Goal: Task Accomplishment & Management: Complete application form

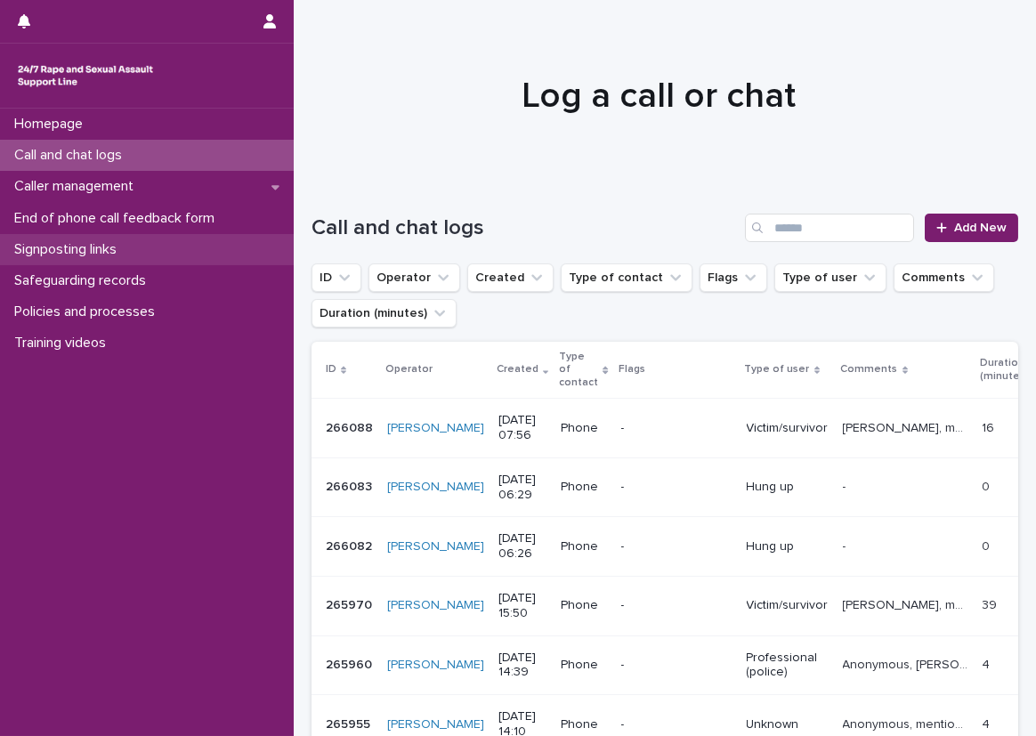
click at [242, 239] on div "Signposting links" at bounding box center [147, 249] width 294 height 31
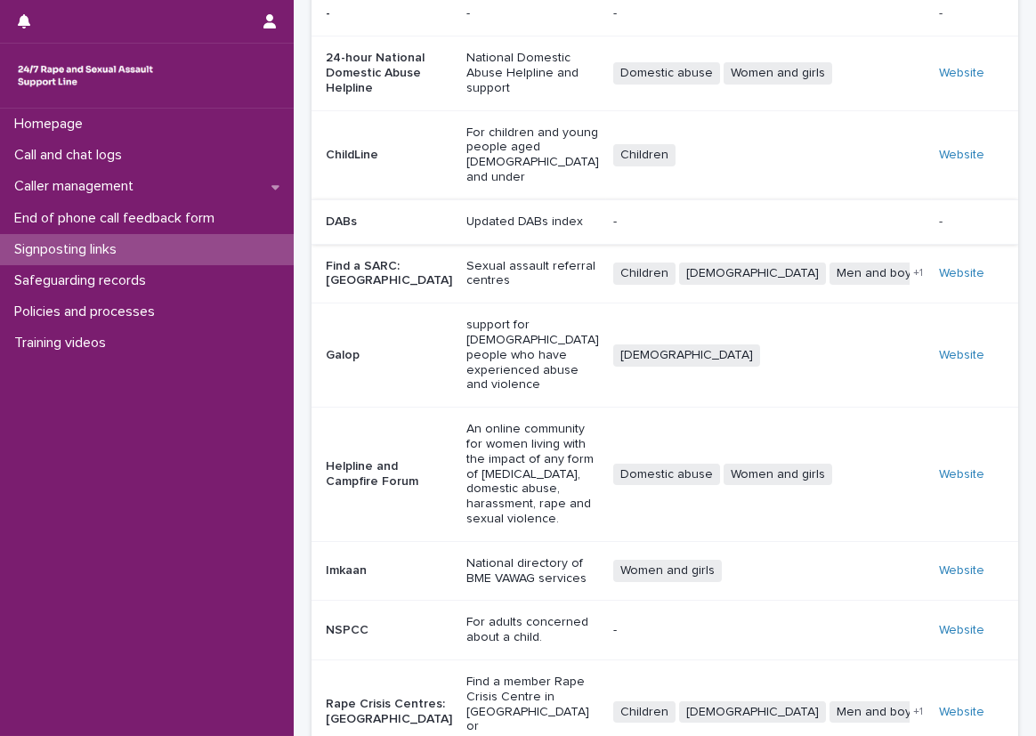
scroll to position [126, 0]
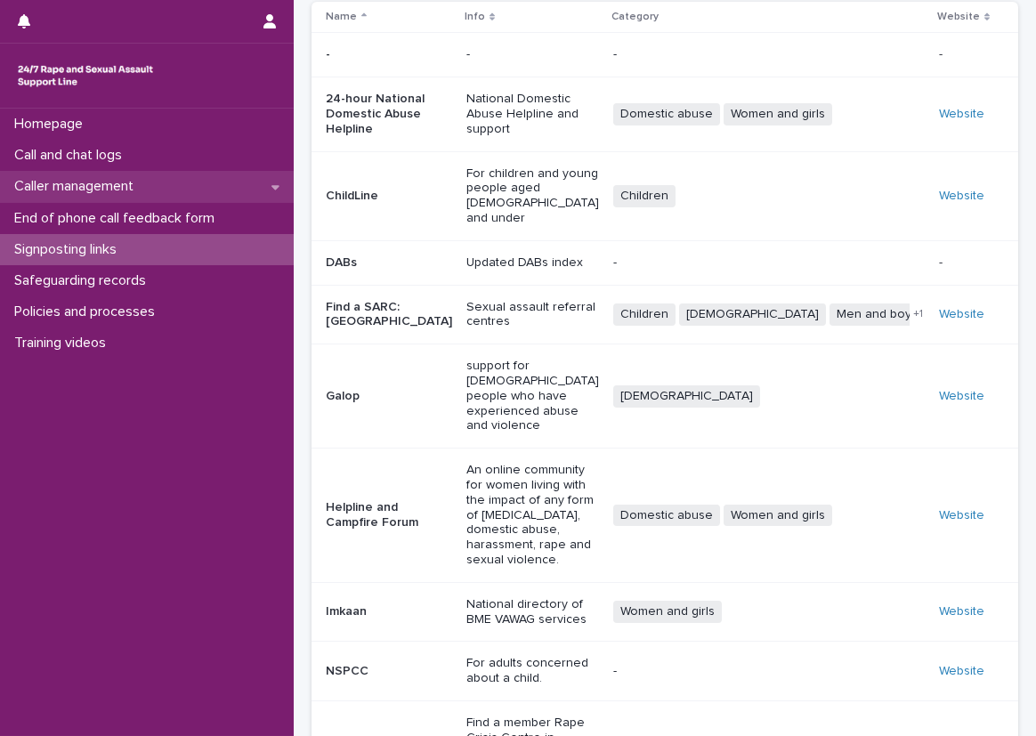
click at [150, 171] on div "Caller management" at bounding box center [147, 186] width 294 height 31
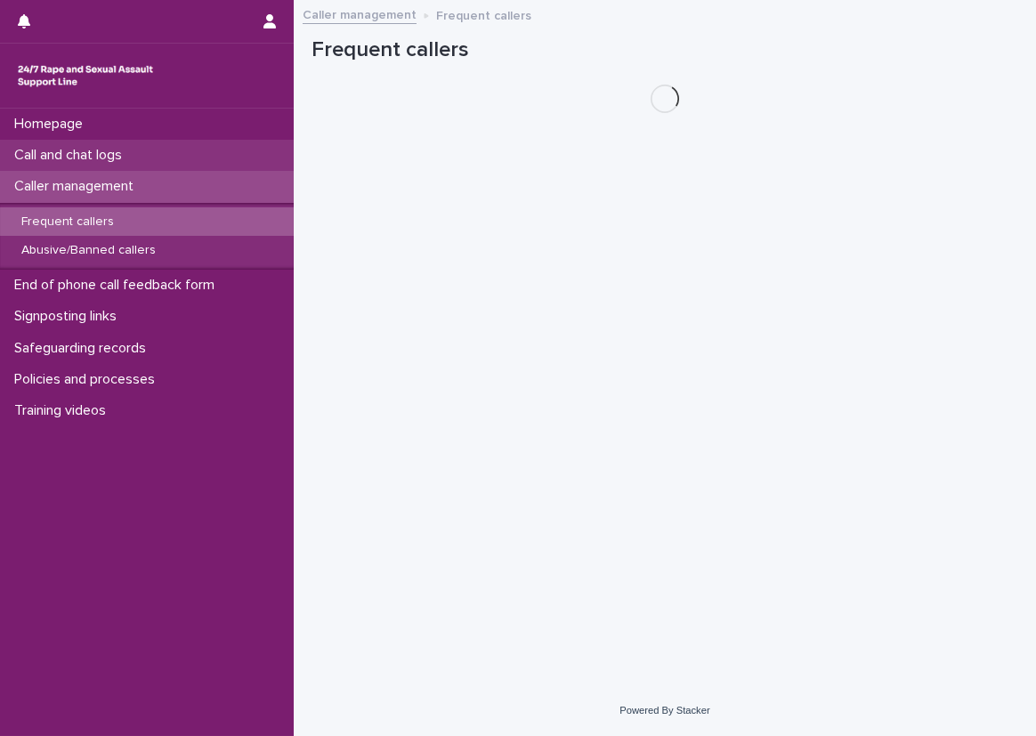
click at [160, 155] on div "Call and chat logs" at bounding box center [147, 155] width 294 height 31
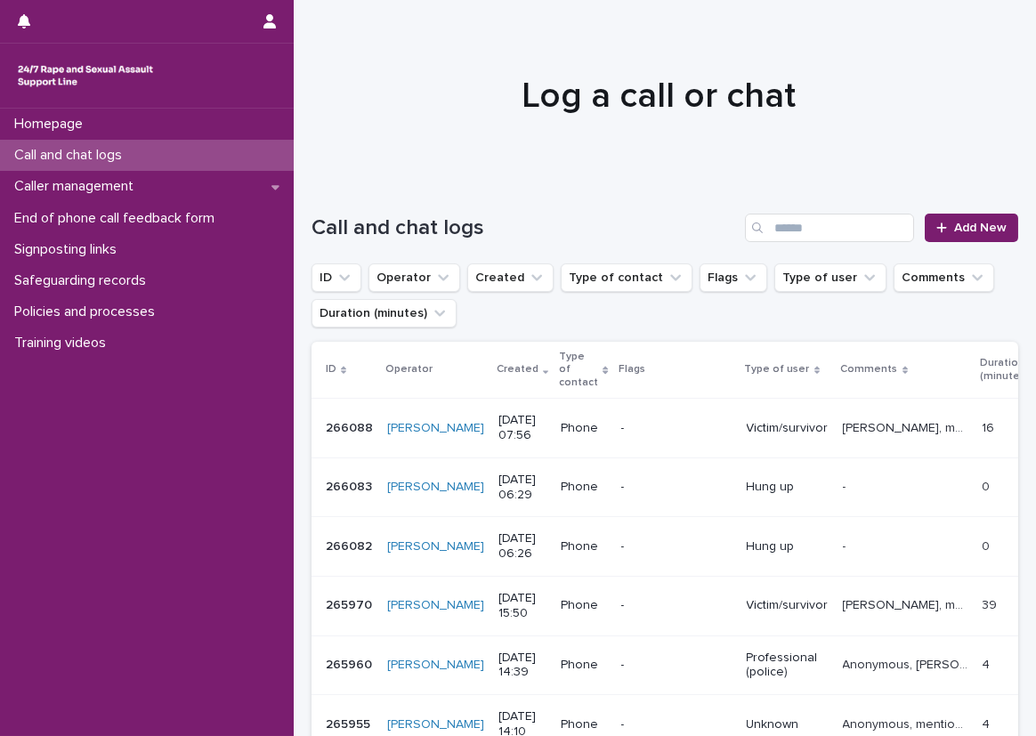
click at [264, 150] on div "Call and chat logs" at bounding box center [147, 155] width 294 height 31
click at [931, 215] on link "Add New" at bounding box center [971, 228] width 93 height 28
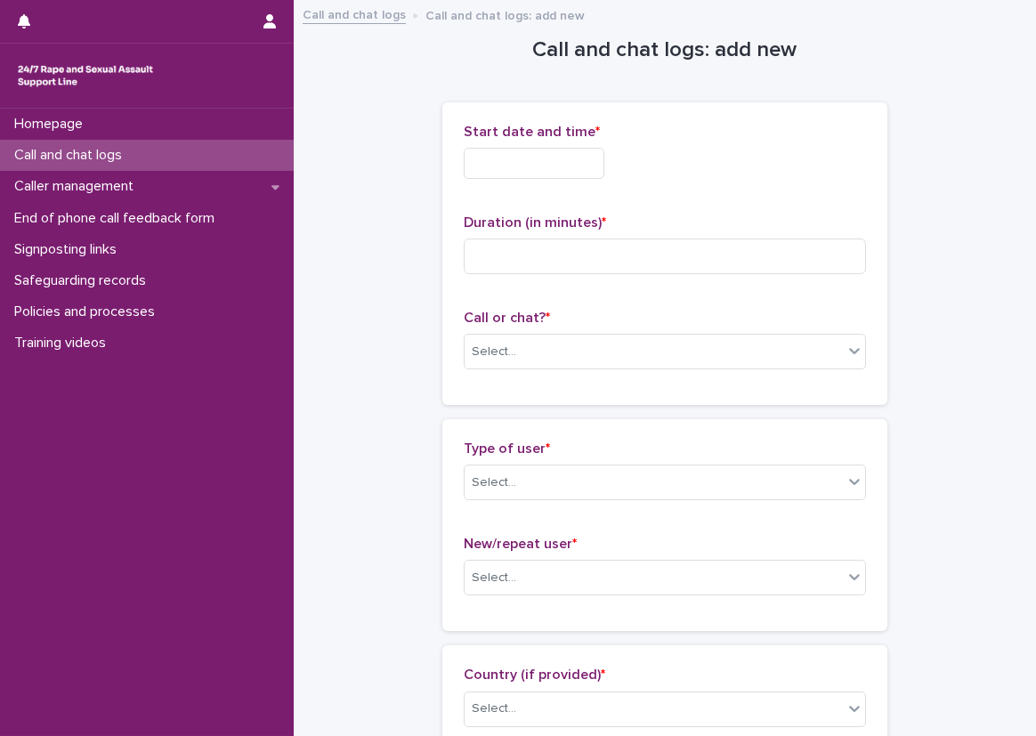
click at [563, 157] on input "text" at bounding box center [534, 163] width 141 height 31
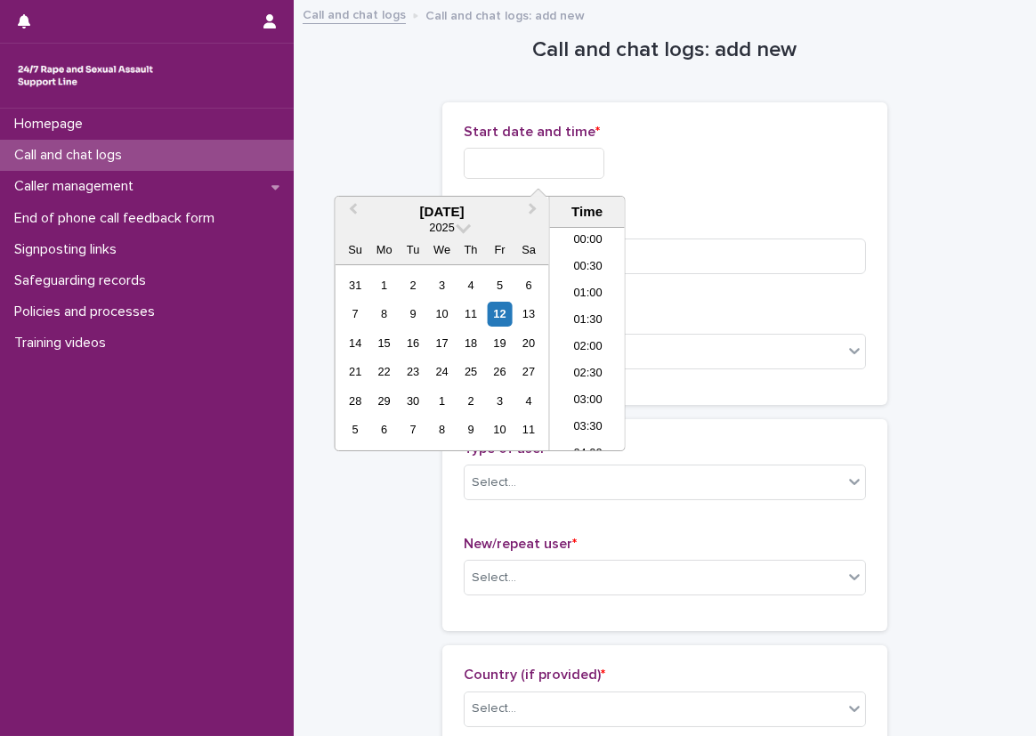
scroll to position [436, 0]
click at [593, 306] on li "09:30" at bounding box center [588, 312] width 76 height 27
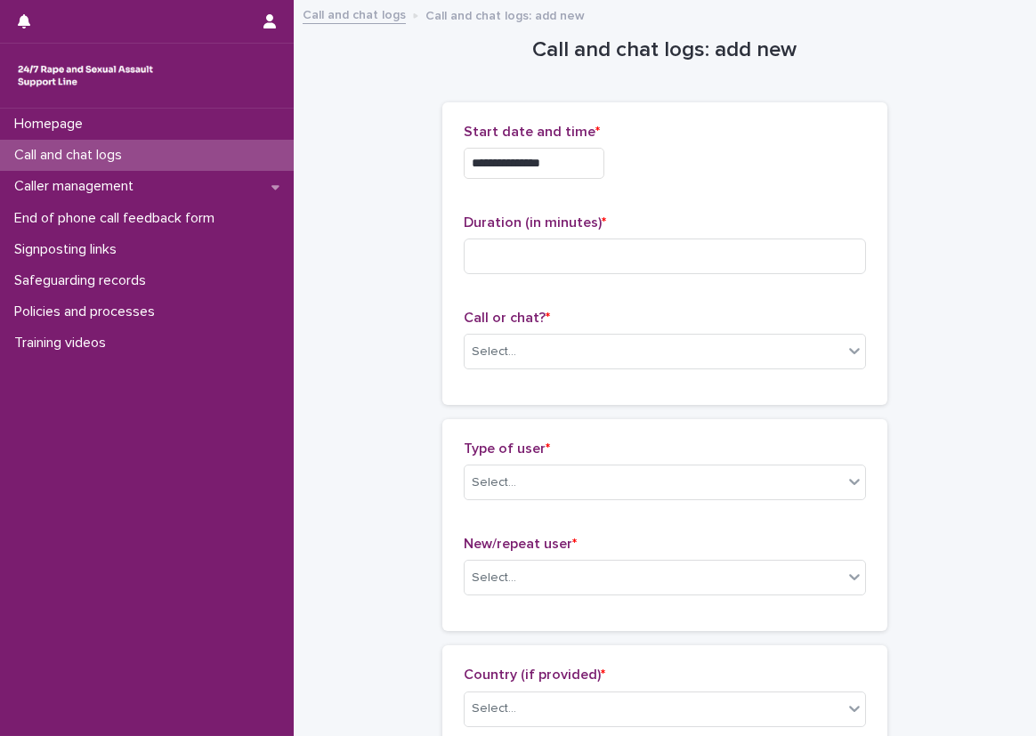
click at [596, 166] on input "**********" at bounding box center [534, 163] width 141 height 31
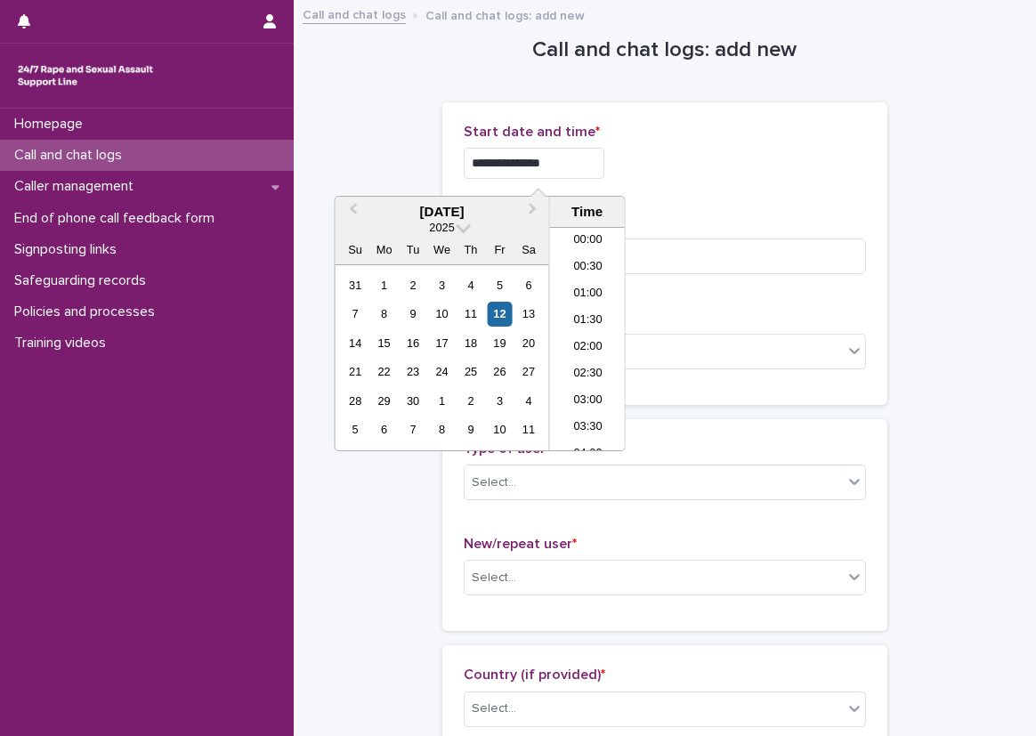
scroll to position [409, 0]
type input "**********"
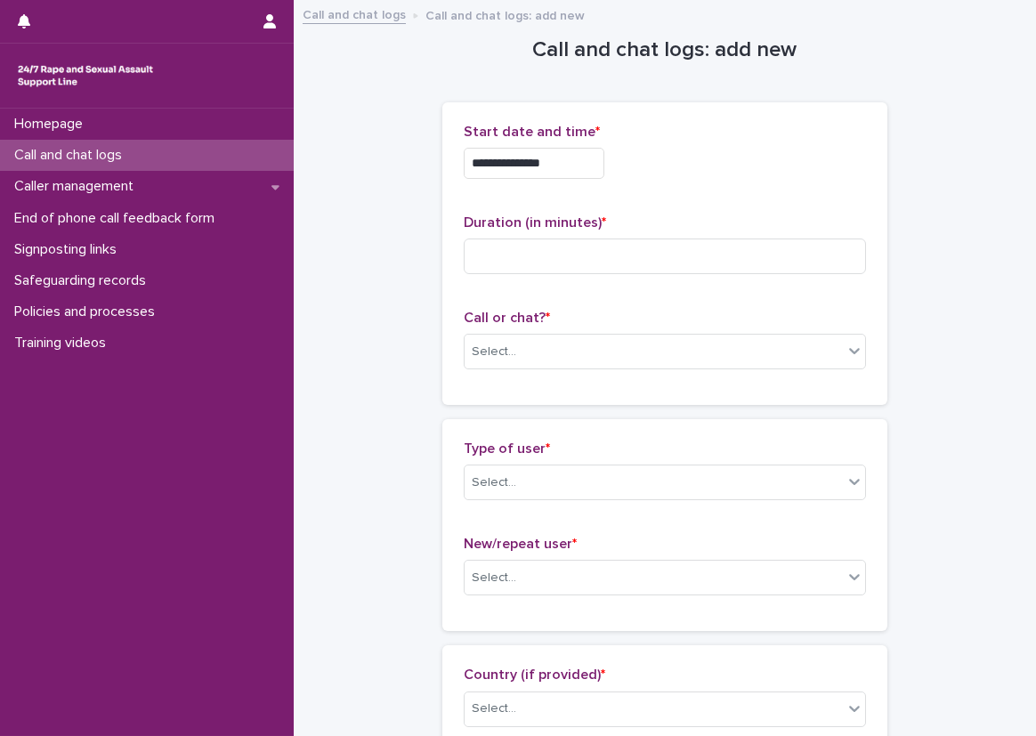
click at [672, 125] on p "Start date and time *" at bounding box center [665, 132] width 402 height 17
click at [622, 265] on input at bounding box center [665, 257] width 402 height 36
type input "**"
click at [534, 358] on div "Select..." at bounding box center [654, 351] width 378 height 29
click at [537, 410] on div "Web chat" at bounding box center [658, 416] width 401 height 31
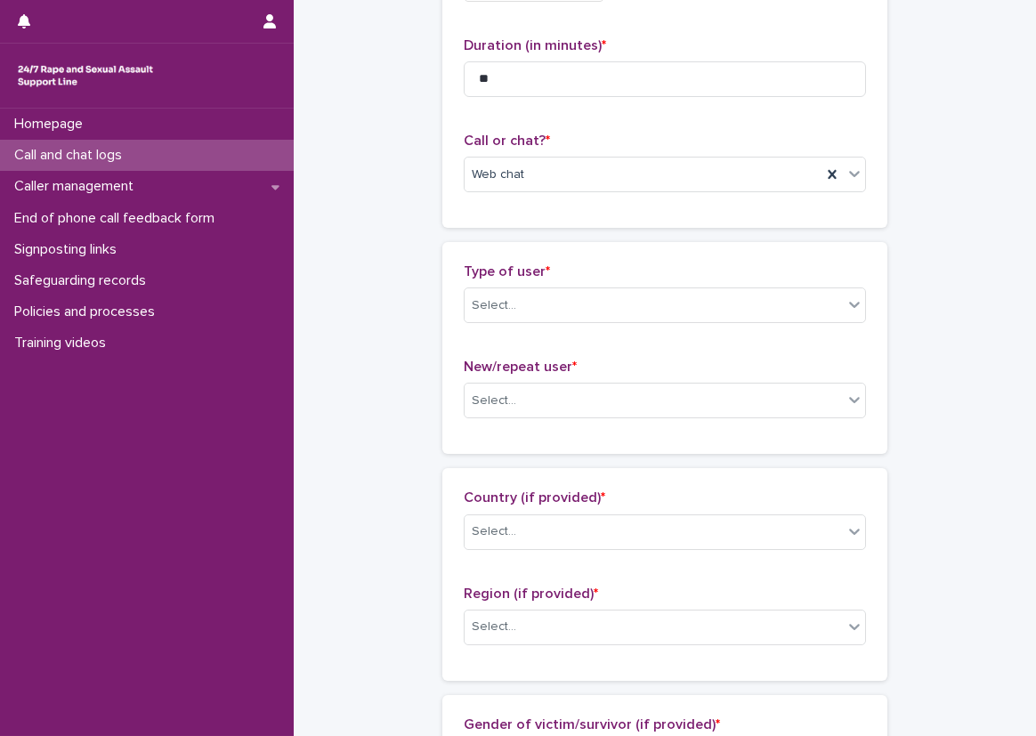
scroll to position [178, 0]
click at [502, 321] on div "Type of user * Select..." at bounding box center [665, 300] width 402 height 74
click at [510, 316] on div "Select..." at bounding box center [654, 304] width 378 height 29
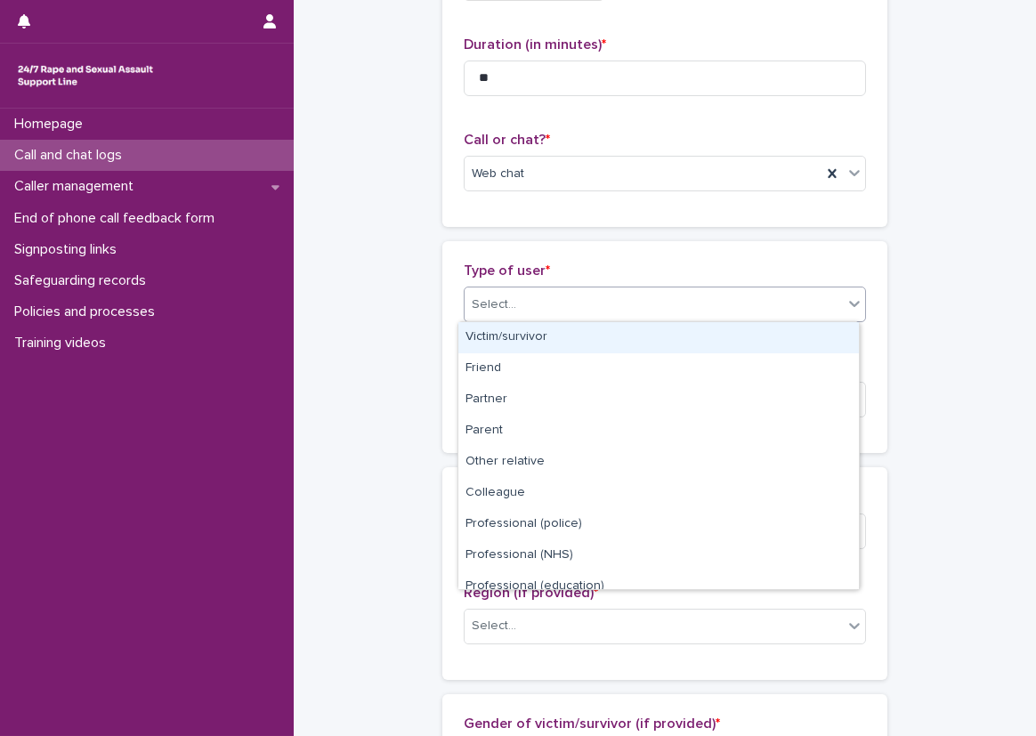
click at [515, 349] on div "Victim/survivor" at bounding box center [658, 337] width 401 height 31
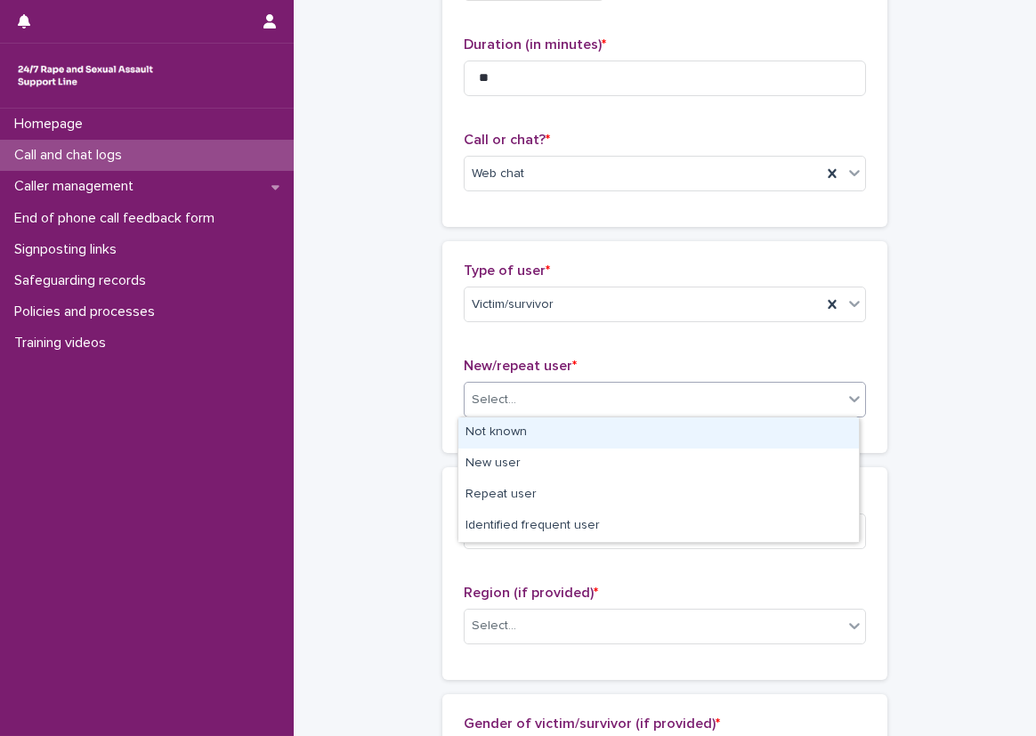
click at [534, 383] on div "Select..." at bounding box center [665, 400] width 402 height 36
click at [546, 430] on div "Not known" at bounding box center [658, 432] width 401 height 31
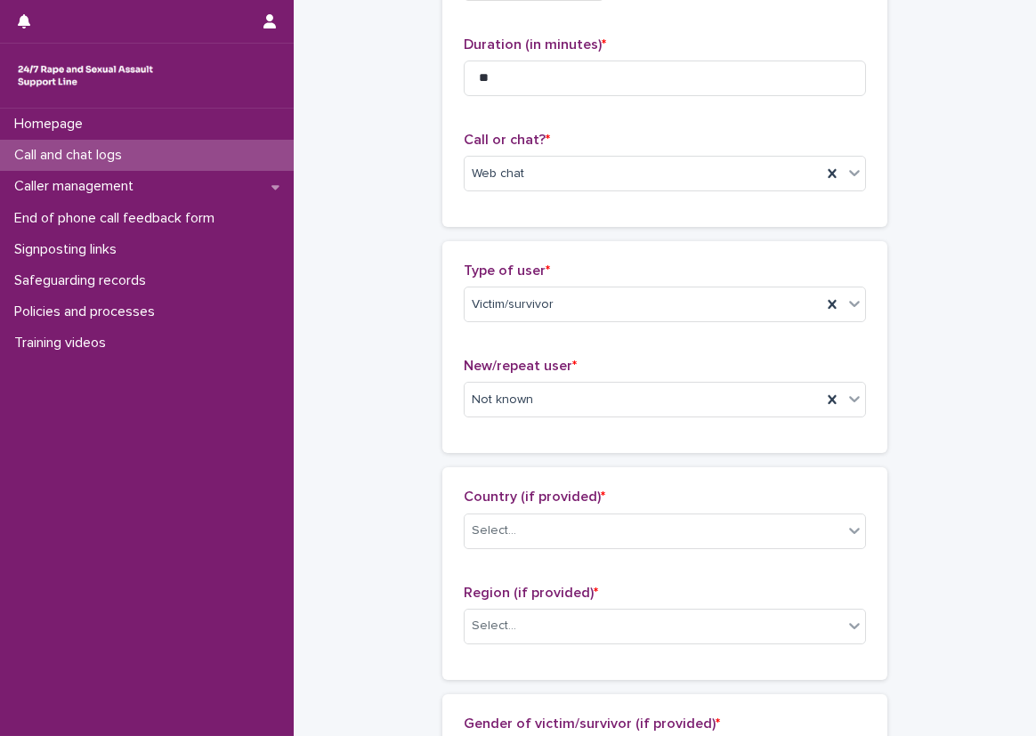
click at [540, 455] on div "Loading... Saving… Type of user * Victim/survivor New/repeat user * Not known" at bounding box center [664, 354] width 445 height 226
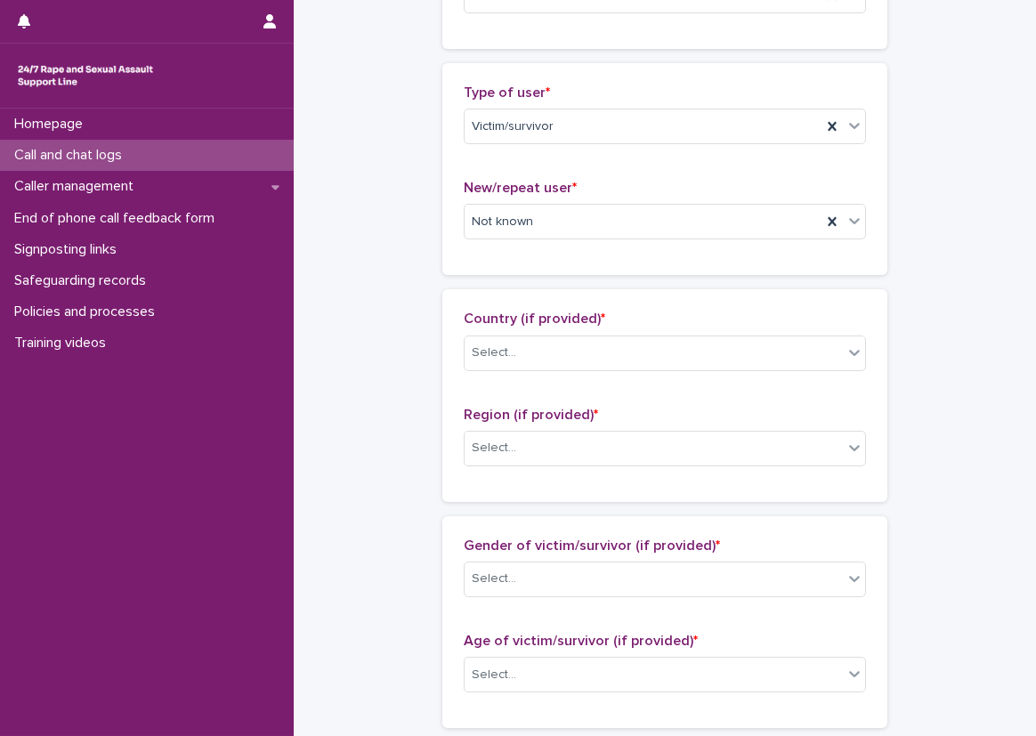
scroll to position [623, 0]
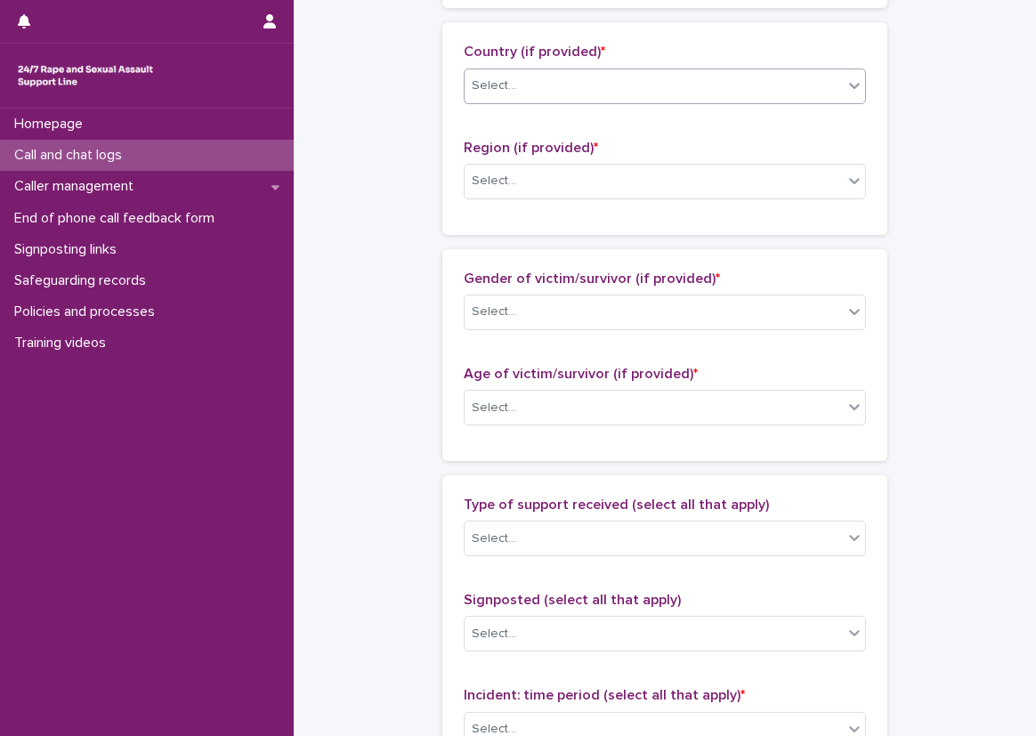
click at [513, 91] on div "Select..." at bounding box center [654, 85] width 378 height 29
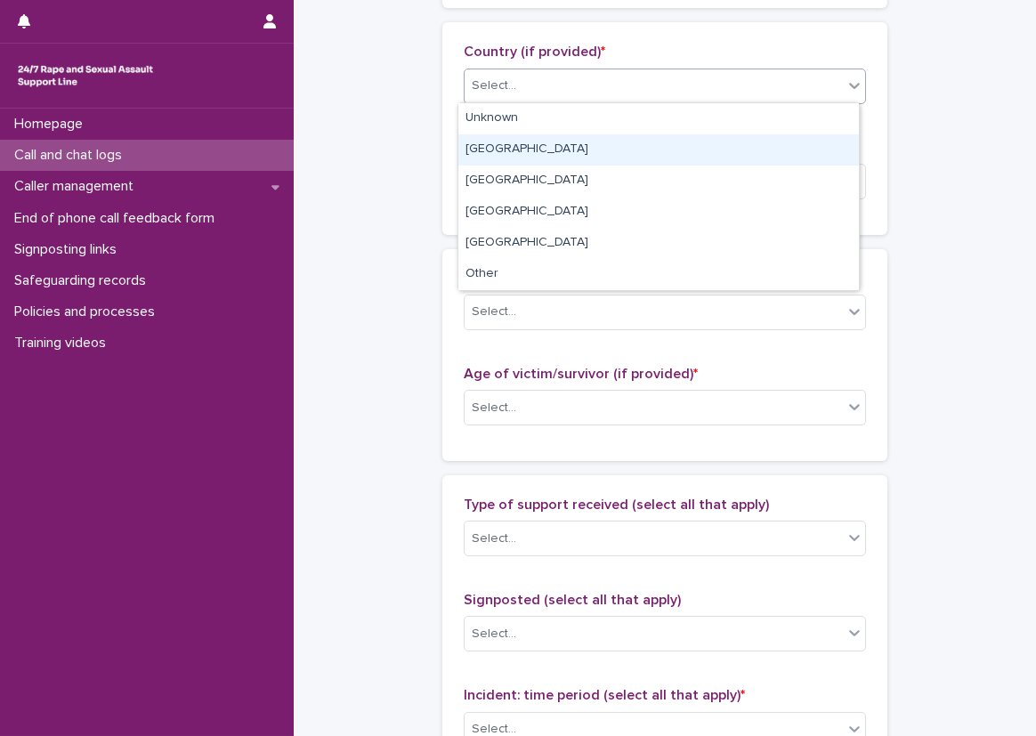
click at [529, 149] on div "[GEOGRAPHIC_DATA]" at bounding box center [658, 149] width 401 height 31
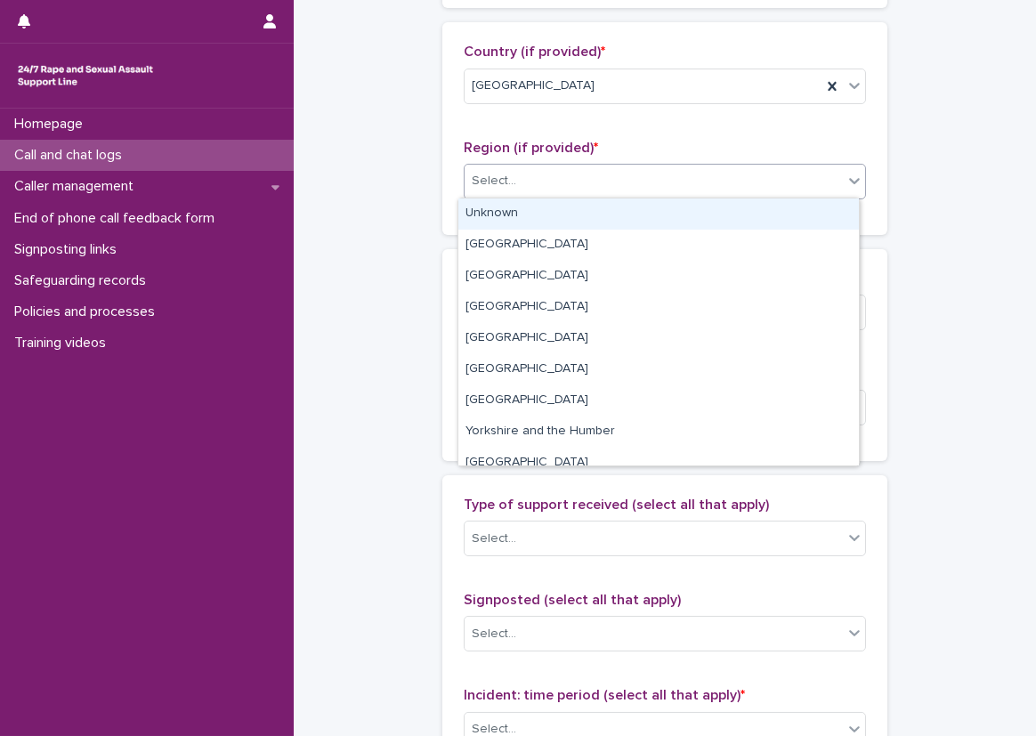
click at [594, 190] on div "Select..." at bounding box center [654, 180] width 378 height 29
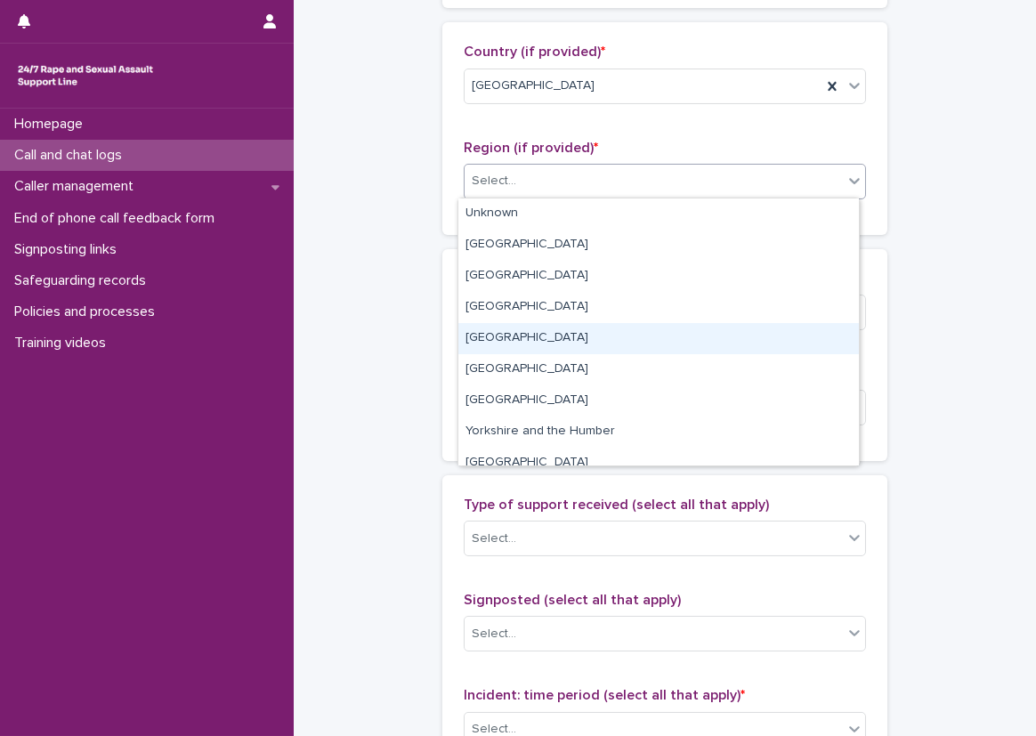
click at [585, 346] on div "[GEOGRAPHIC_DATA]" at bounding box center [658, 338] width 401 height 31
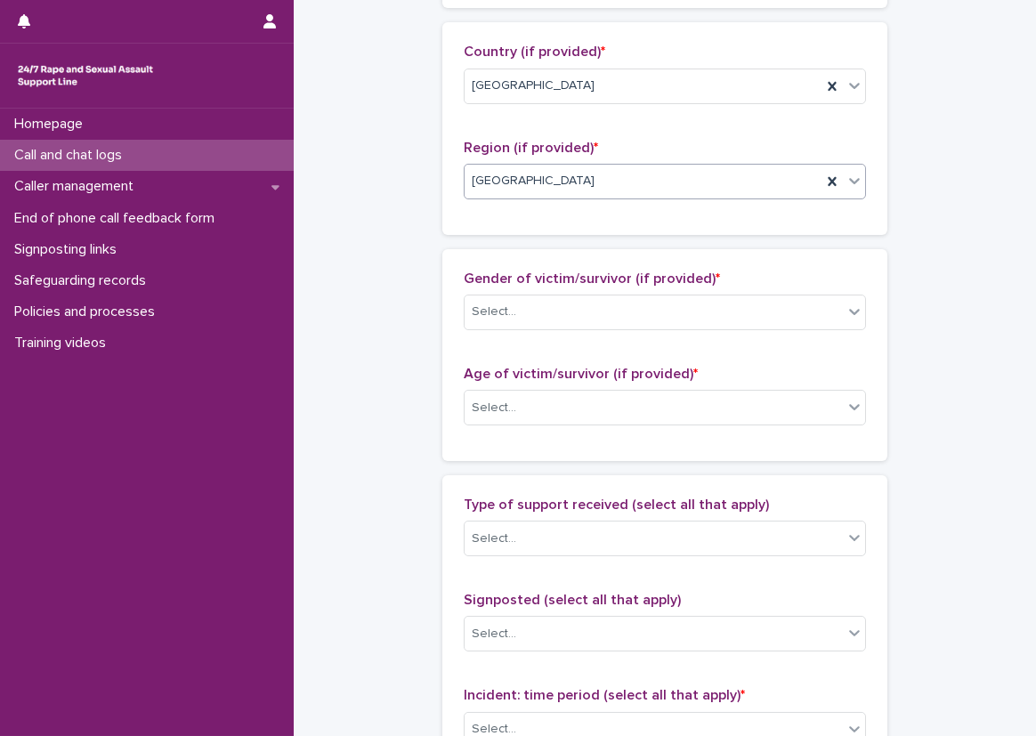
click at [595, 258] on div "Gender of victim/survivor (if provided) * Select... Age of victim/survivor (if …" at bounding box center [664, 355] width 445 height 212
click at [445, 174] on div "Country (if provided) * [GEOGRAPHIC_DATA] Region (if provided) * [GEOGRAPHIC_DA…" at bounding box center [664, 128] width 445 height 212
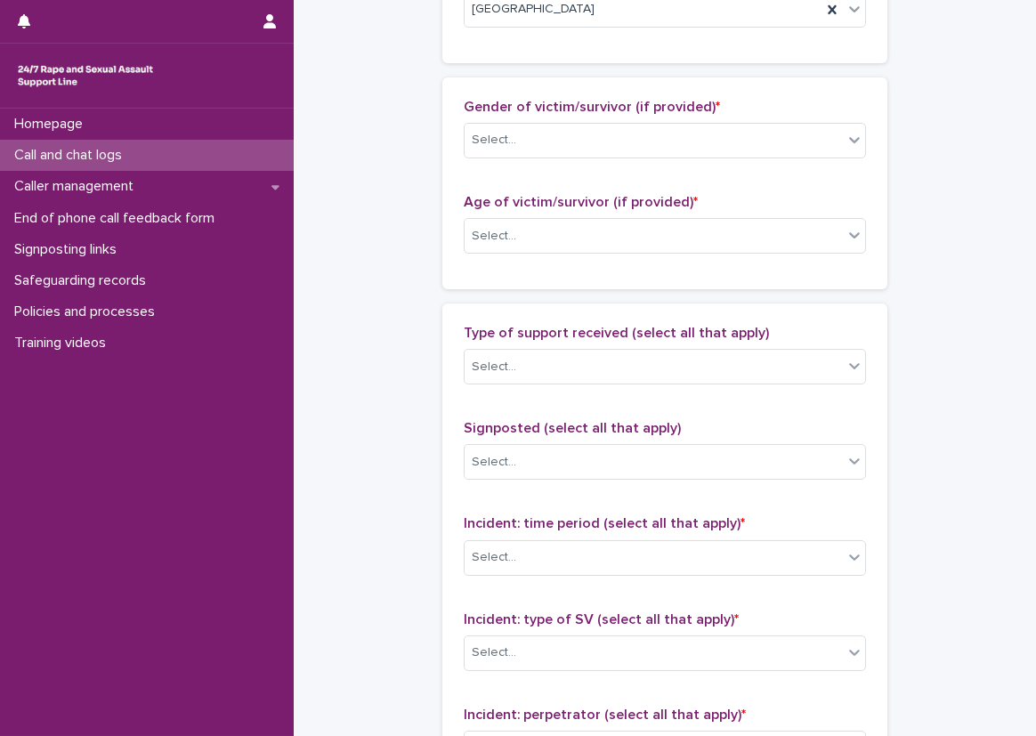
scroll to position [801, 0]
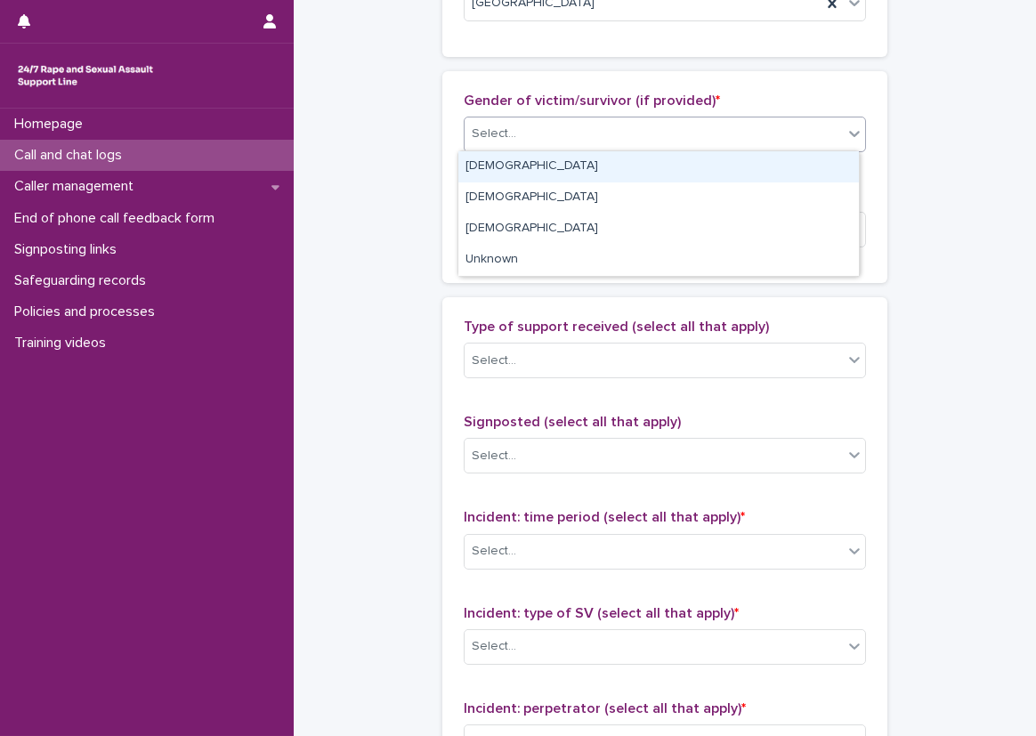
click at [507, 141] on div "Select..." at bounding box center [494, 134] width 45 height 19
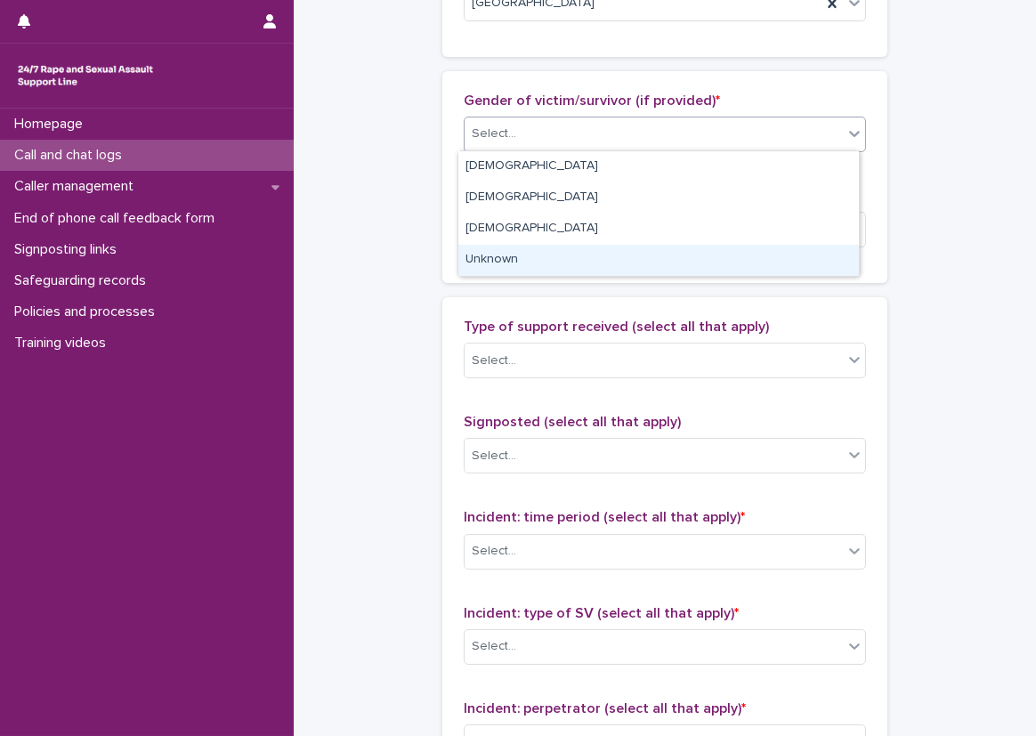
click at [520, 256] on div "Unknown" at bounding box center [658, 260] width 401 height 31
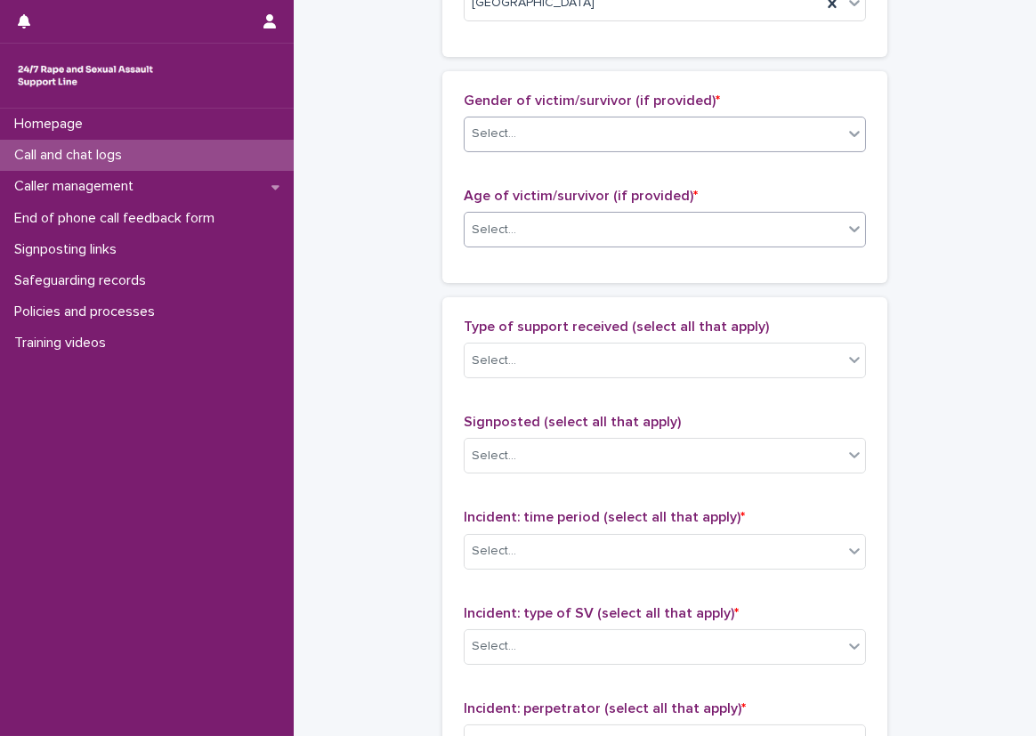
click at [520, 238] on div "Select..." at bounding box center [654, 229] width 378 height 29
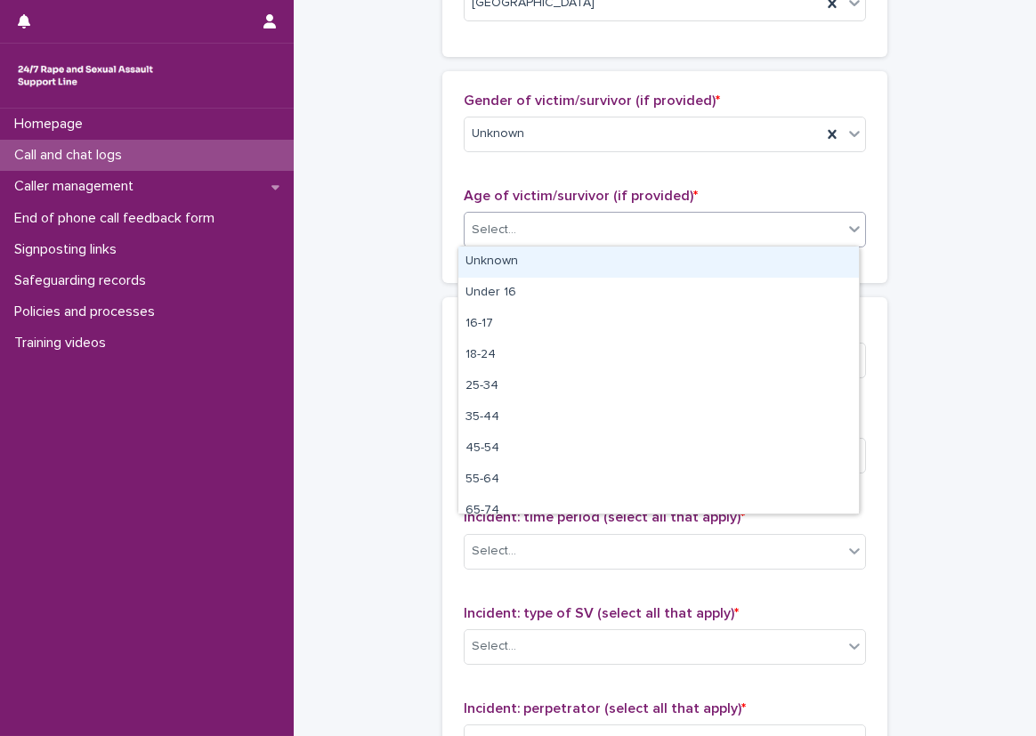
click at [516, 256] on div "Unknown" at bounding box center [658, 262] width 401 height 31
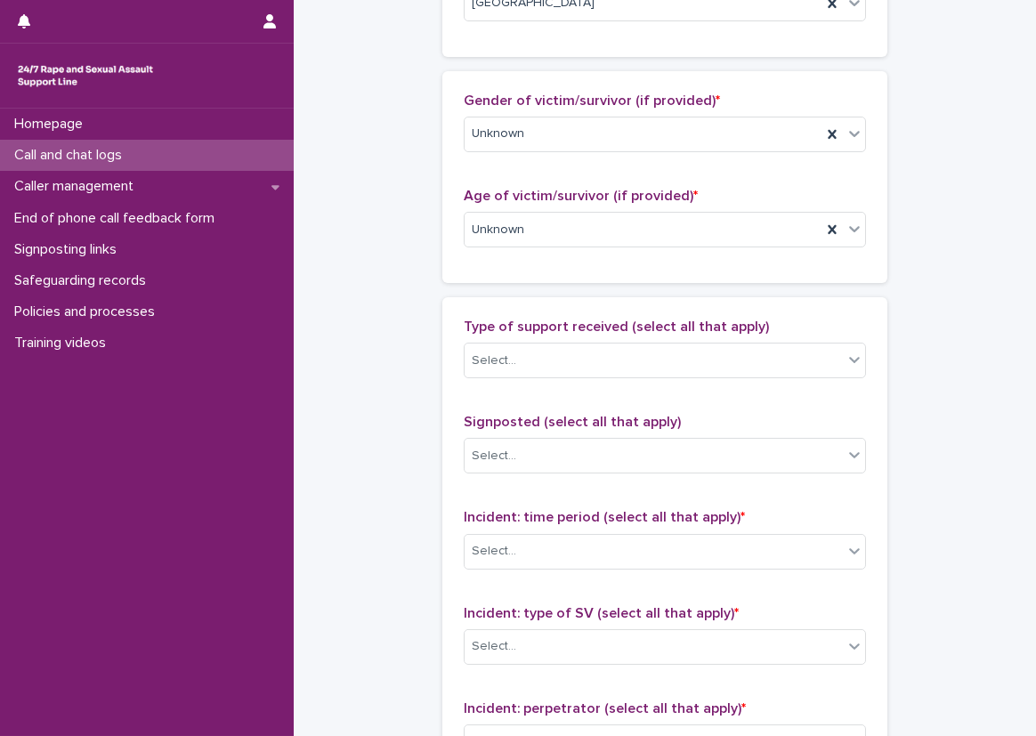
click at [466, 275] on div "Gender of victim/survivor (if provided) * Unknown Age of victim/survivor (if pr…" at bounding box center [664, 177] width 445 height 212
click at [525, 235] on div "Unknown" at bounding box center [643, 229] width 357 height 29
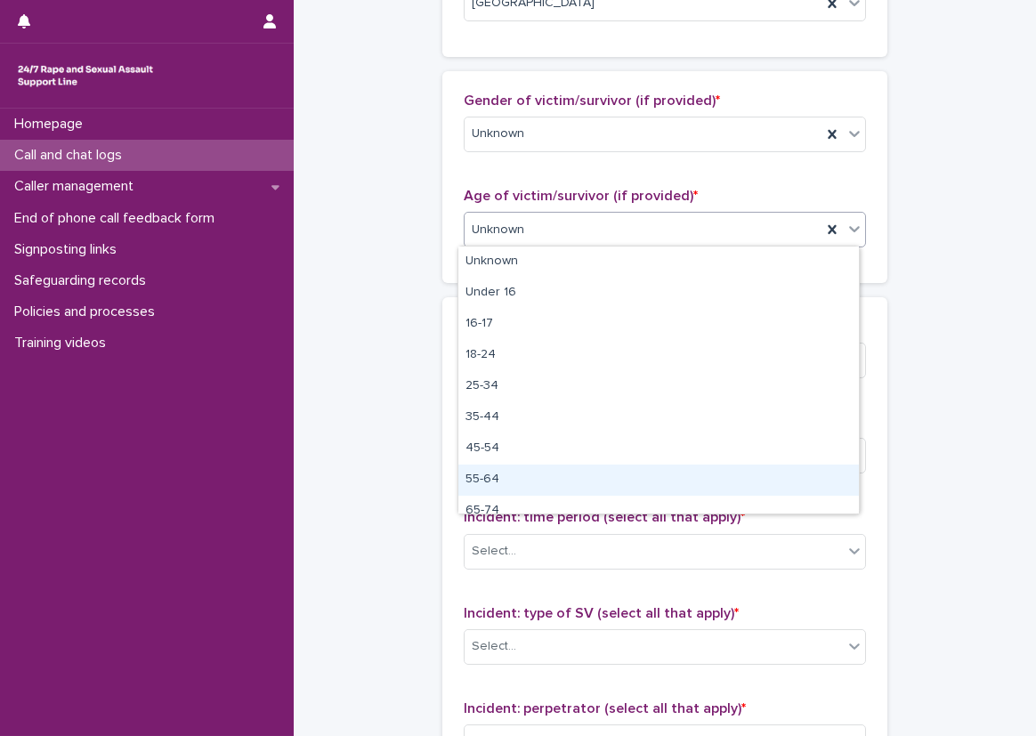
click at [531, 476] on div "55-64" at bounding box center [658, 480] width 401 height 31
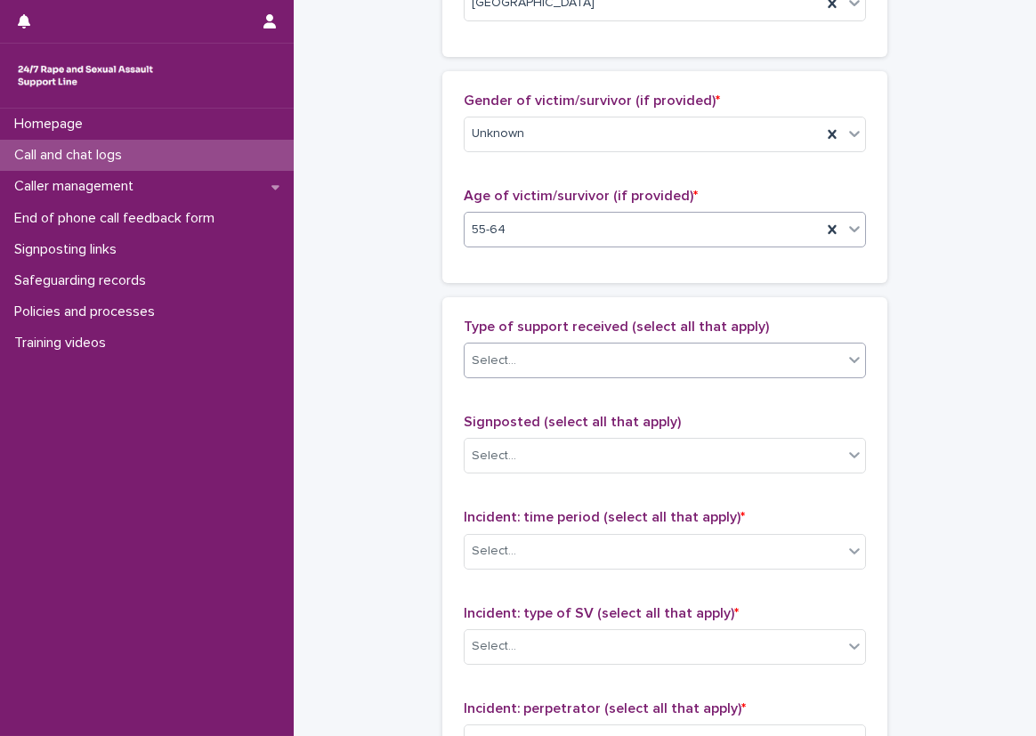
click at [504, 346] on div "Select..." at bounding box center [654, 360] width 378 height 29
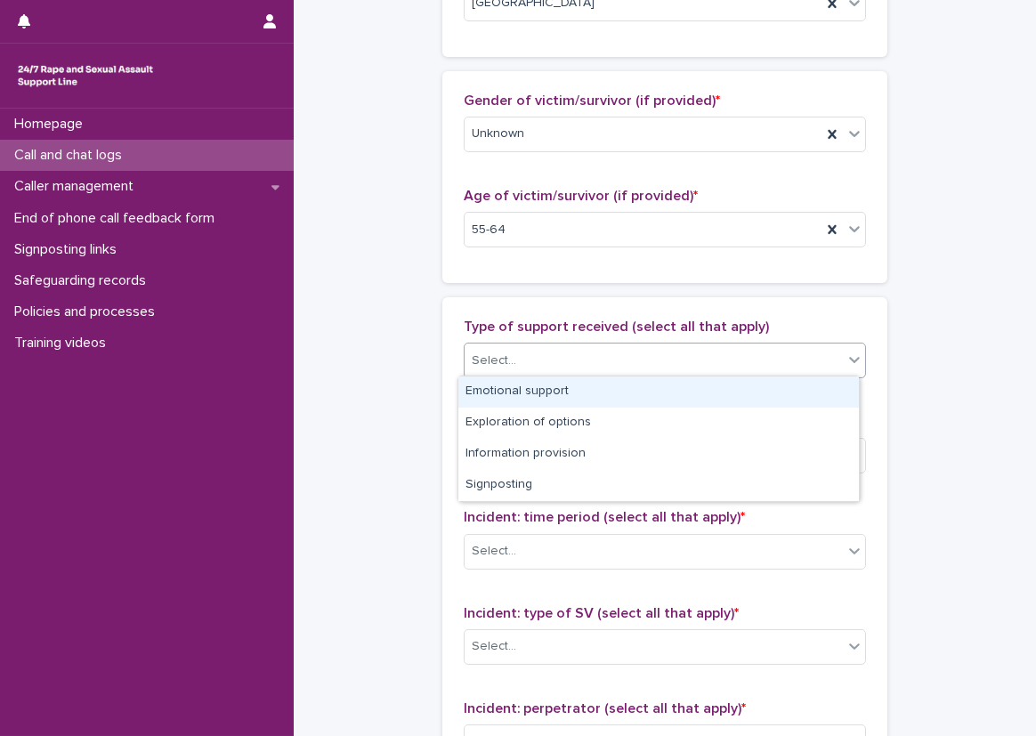
click at [521, 389] on div "Emotional support" at bounding box center [658, 392] width 401 height 31
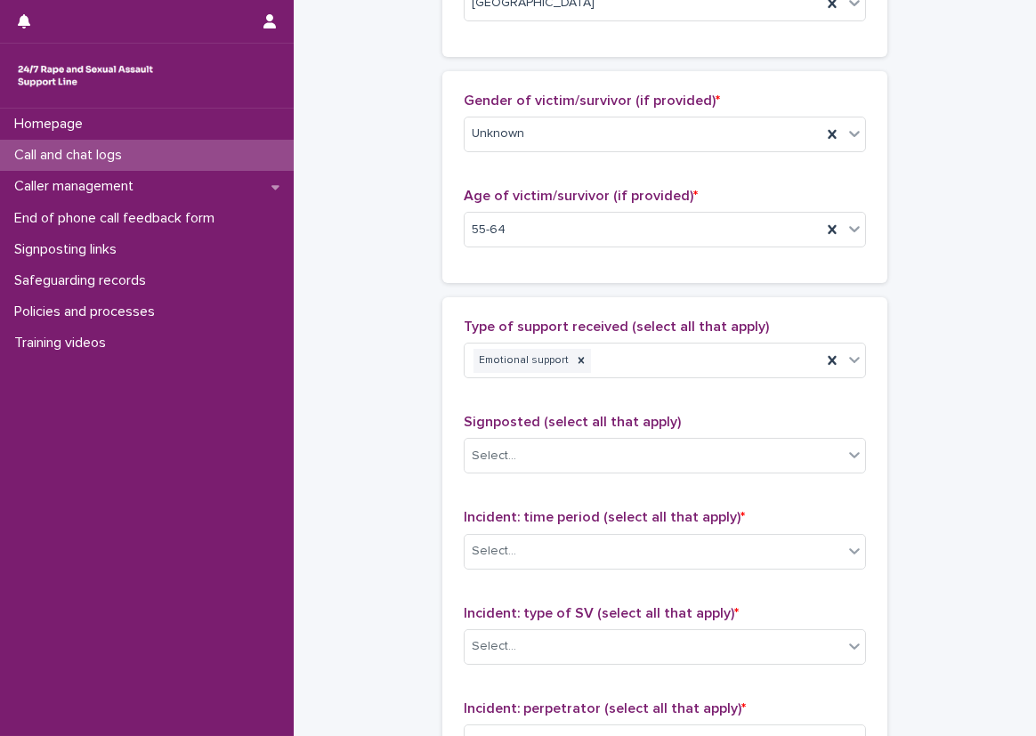
click at [434, 385] on div "**********" at bounding box center [665, 164] width 707 height 1927
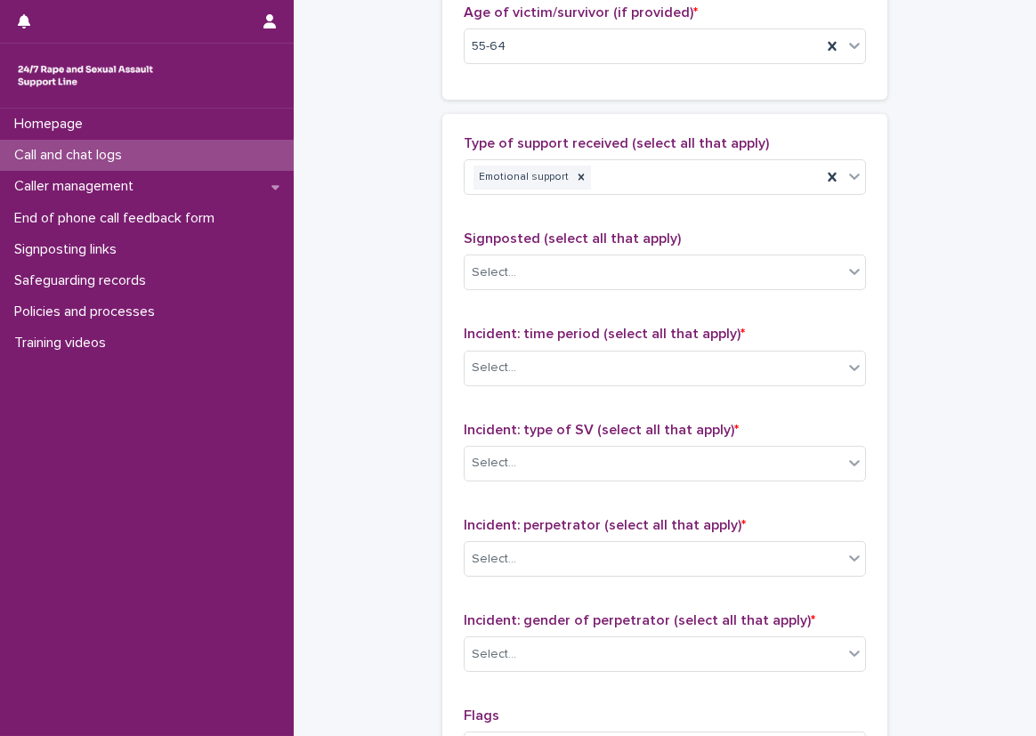
scroll to position [979, 0]
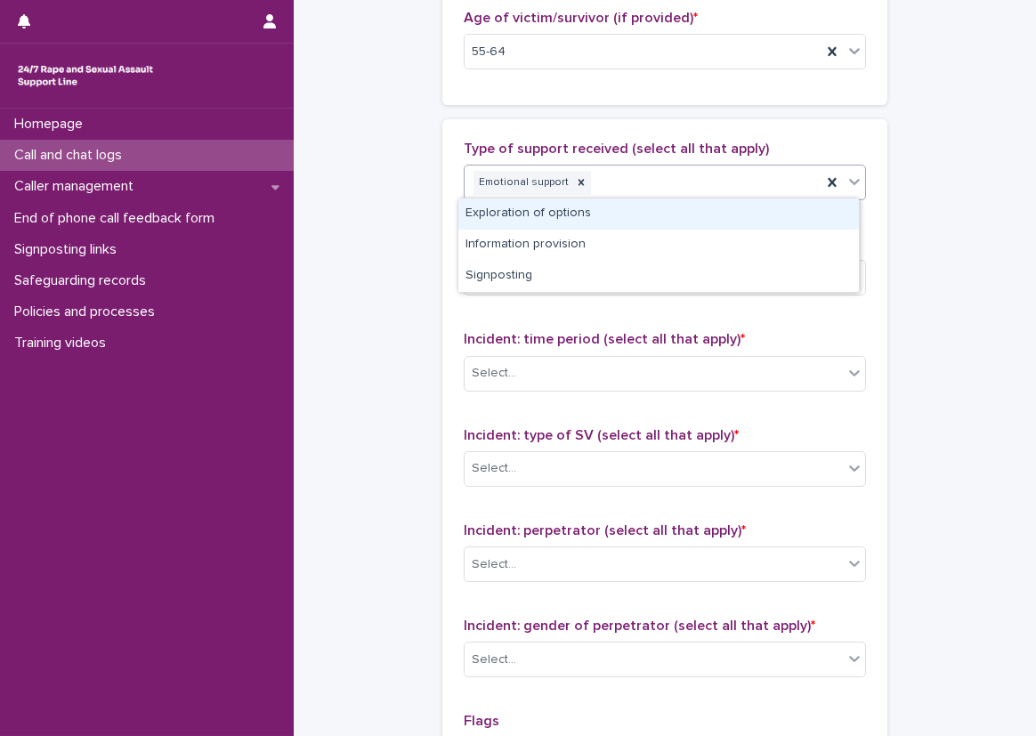
click at [644, 197] on div "Emotional support" at bounding box center [665, 183] width 402 height 36
click at [658, 219] on div "Exploration of options" at bounding box center [658, 214] width 401 height 31
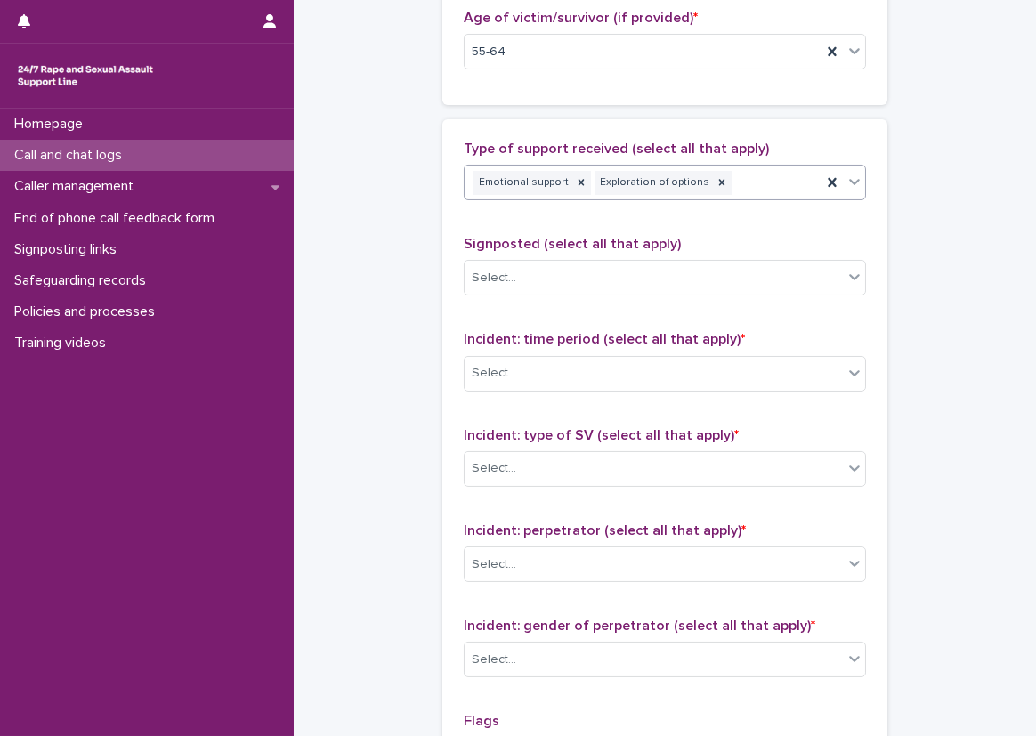
click at [733, 191] on div "Emotional support Exploration of options" at bounding box center [643, 182] width 357 height 31
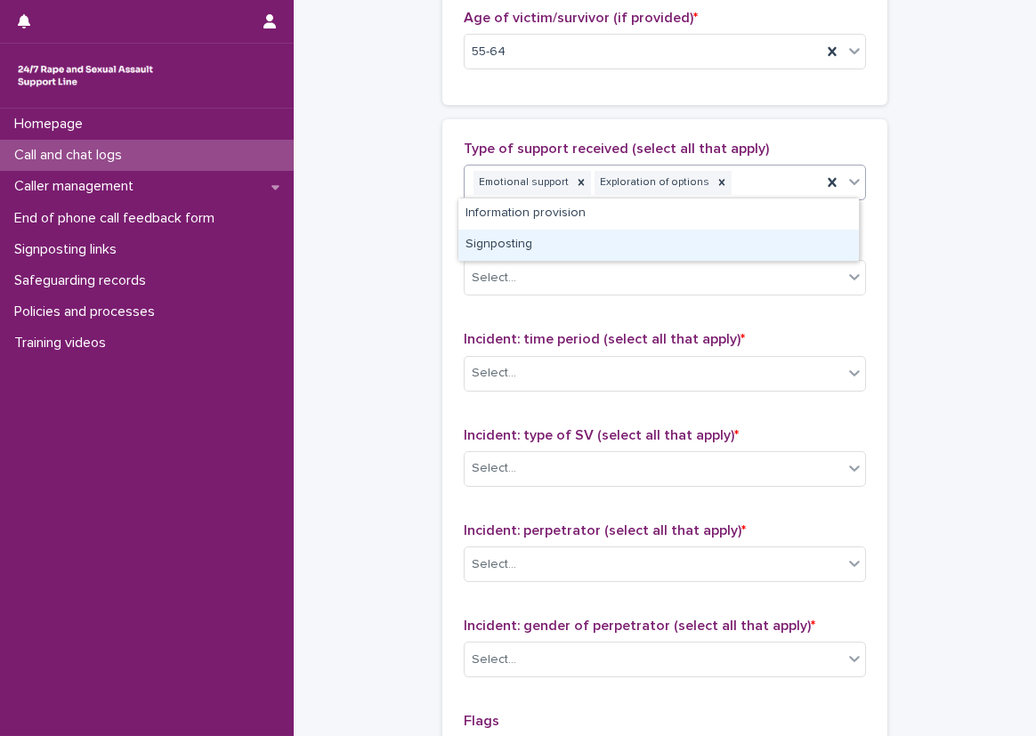
click at [746, 231] on div "Signposting" at bounding box center [658, 245] width 401 height 31
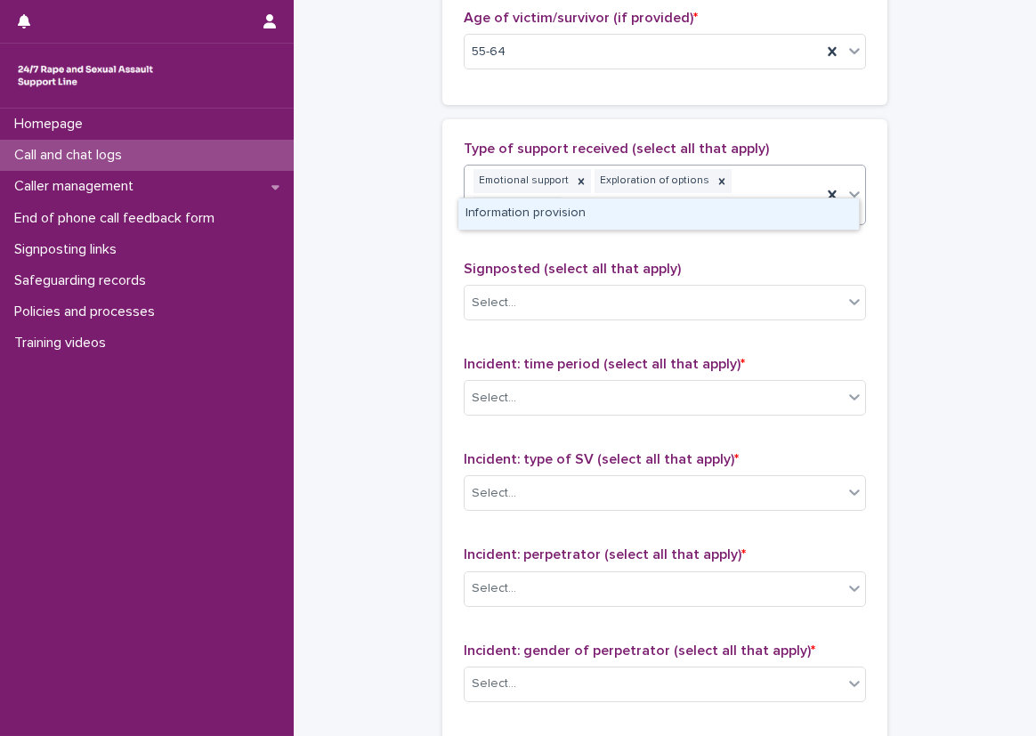
click at [766, 193] on div "Emotional support Exploration of options Signposting" at bounding box center [643, 195] width 357 height 59
click at [762, 222] on div "Information provision" at bounding box center [658, 214] width 401 height 31
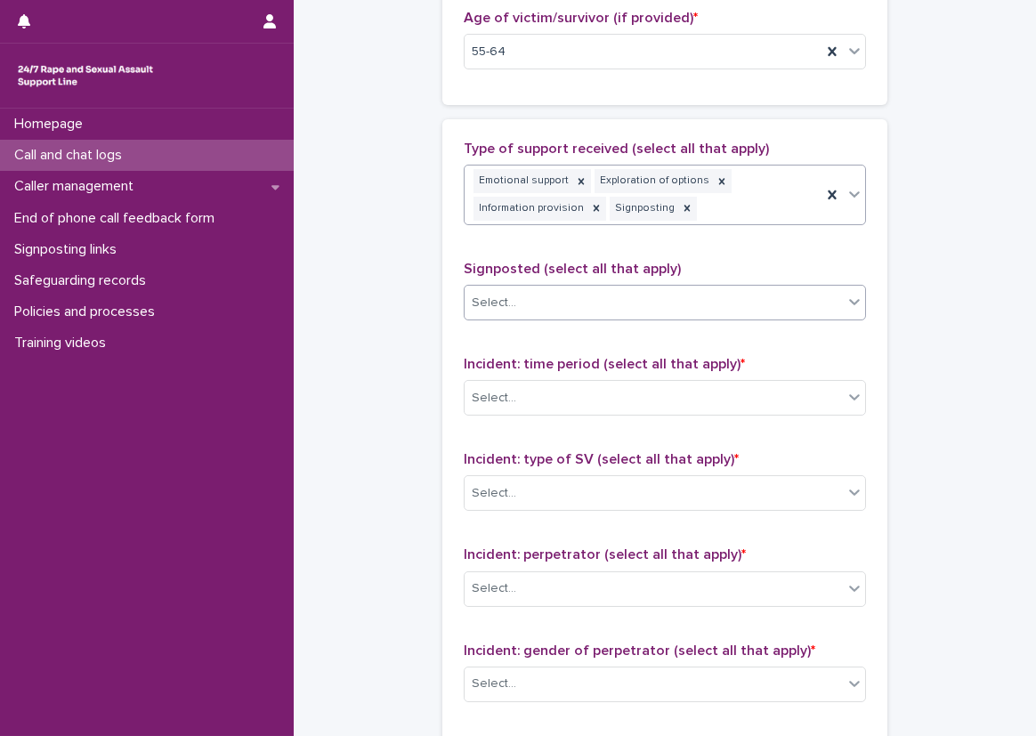
click at [636, 297] on div "Select..." at bounding box center [654, 302] width 378 height 29
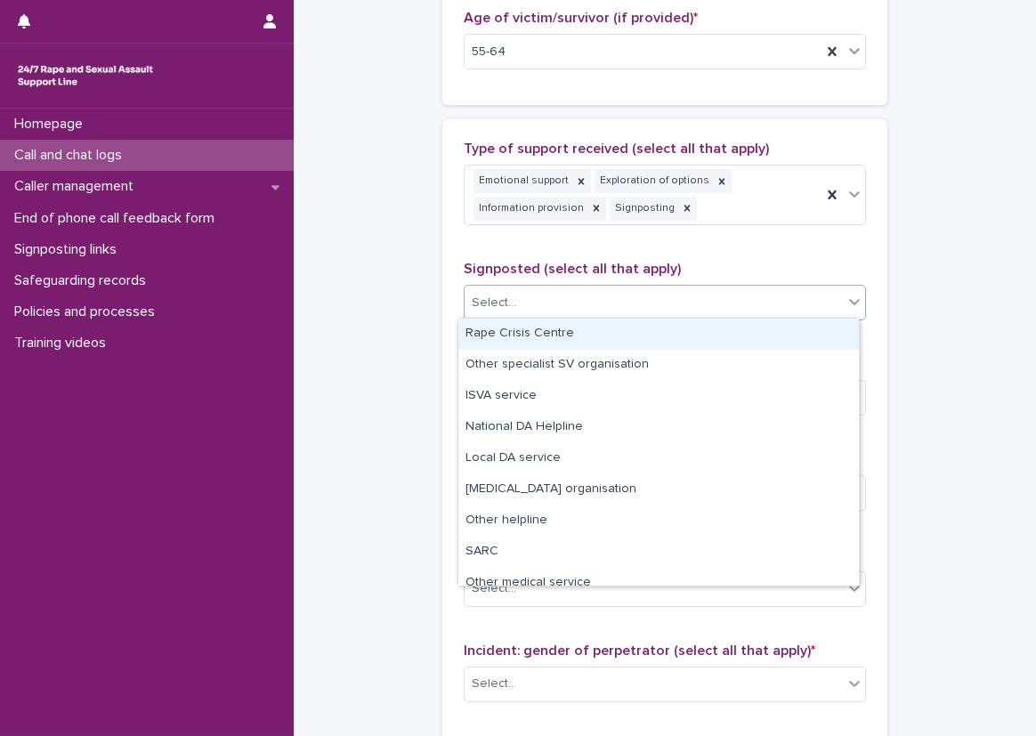
click at [588, 328] on div "Rape Crisis Centre" at bounding box center [658, 334] width 401 height 31
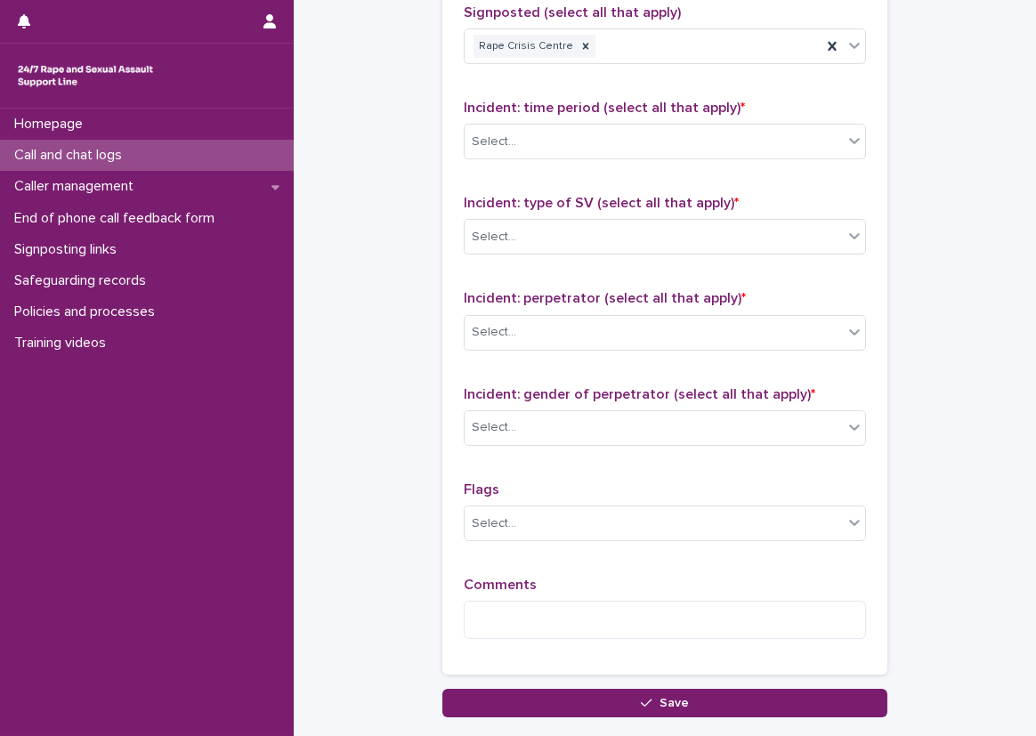
scroll to position [1246, 0]
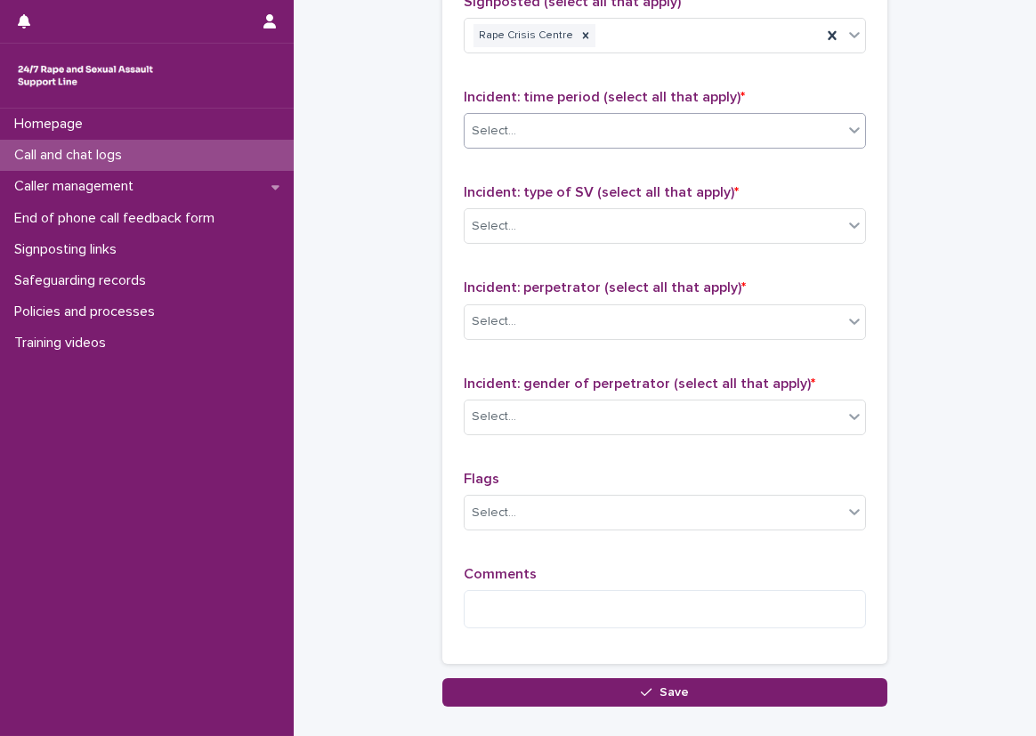
click at [515, 142] on div "Select..." at bounding box center [654, 131] width 378 height 29
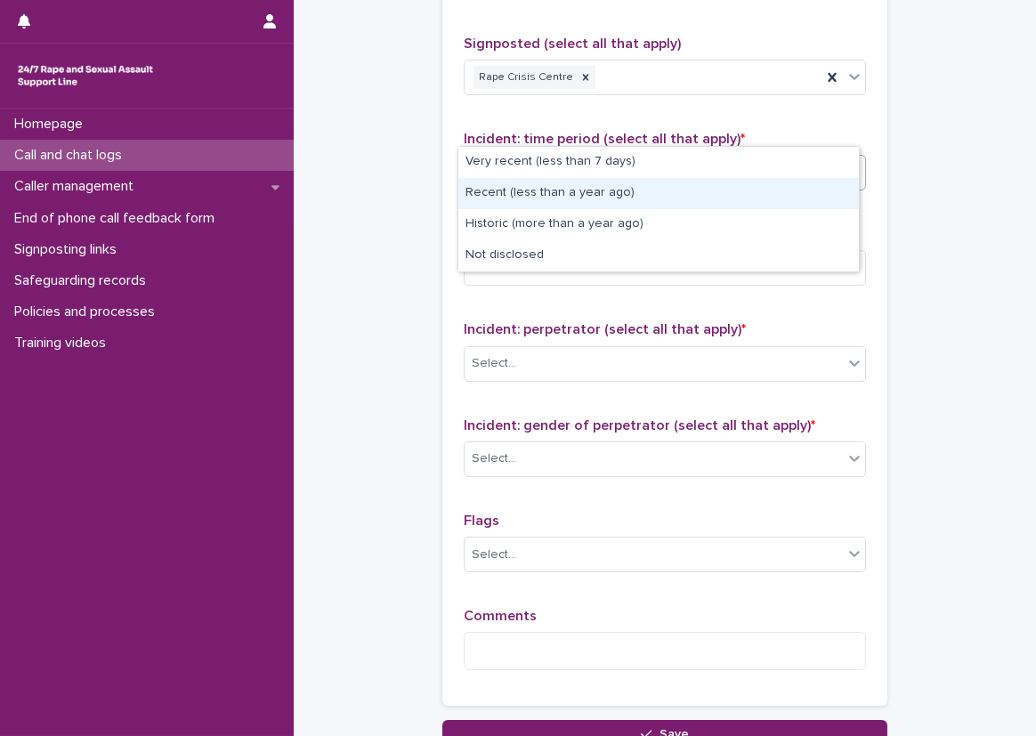
scroll to position [1226, 0]
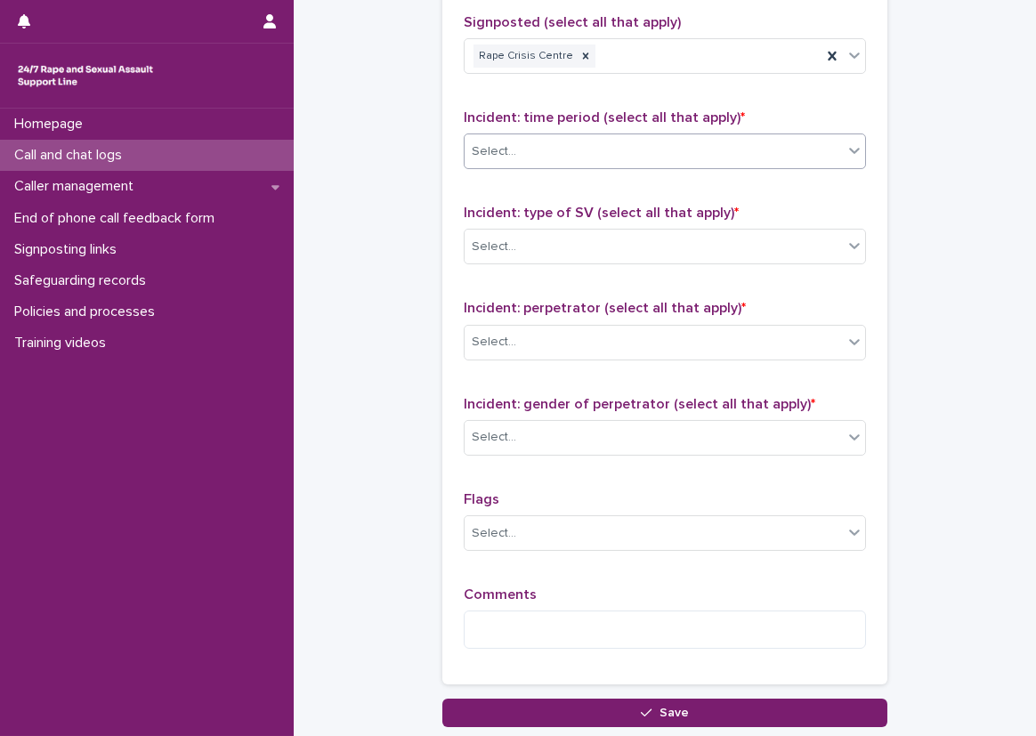
click at [669, 163] on div "Select..." at bounding box center [654, 151] width 378 height 29
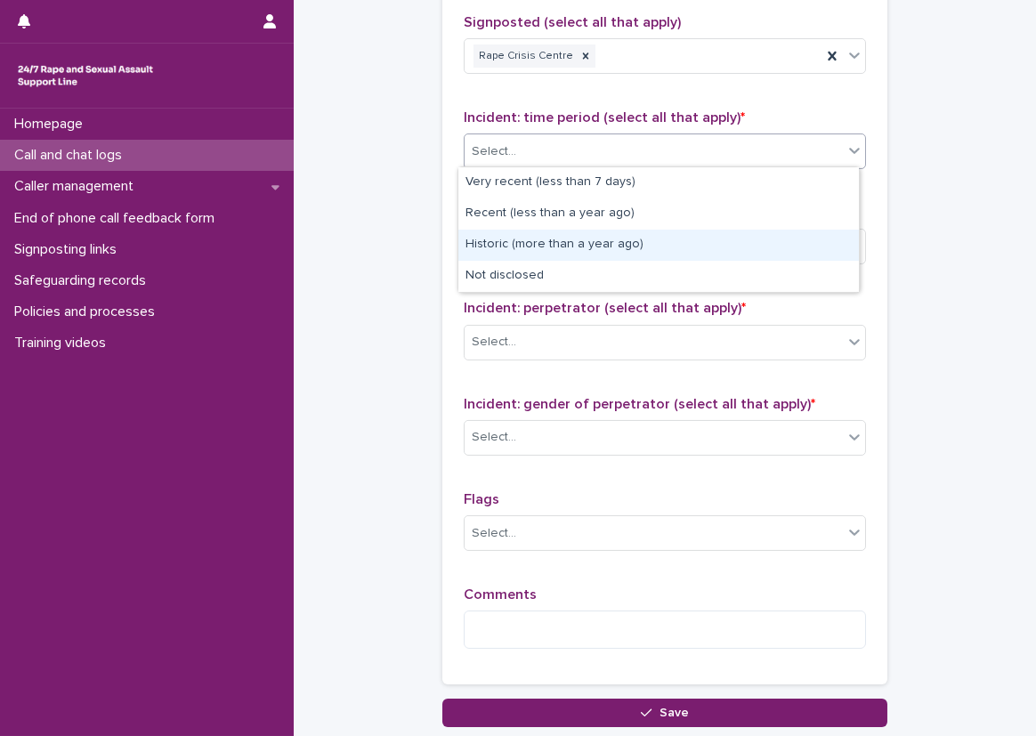
click at [612, 241] on div "Historic (more than a year ago)" at bounding box center [658, 245] width 401 height 31
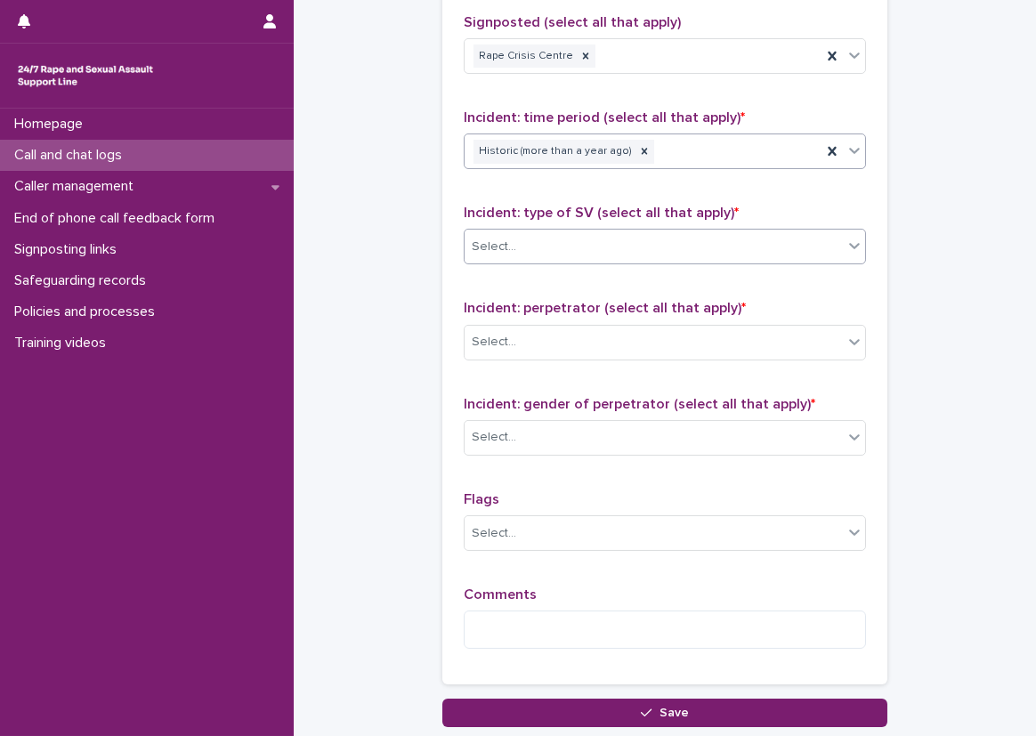
drag, startPoint x: 599, startPoint y: 242, endPoint x: 594, endPoint y: 260, distance: 18.6
click at [599, 242] on div "Select..." at bounding box center [654, 246] width 378 height 29
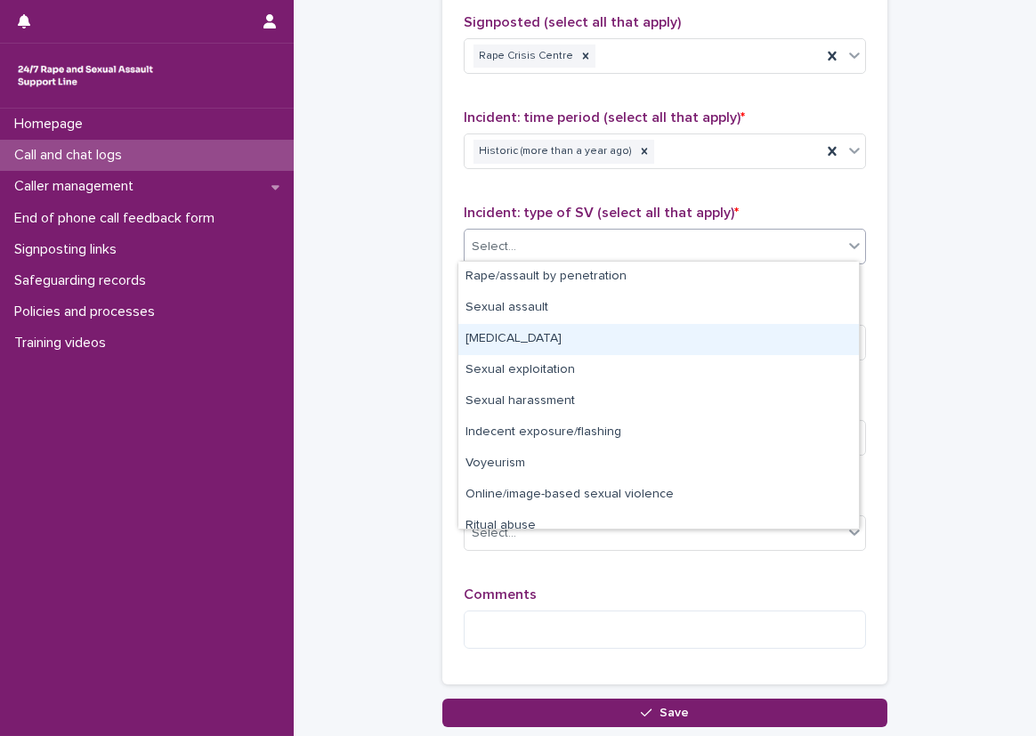
click at [557, 334] on div "[MEDICAL_DATA]" at bounding box center [658, 339] width 401 height 31
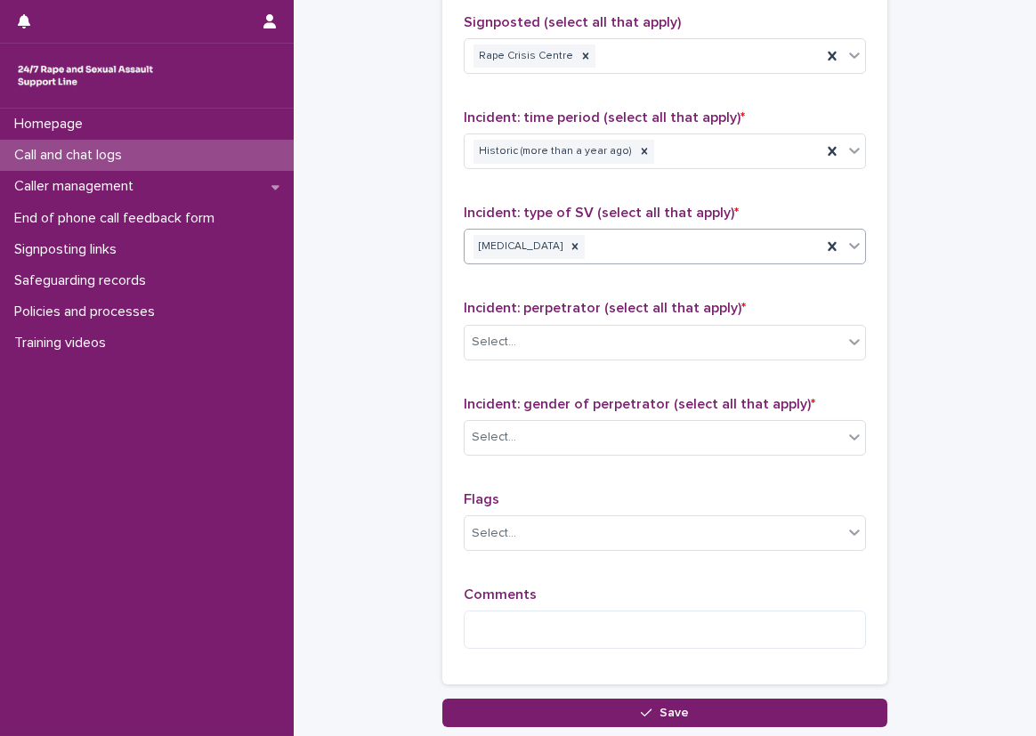
click at [634, 264] on div "Incident: type of SV (select all that apply) * option [MEDICAL_DATA], selected.…" at bounding box center [665, 242] width 402 height 74
click at [638, 246] on div "[MEDICAL_DATA]" at bounding box center [643, 246] width 357 height 31
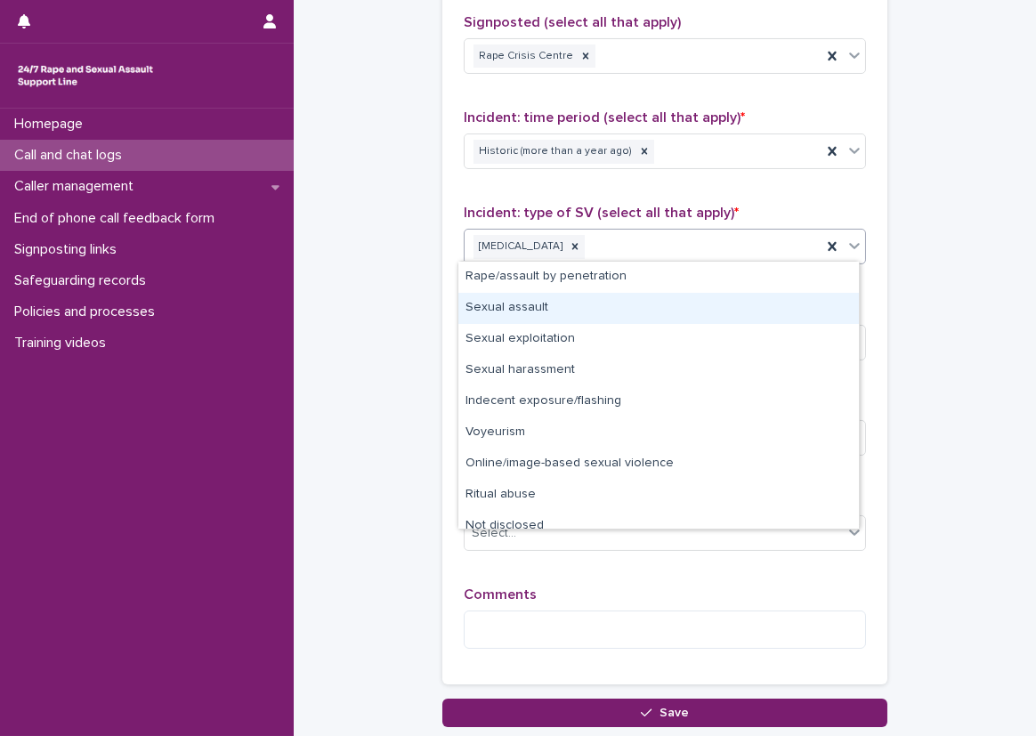
click at [620, 293] on div "Sexual assault" at bounding box center [658, 308] width 401 height 31
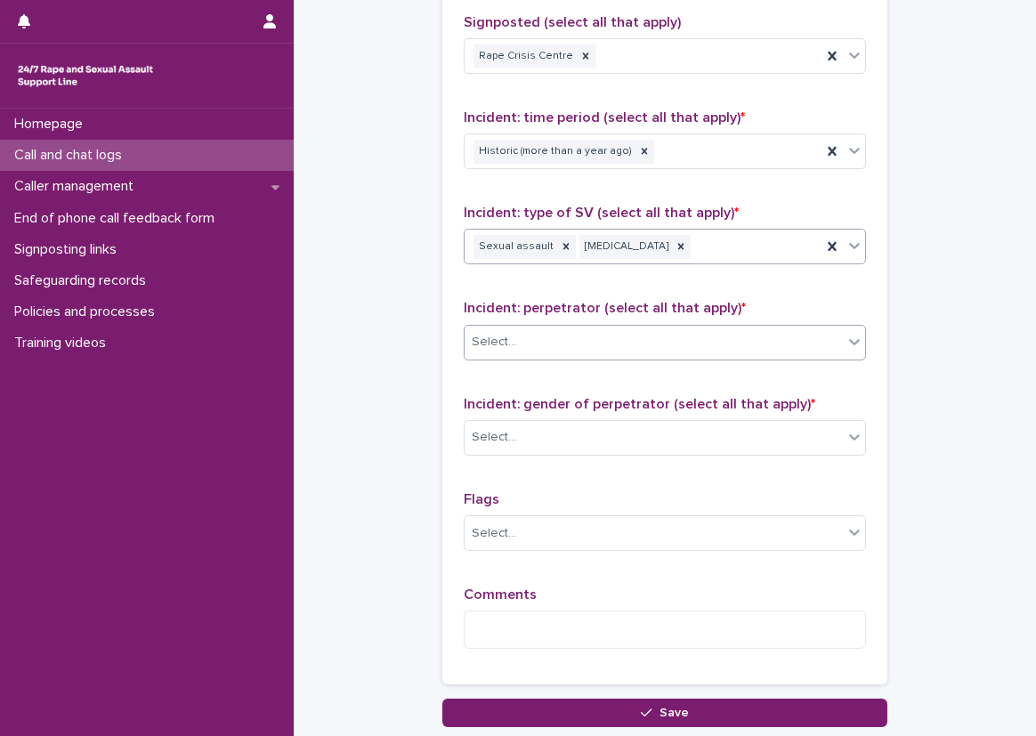
click at [677, 345] on div "Select..." at bounding box center [654, 342] width 378 height 29
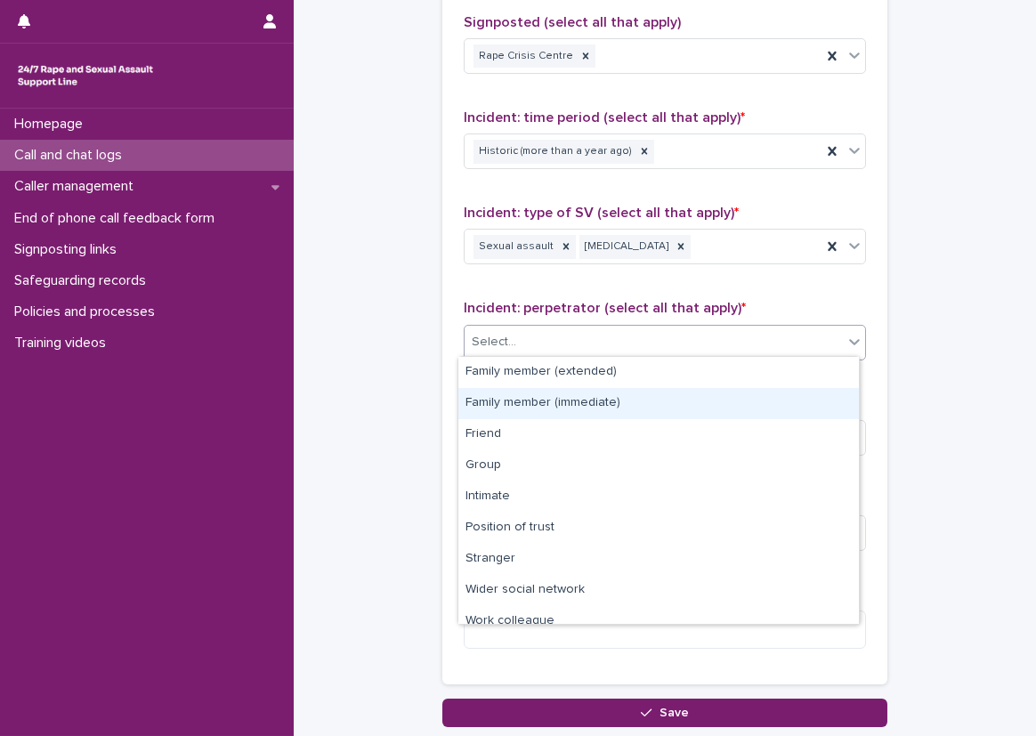
click at [600, 400] on div "Family member (immediate)" at bounding box center [658, 403] width 401 height 31
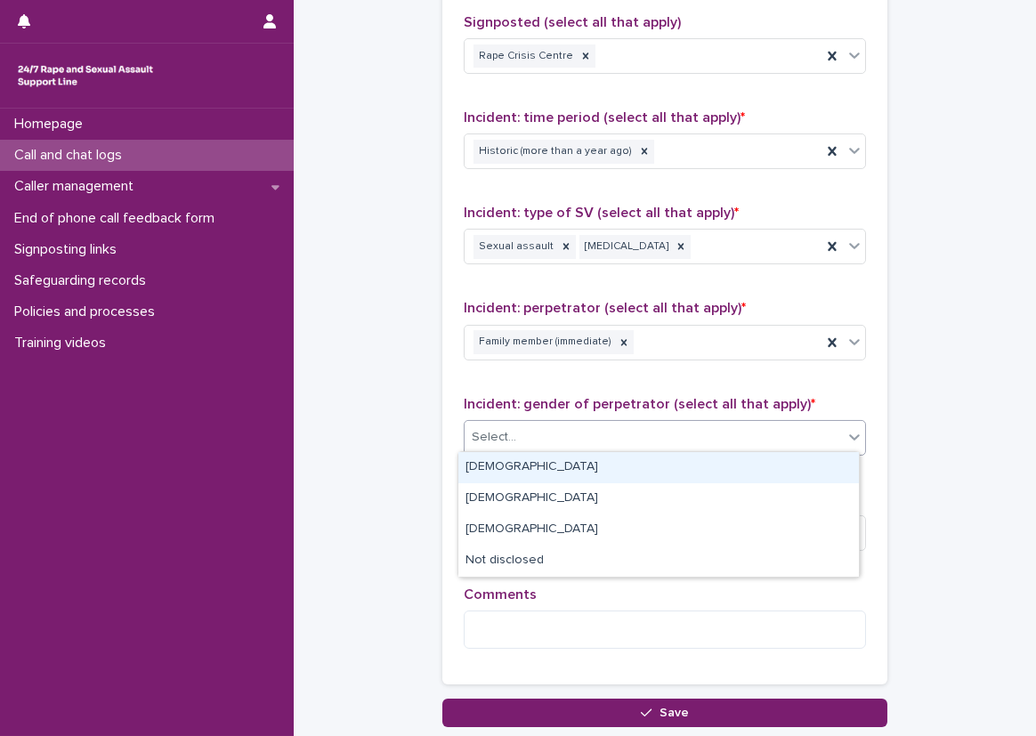
click at [568, 434] on div "Select..." at bounding box center [654, 437] width 378 height 29
click at [521, 463] on div "[DEMOGRAPHIC_DATA]" at bounding box center [658, 467] width 401 height 31
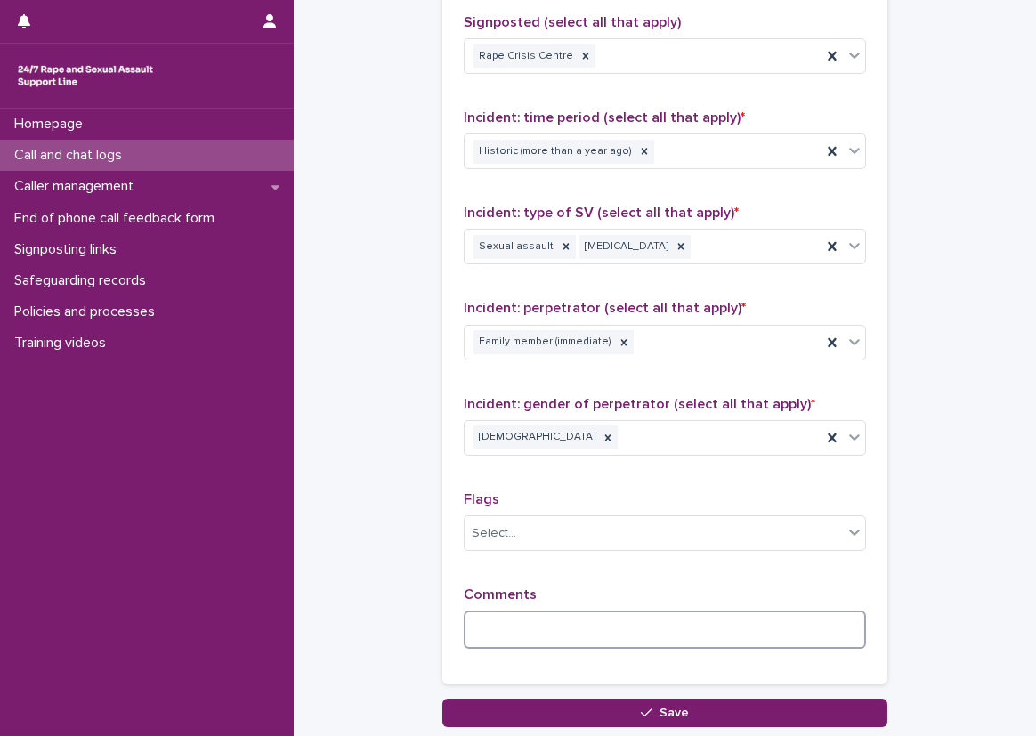
click at [525, 616] on textarea at bounding box center [665, 630] width 402 height 38
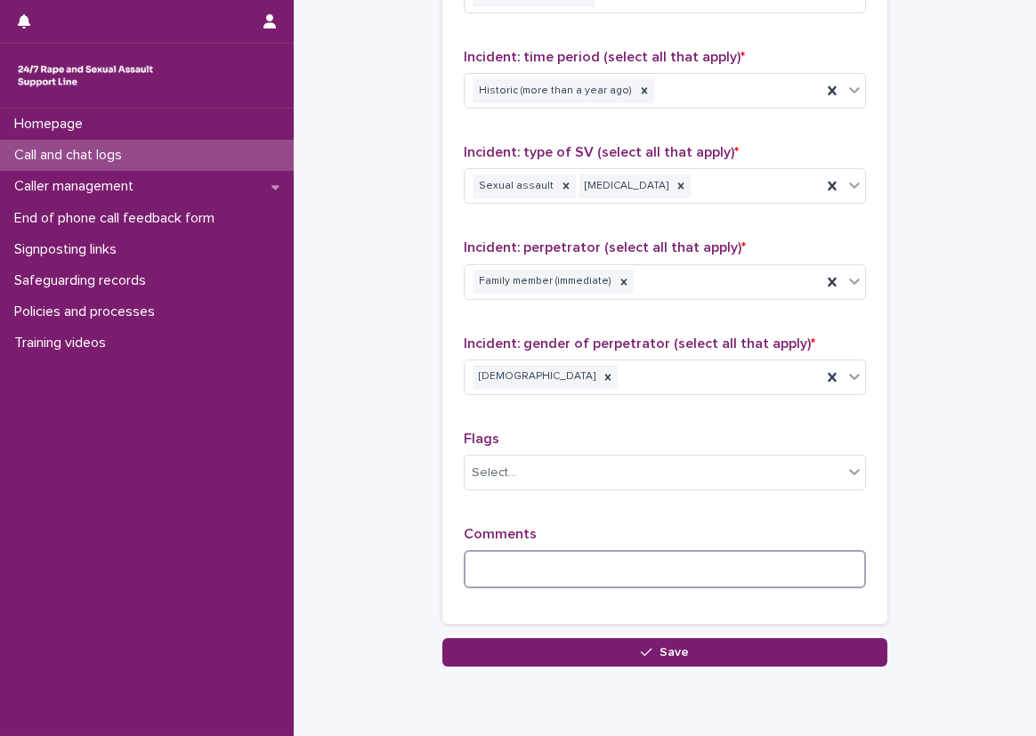
scroll to position [1351, 0]
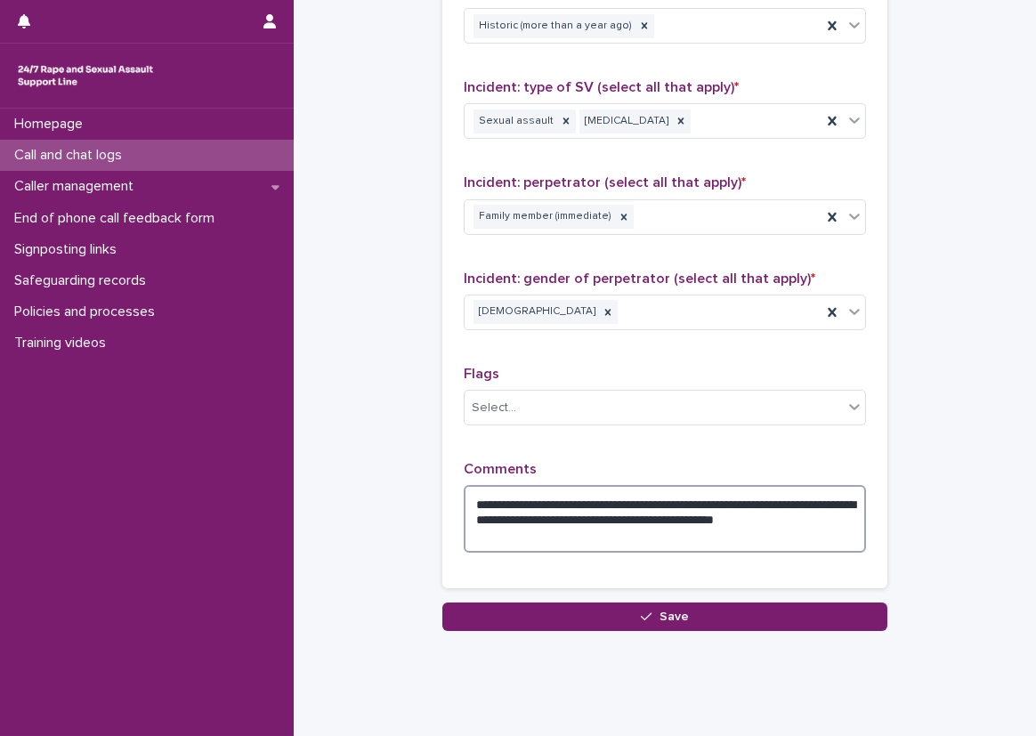
click at [617, 546] on textarea "**********" at bounding box center [665, 519] width 402 height 68
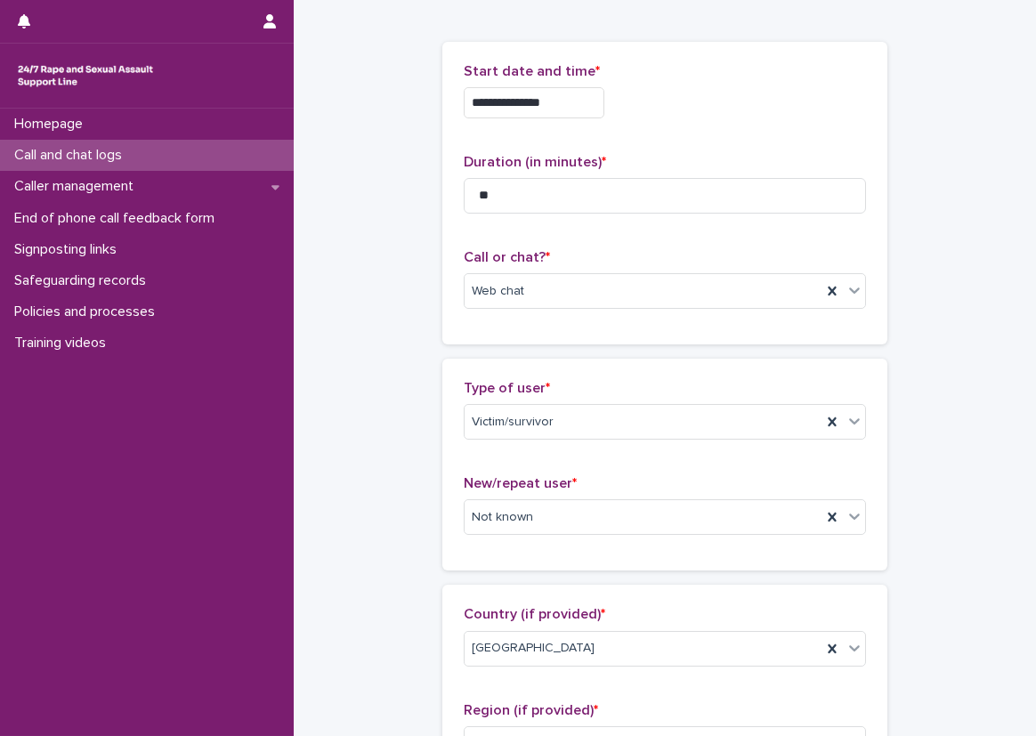
scroll to position [89, 0]
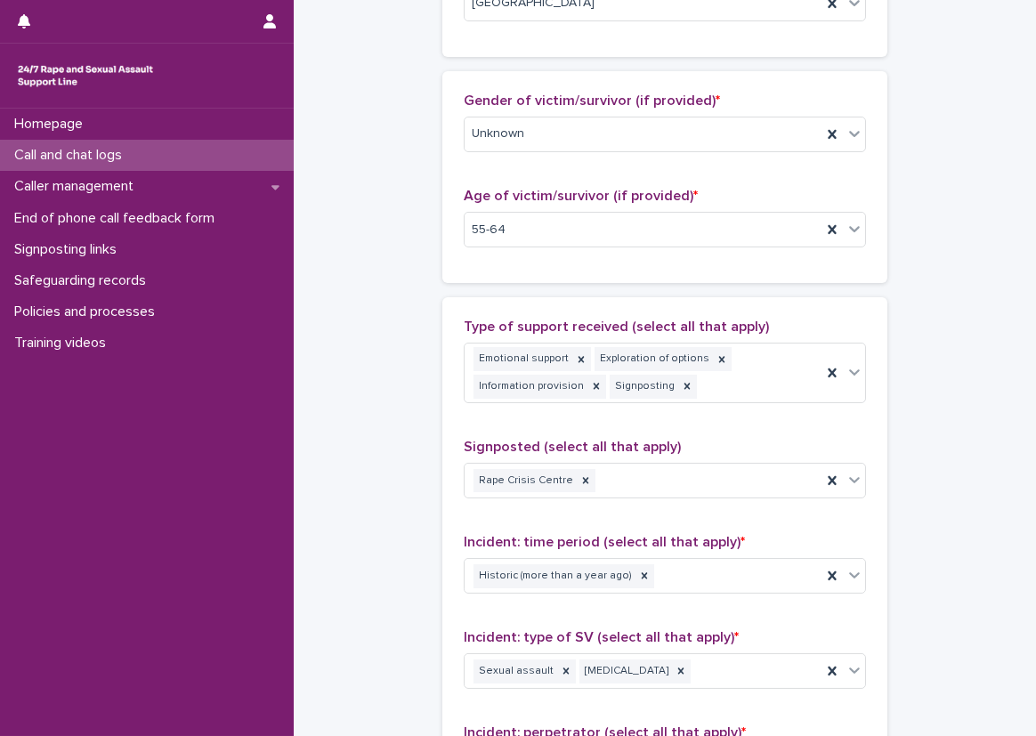
scroll to position [890, 0]
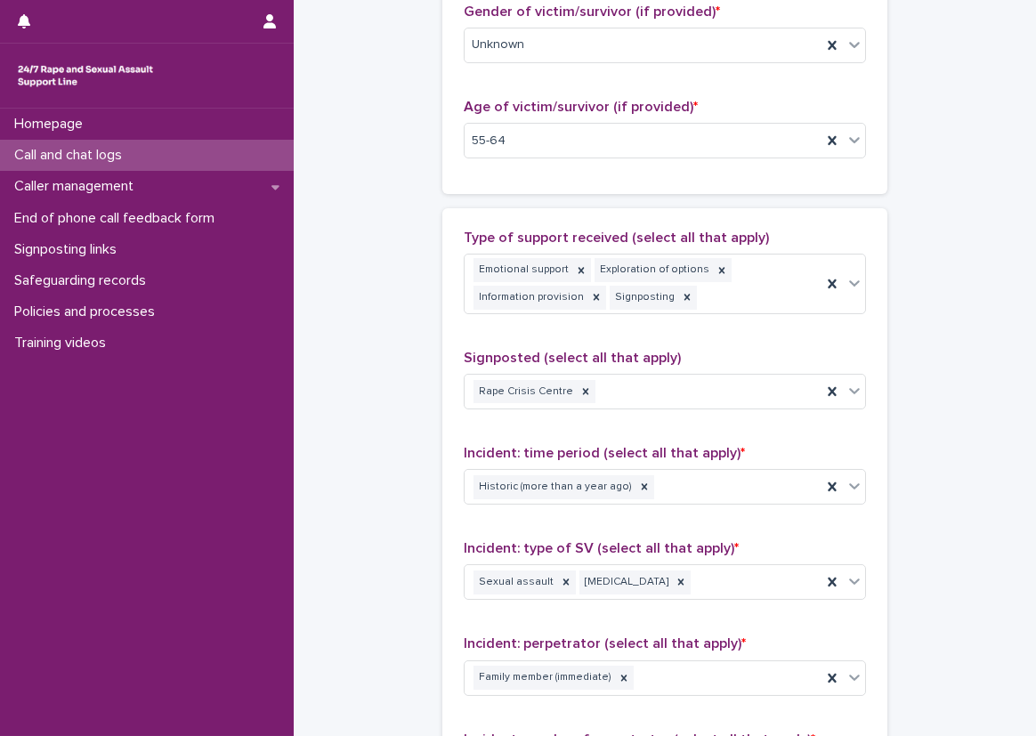
click at [409, 99] on div "**********" at bounding box center [665, 110] width 707 height 1996
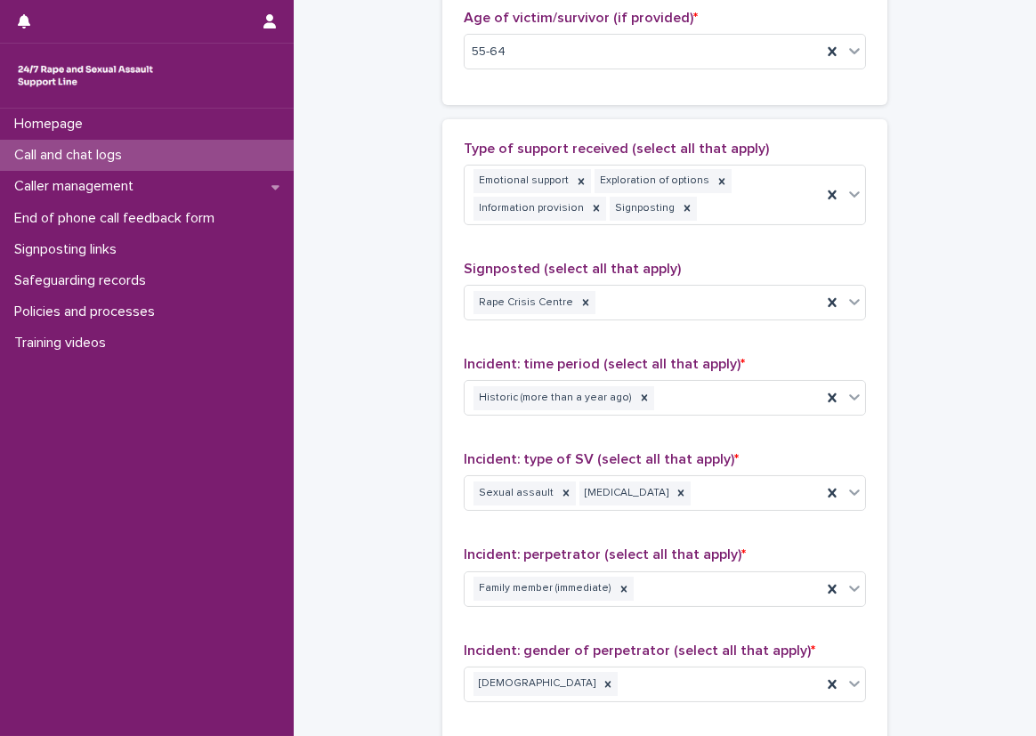
click at [347, 215] on div "**********" at bounding box center [665, 21] width 707 height 1996
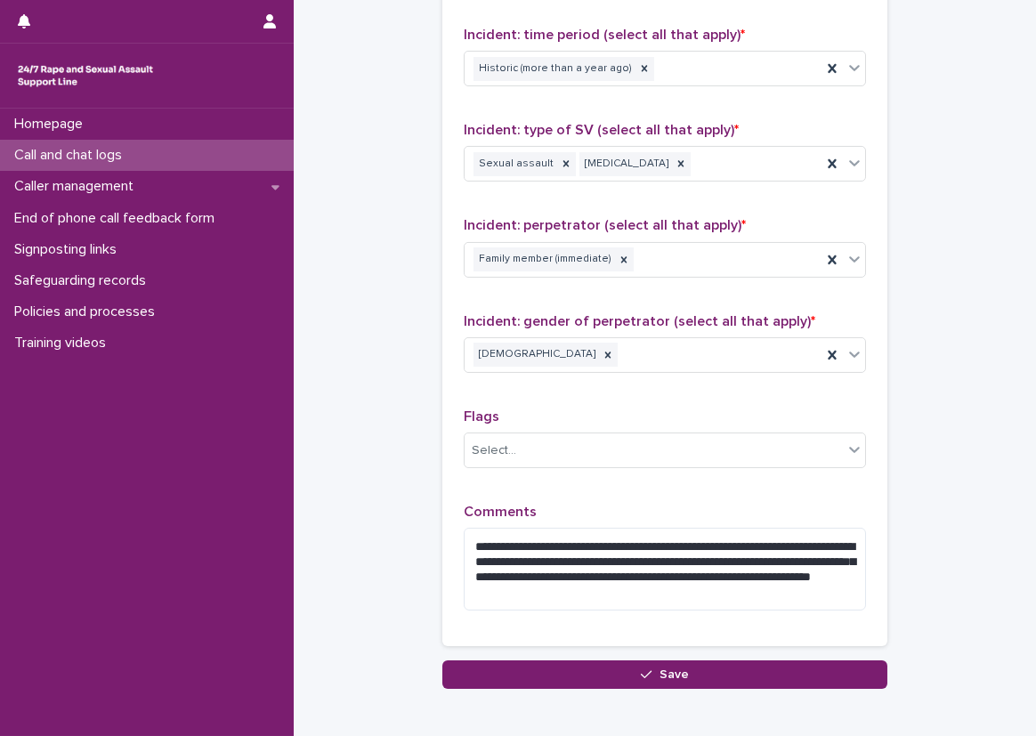
scroll to position [1310, 0]
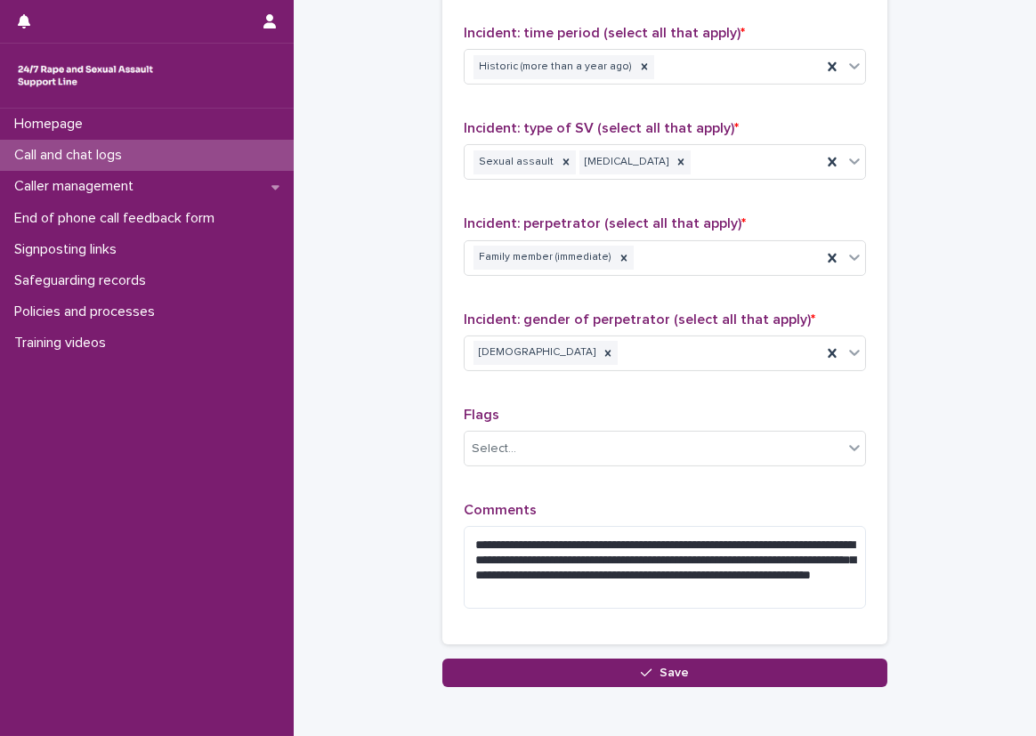
click at [588, 563] on textarea "**********" at bounding box center [665, 567] width 402 height 83
click at [588, 571] on textarea "**********" at bounding box center [665, 567] width 402 height 83
type textarea "**********"
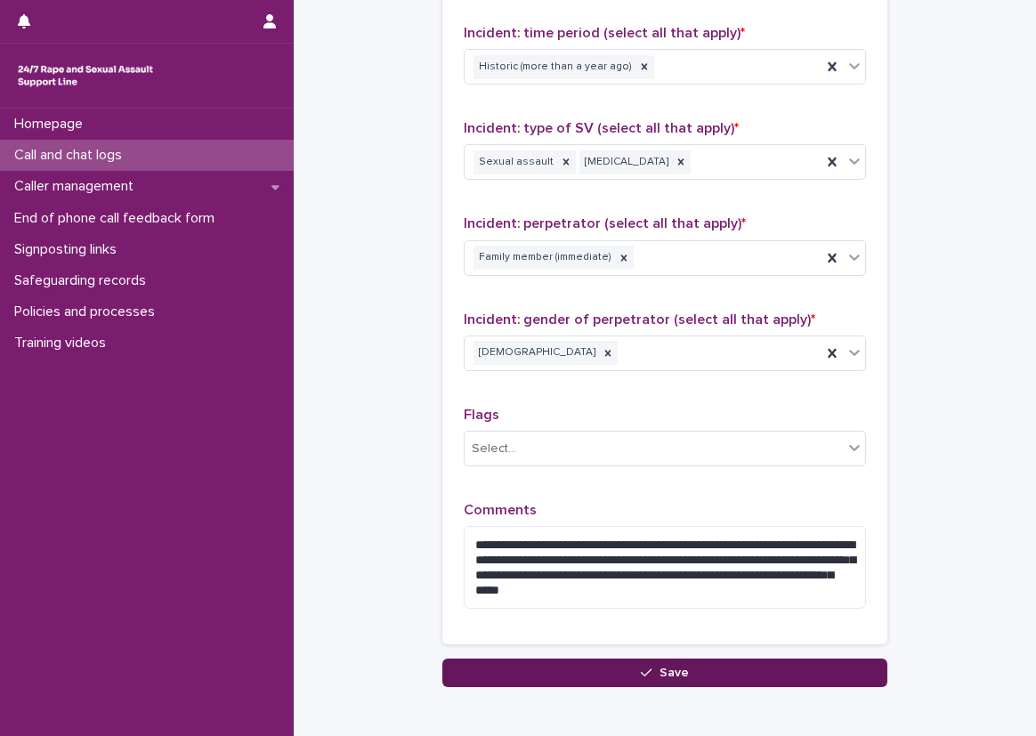
click at [640, 659] on button "Save" at bounding box center [664, 673] width 445 height 28
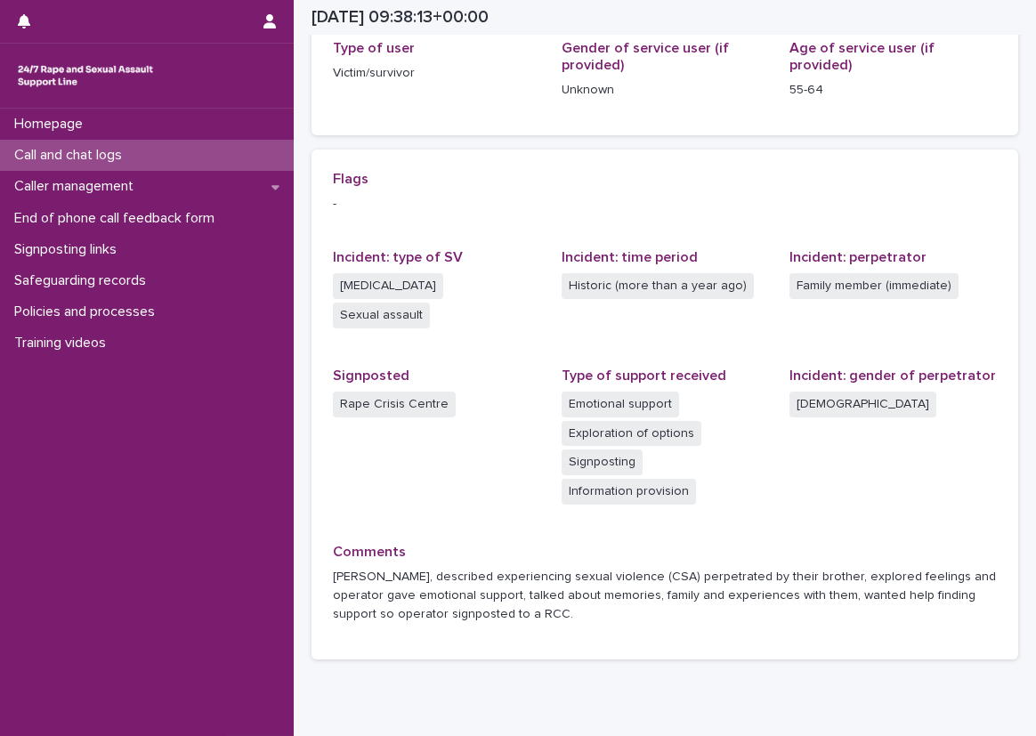
scroll to position [380, 0]
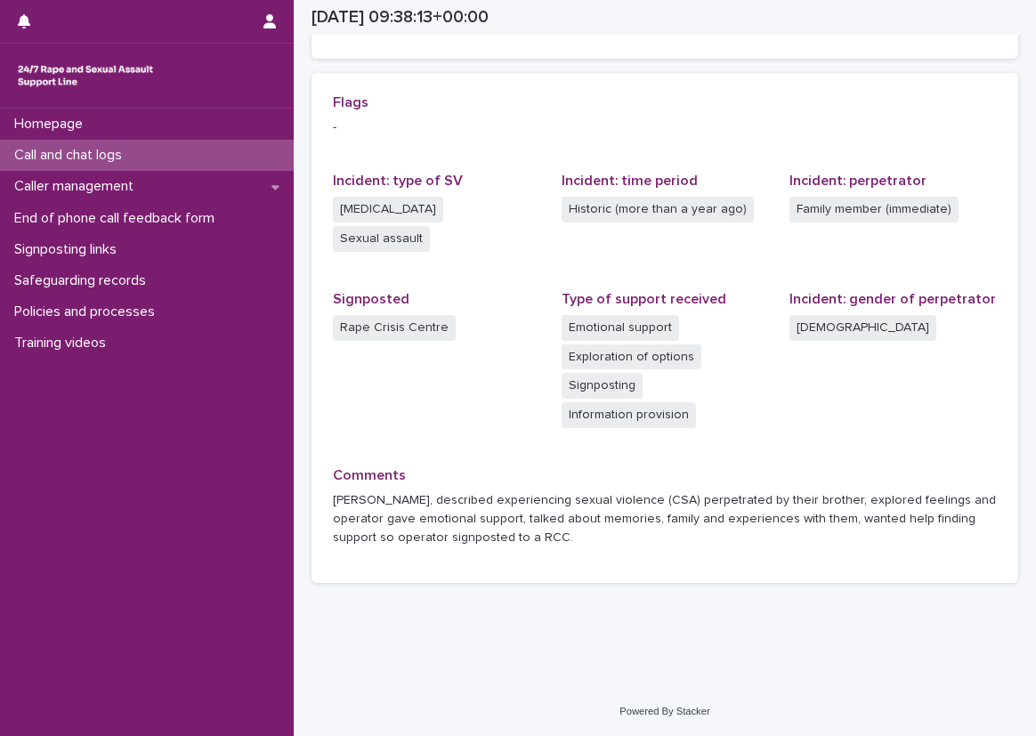
click at [471, 449] on div "Flags - Incident: type of SV [MEDICAL_DATA] Sexual assault Incident: time perio…" at bounding box center [665, 327] width 664 height 467
click at [416, 440] on span "Signposted Rape Crisis Centre" at bounding box center [436, 368] width 207 height 155
click at [134, 156] on p "Call and chat logs" at bounding box center [71, 155] width 129 height 17
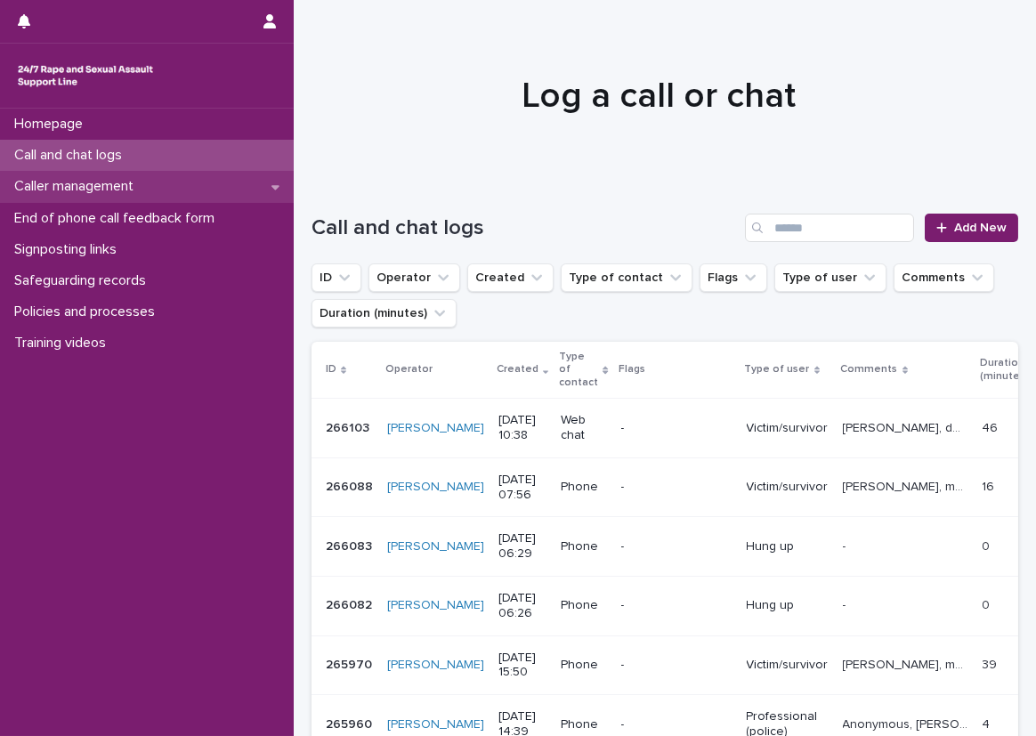
click at [240, 192] on div "Caller management" at bounding box center [147, 186] width 294 height 31
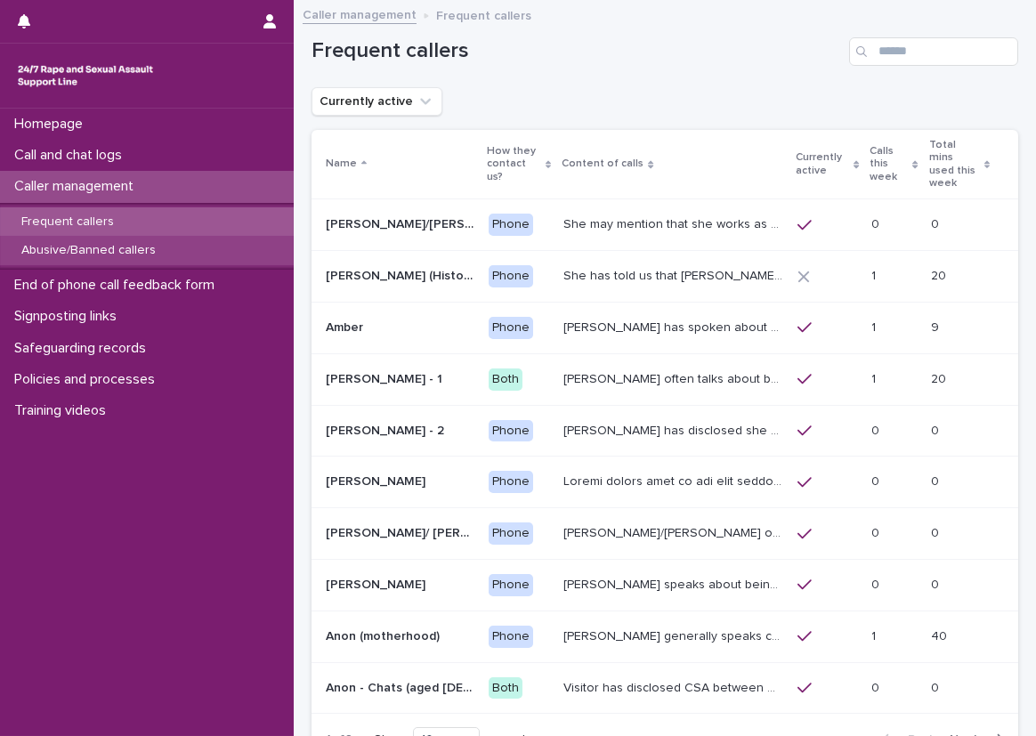
click at [232, 263] on div "Abusive/Banned callers" at bounding box center [147, 250] width 294 height 29
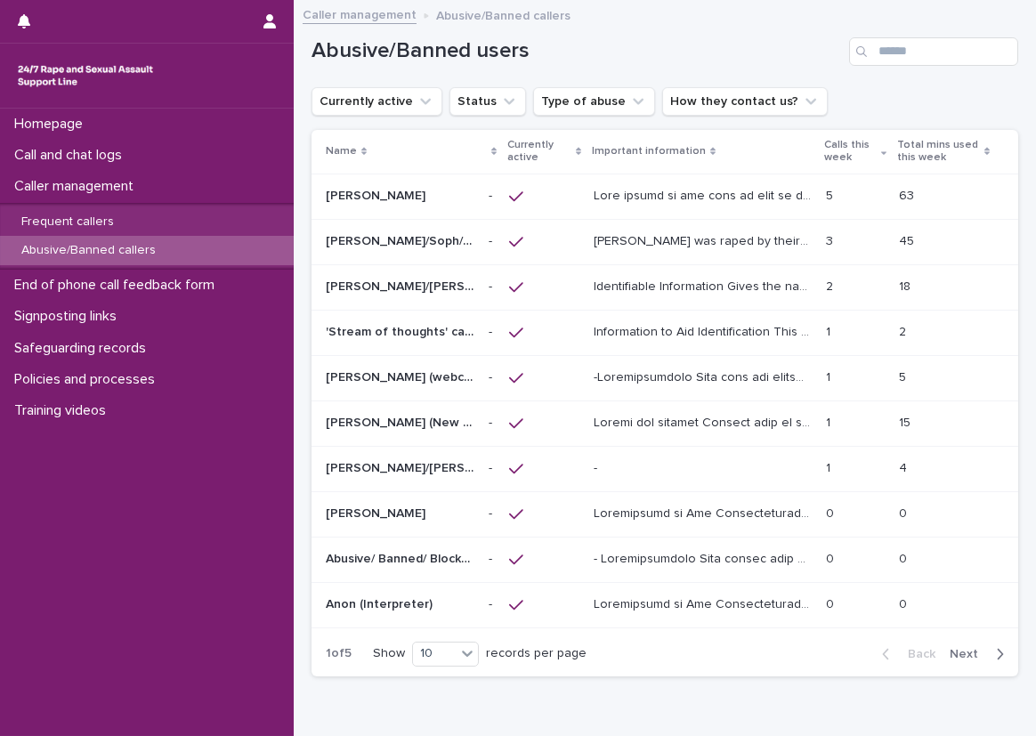
click at [670, 185] on p at bounding box center [705, 194] width 222 height 19
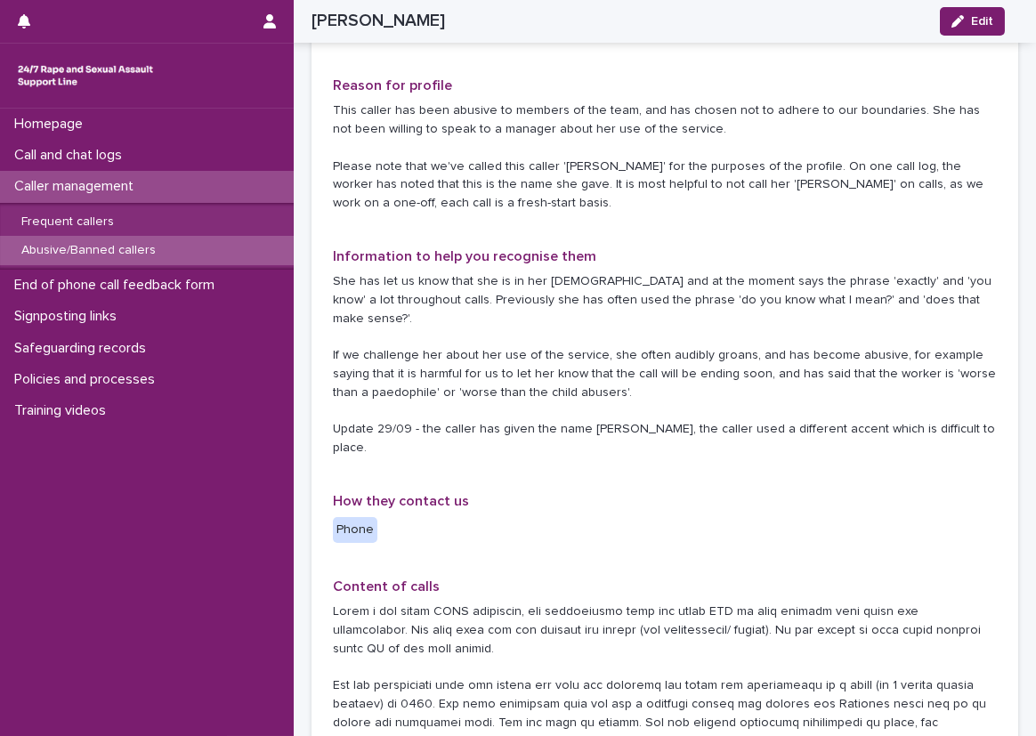
scroll to position [267, 0]
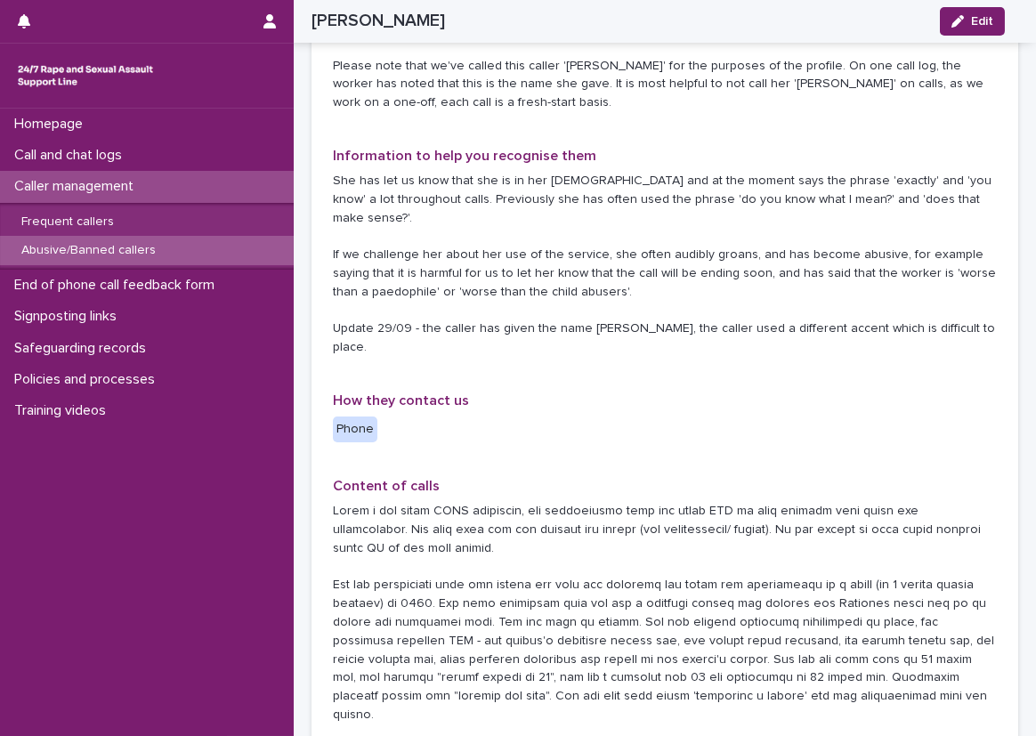
scroll to position [0, 0]
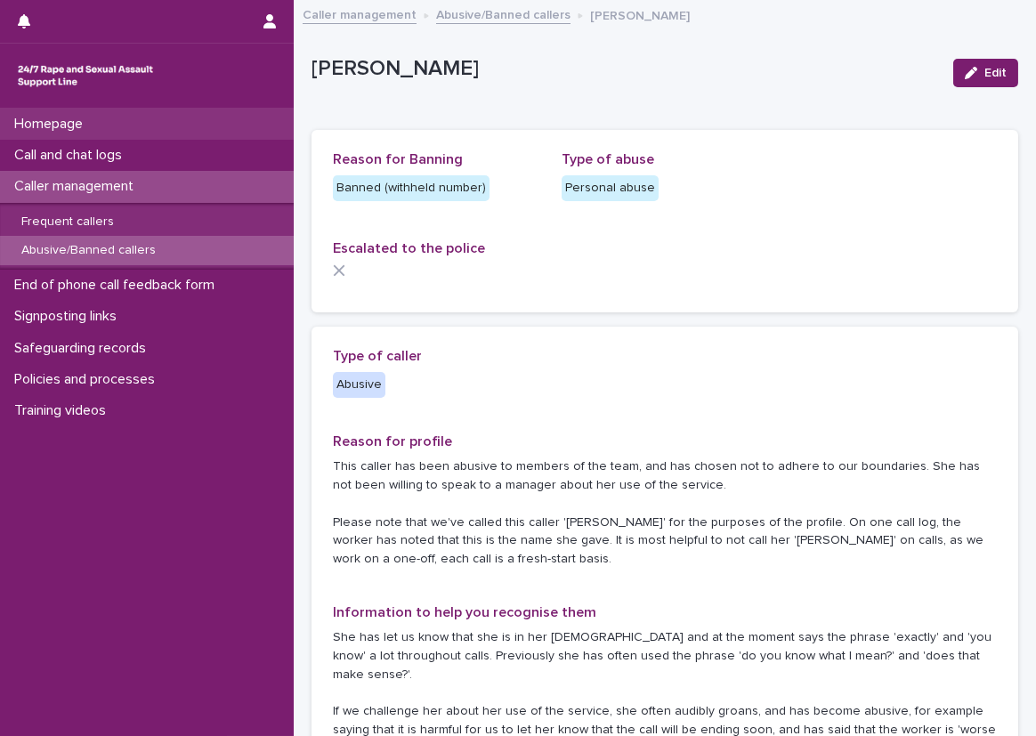
click at [210, 137] on div "Homepage" at bounding box center [147, 124] width 294 height 31
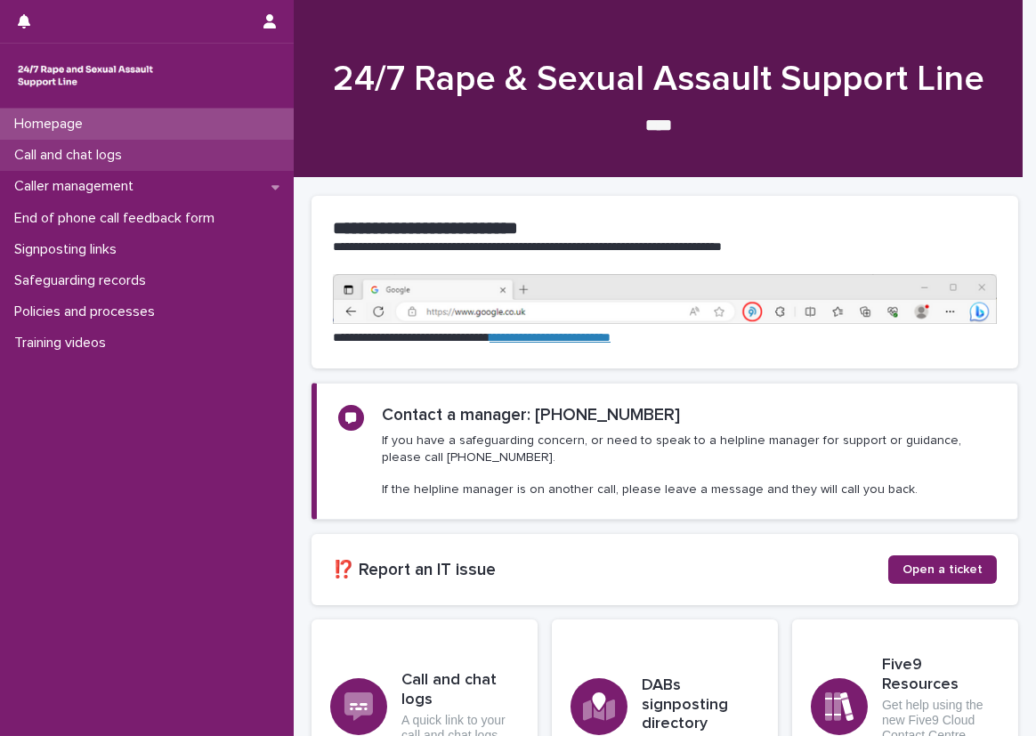
click at [218, 157] on div "Call and chat logs" at bounding box center [147, 155] width 294 height 31
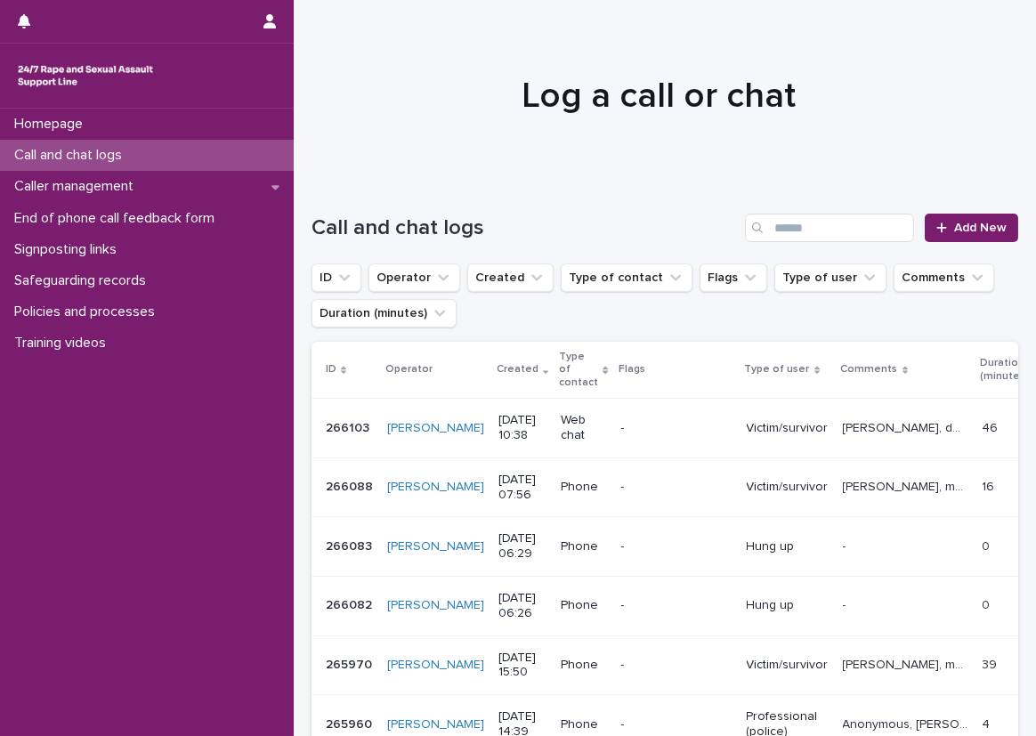
click at [393, 161] on div at bounding box center [658, 88] width 729 height 178
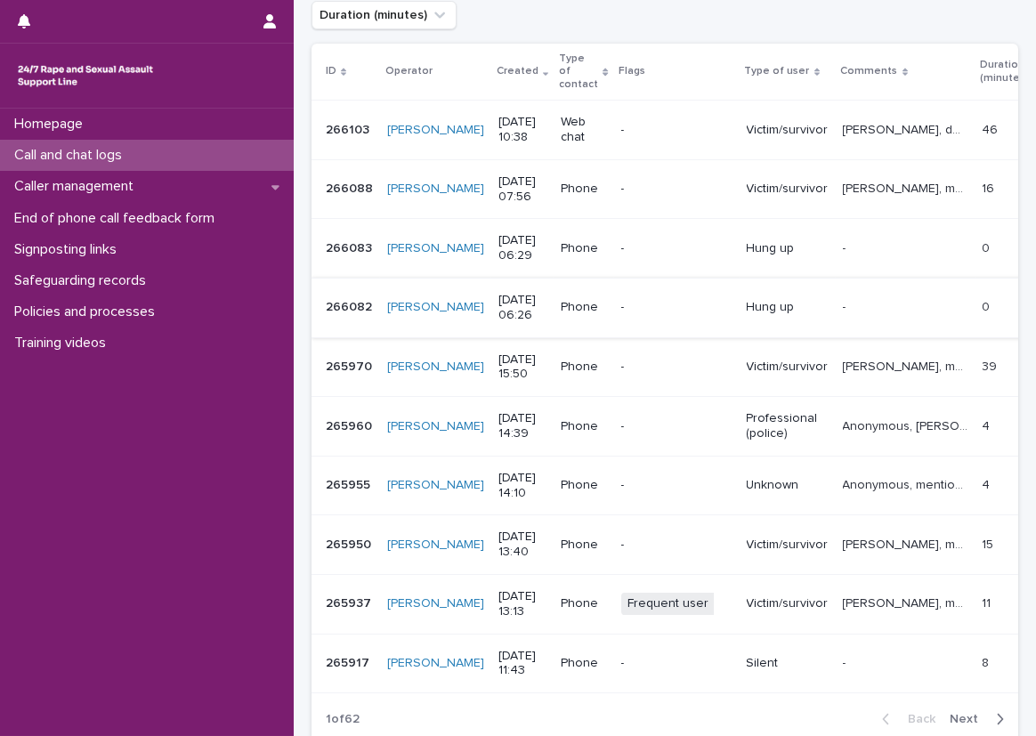
scroll to position [267, 0]
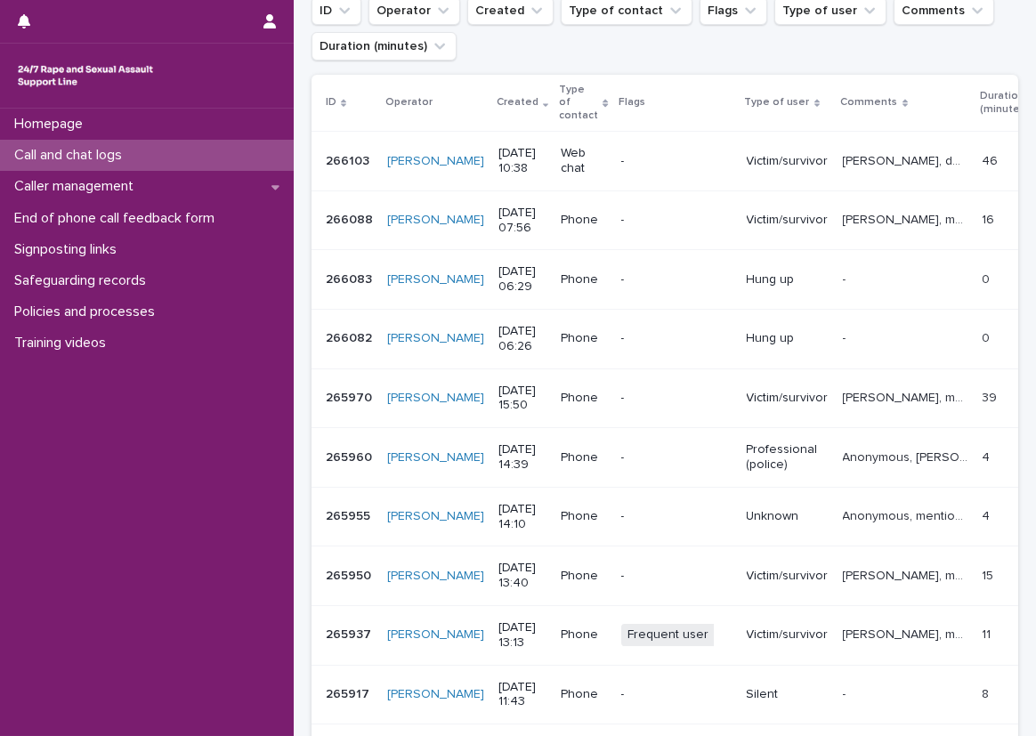
click at [843, 209] on p "[PERSON_NAME], mentioned experiencing sexual violence and talked about the impa…" at bounding box center [907, 218] width 129 height 19
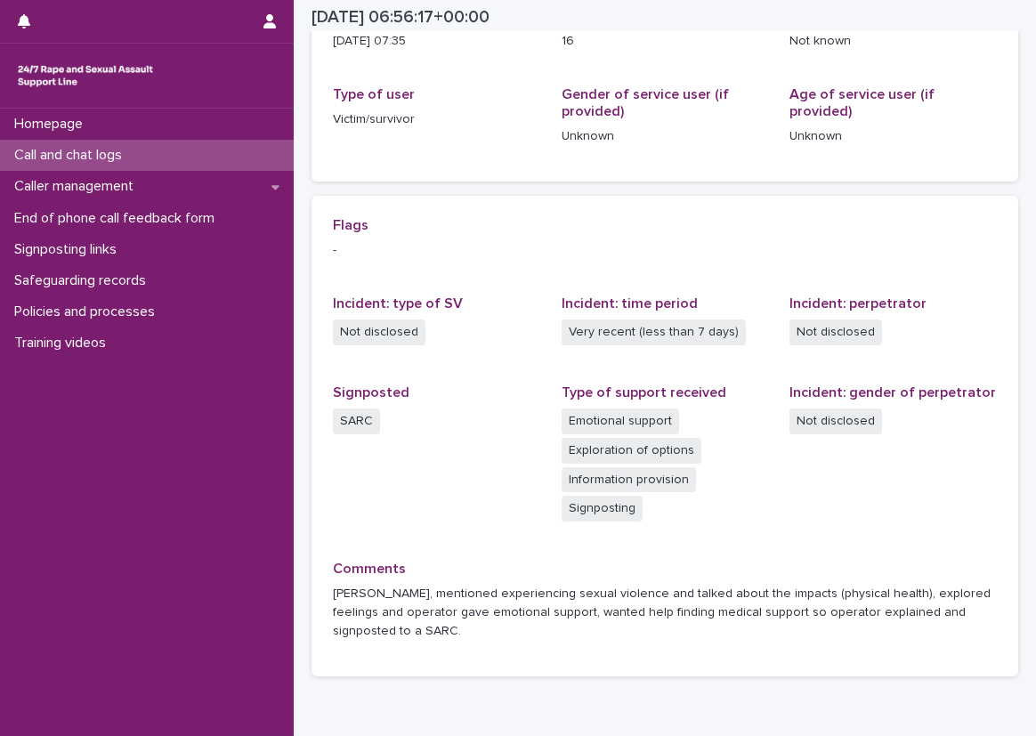
scroll to position [267, 0]
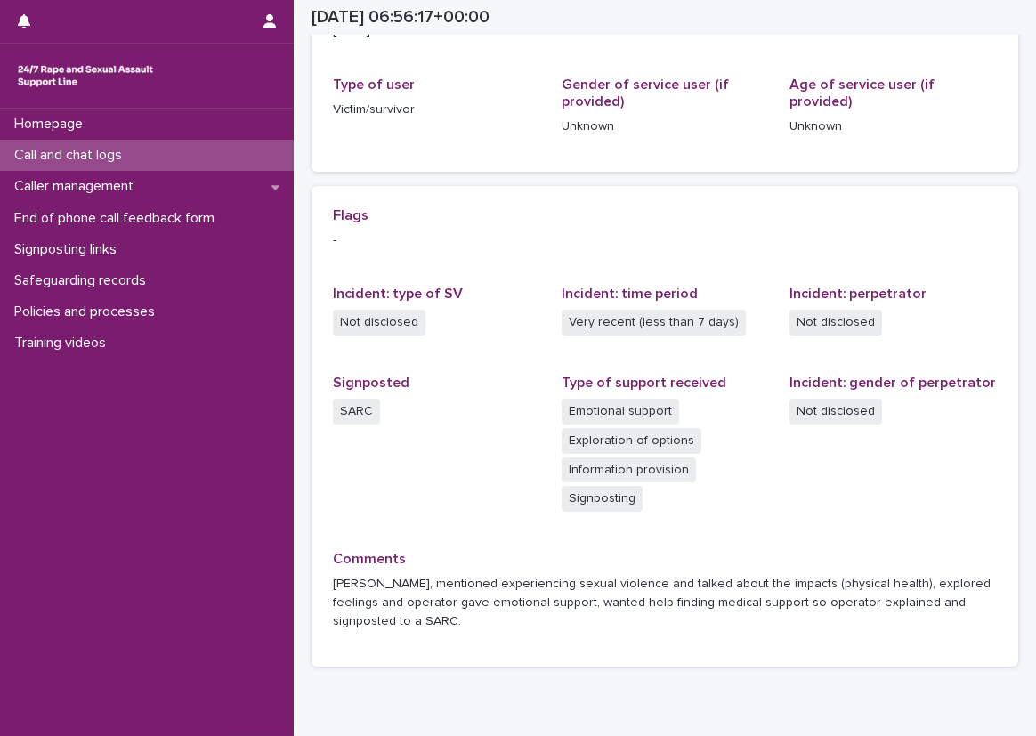
click at [205, 157] on div "Call and chat logs" at bounding box center [147, 155] width 294 height 31
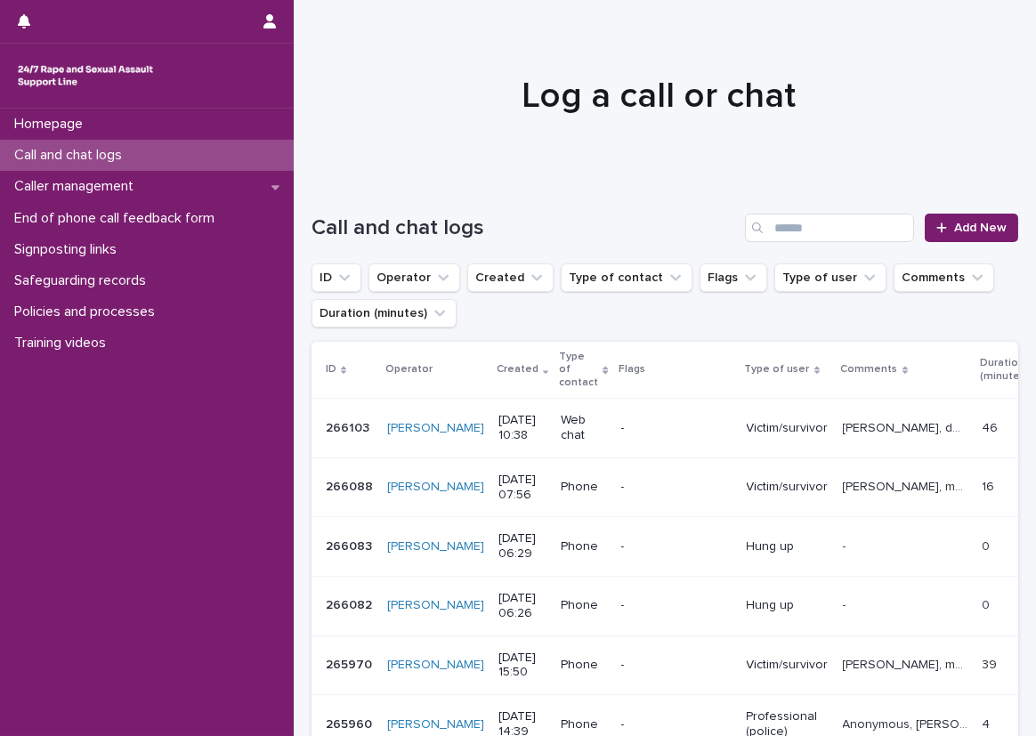
click at [763, 421] on p "Victim/survivor" at bounding box center [788, 428] width 82 height 15
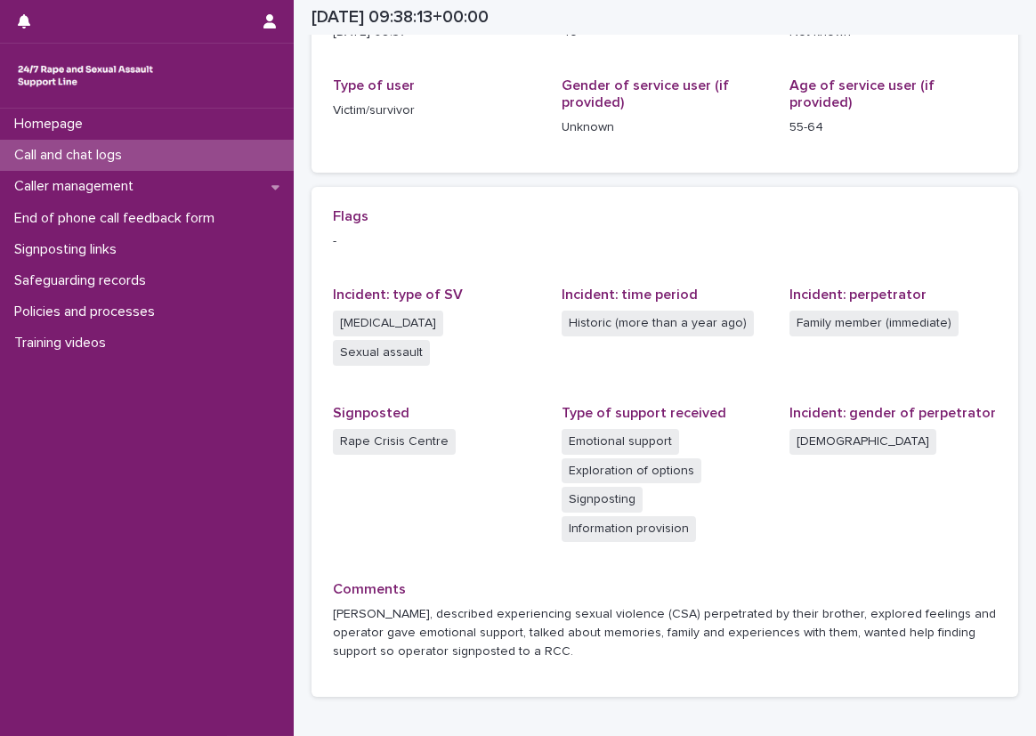
scroll to position [296, 0]
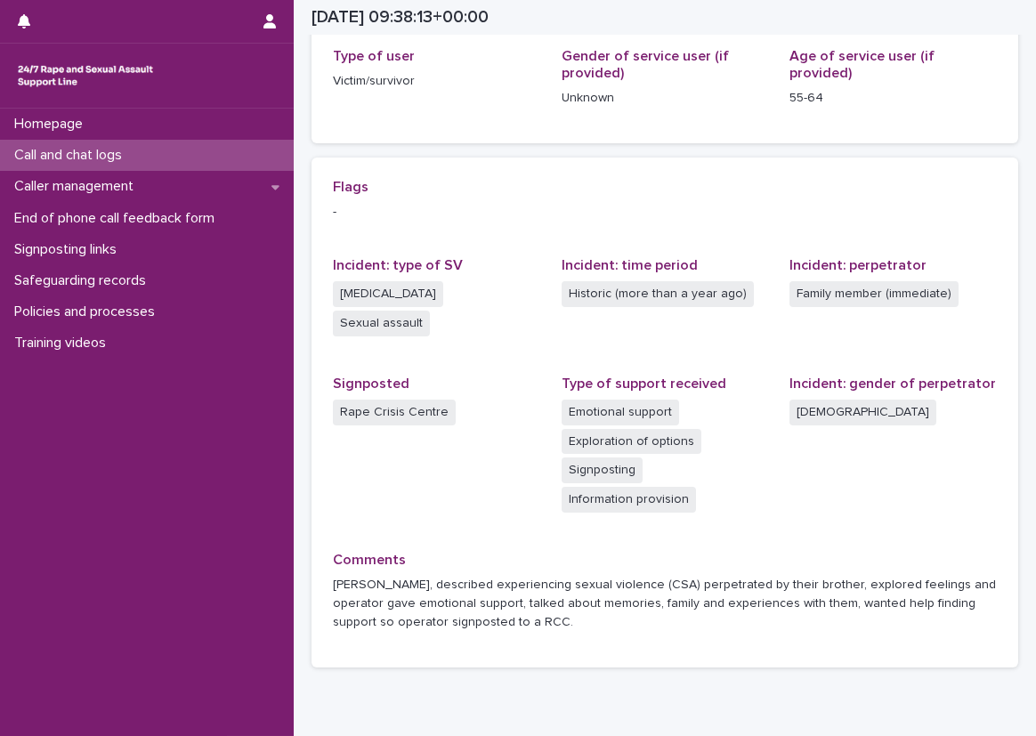
click at [794, 315] on div "Incident: perpetrator Family member (immediate)" at bounding box center [893, 291] width 207 height 68
click at [606, 629] on p "[PERSON_NAME], described experiencing sexual violence (CSA) perpetrated by thei…" at bounding box center [665, 603] width 664 height 55
click at [175, 152] on div "Call and chat logs" at bounding box center [147, 155] width 294 height 31
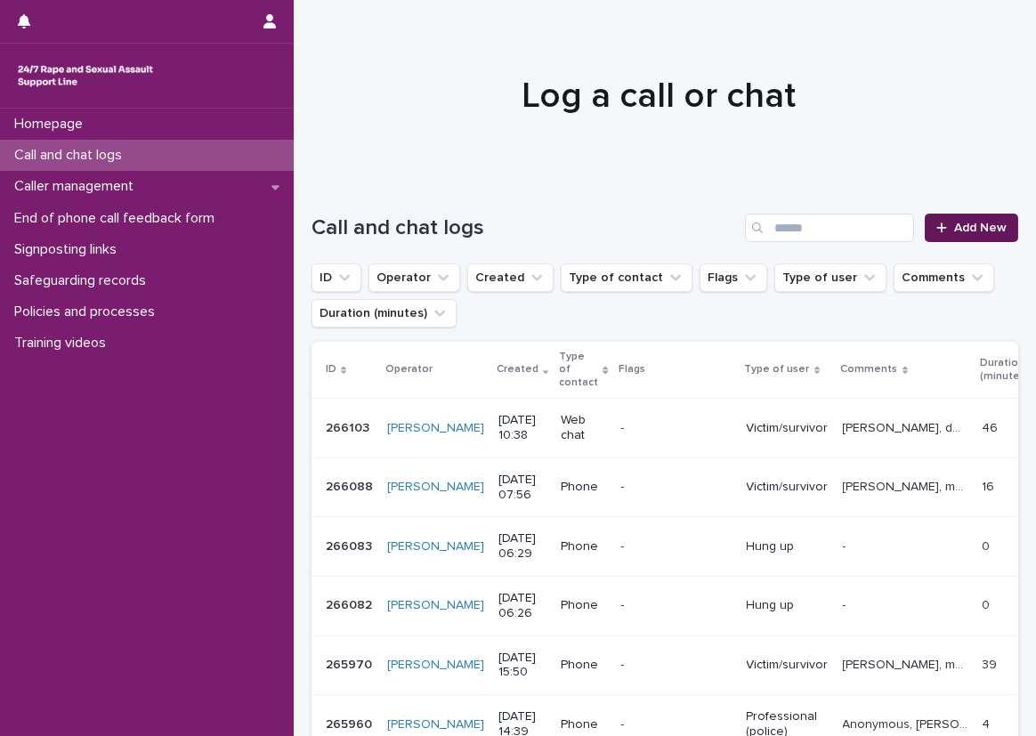
click at [965, 222] on span "Add New" at bounding box center [980, 228] width 53 height 12
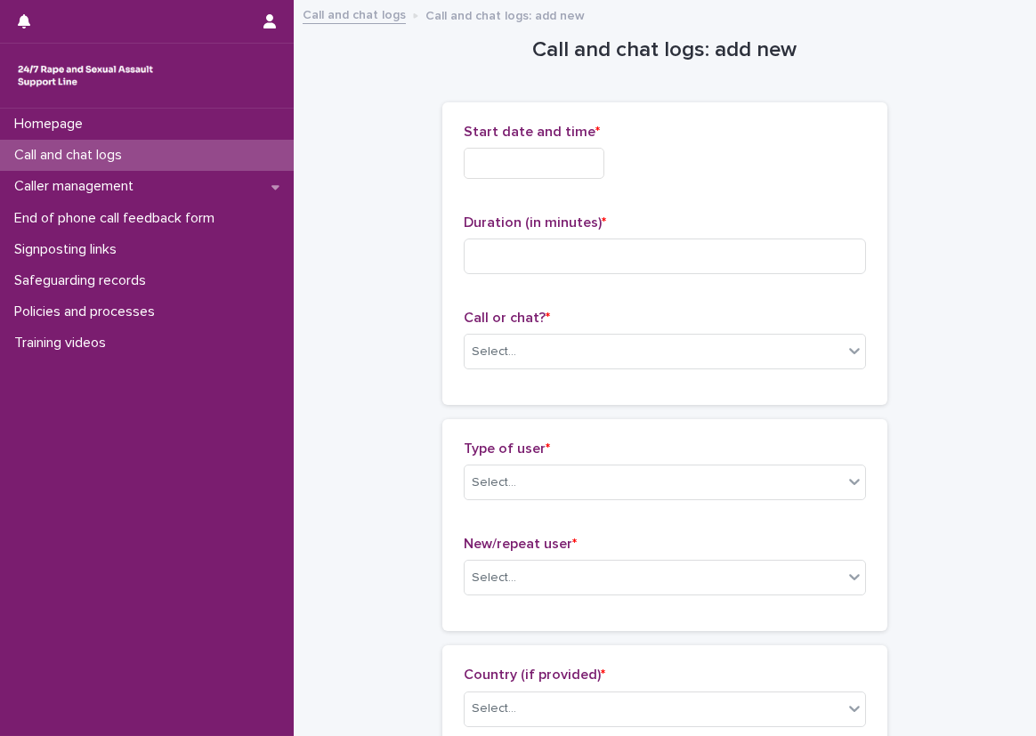
click at [533, 156] on input "text" at bounding box center [534, 163] width 141 height 31
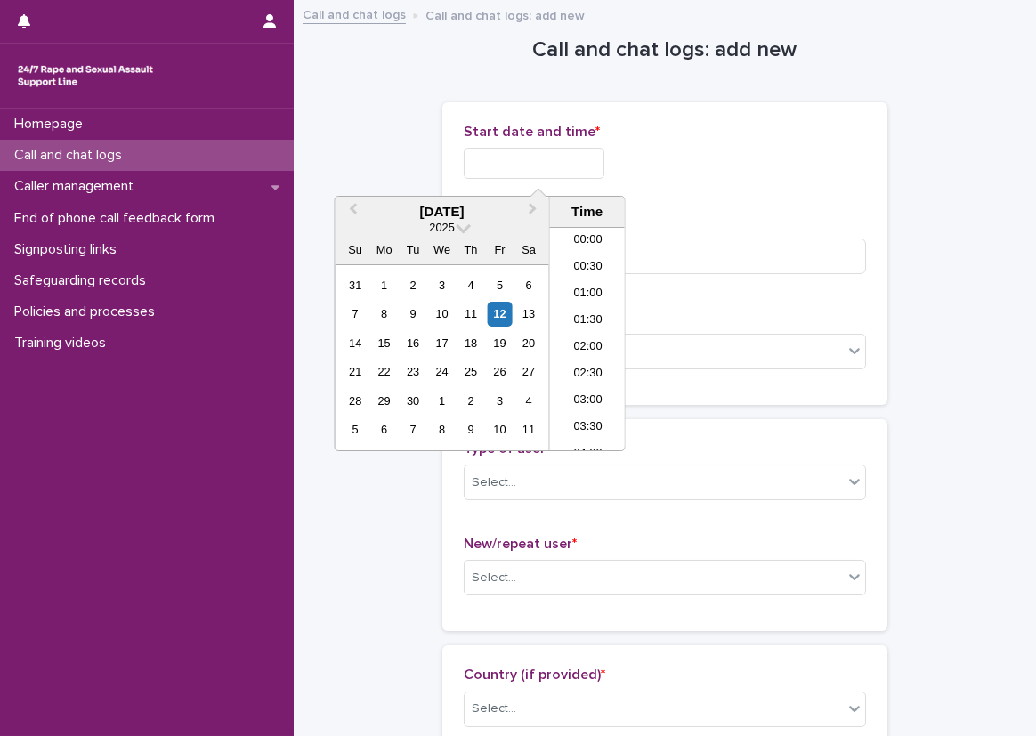
scroll to position [463, 0]
click at [604, 148] on input "text" at bounding box center [534, 163] width 141 height 31
click at [592, 308] on li "10:00" at bounding box center [588, 312] width 76 height 27
click at [588, 169] on input "**********" at bounding box center [534, 163] width 141 height 31
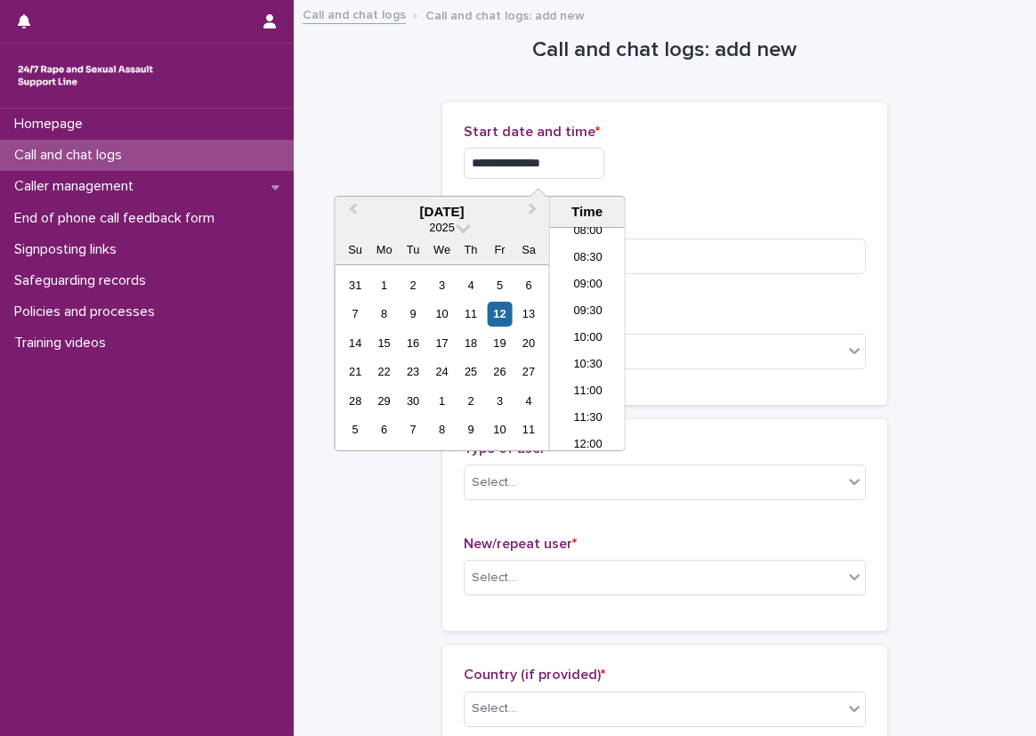
type input "**********"
click at [724, 152] on div "**********" at bounding box center [665, 163] width 402 height 31
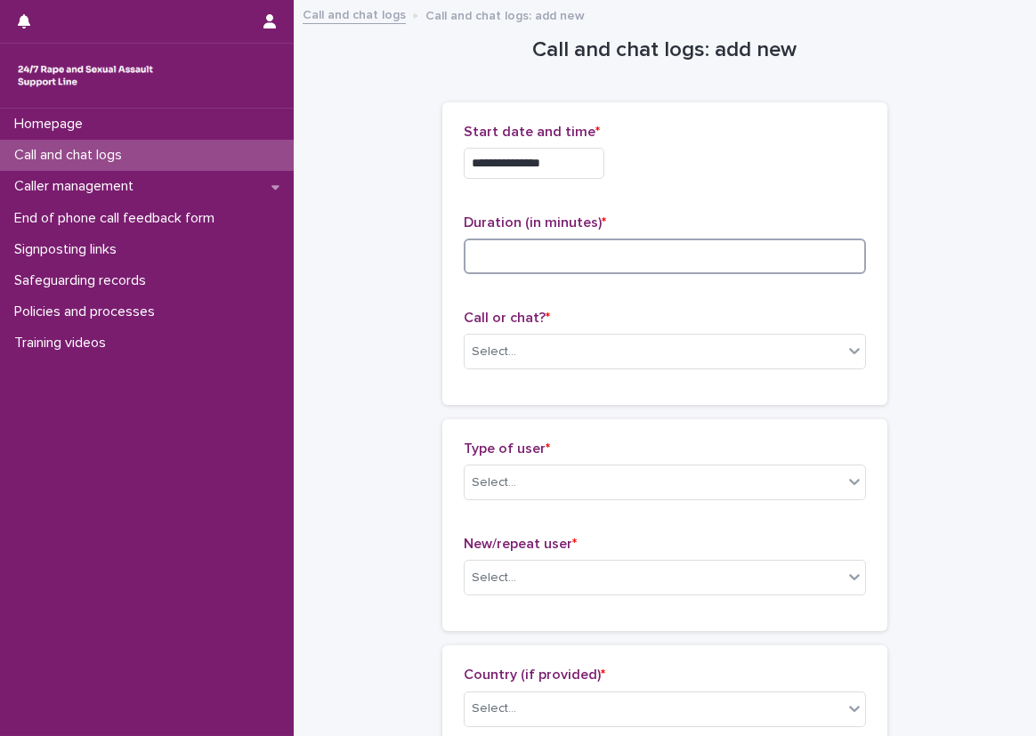
click at [638, 248] on input at bounding box center [665, 257] width 402 height 36
type input "**"
click at [581, 312] on p "Call or chat? *" at bounding box center [665, 318] width 402 height 17
click at [564, 350] on div "Select..." at bounding box center [654, 351] width 378 height 29
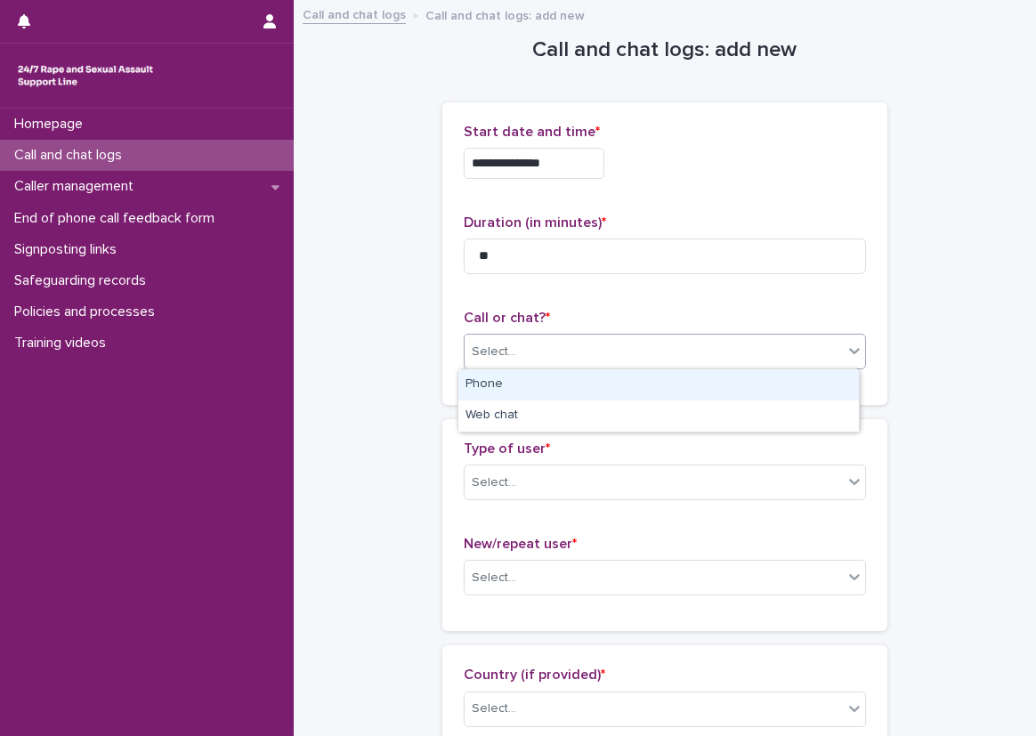
click at [550, 387] on div "Phone" at bounding box center [658, 384] width 401 height 31
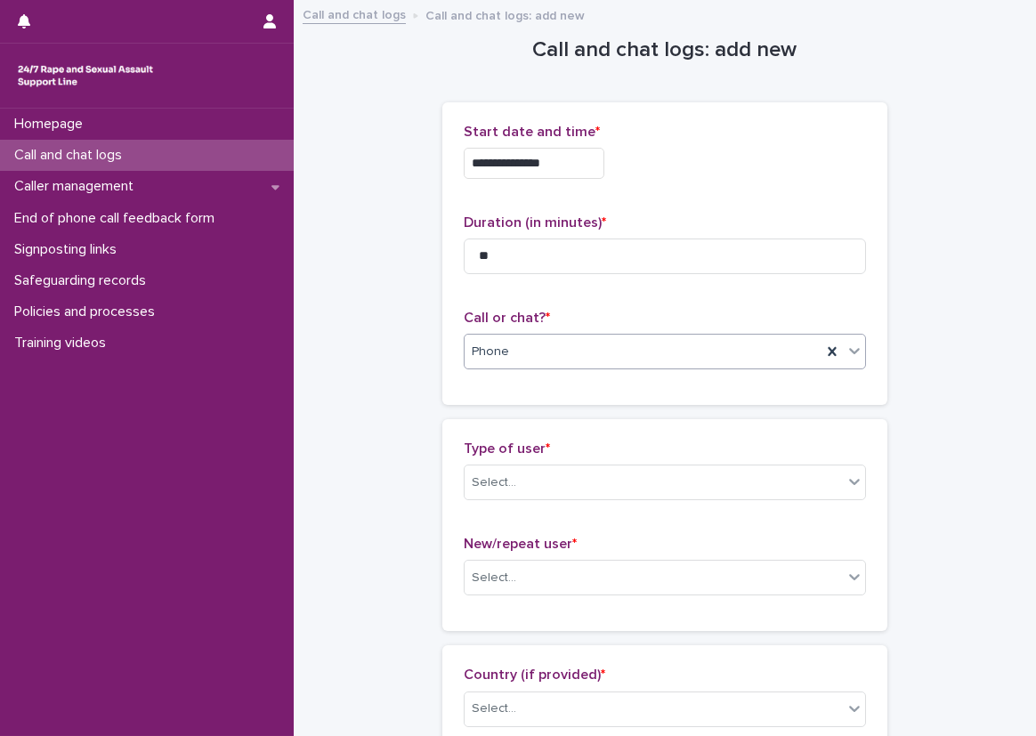
click at [539, 361] on div "Phone" at bounding box center [643, 351] width 357 height 29
click at [531, 411] on div "Web chat" at bounding box center [658, 416] width 401 height 31
click at [522, 491] on div "Select..." at bounding box center [654, 482] width 378 height 29
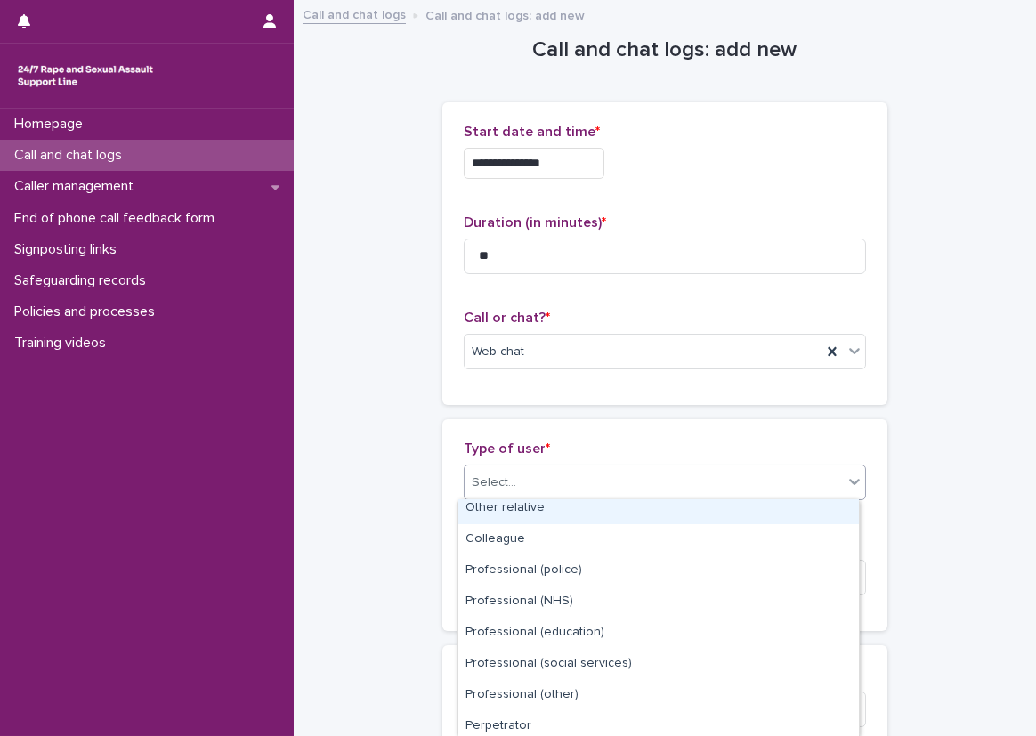
scroll to position [231, 0]
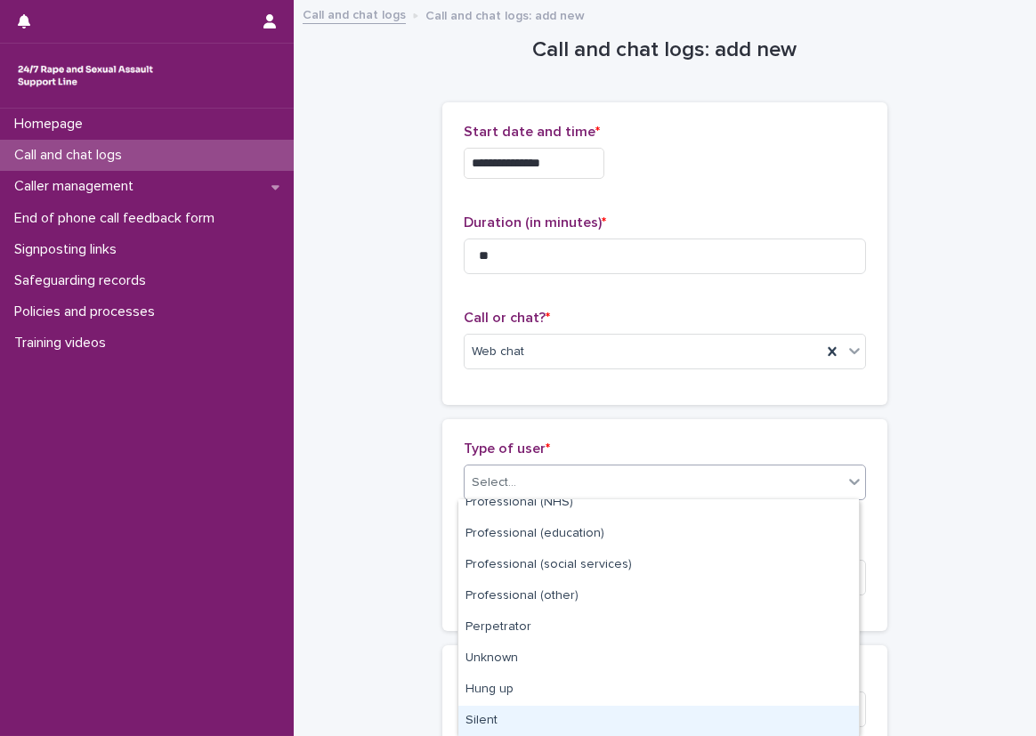
click at [518, 709] on div "Silent" at bounding box center [658, 721] width 401 height 31
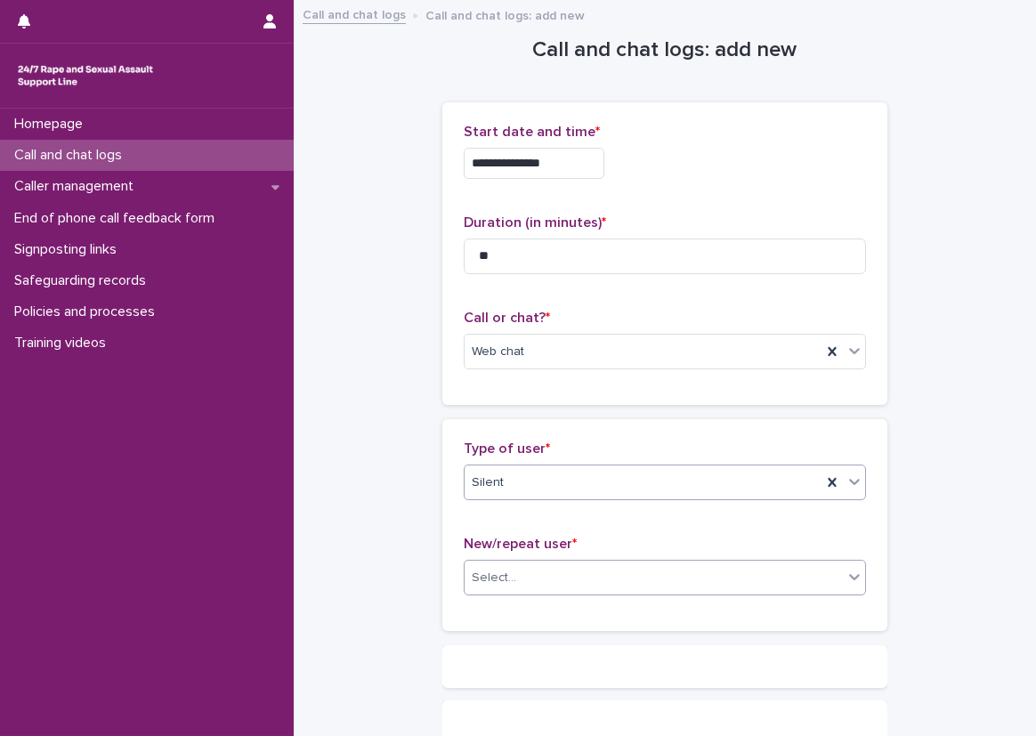
click at [487, 584] on div "Select..." at bounding box center [494, 578] width 45 height 19
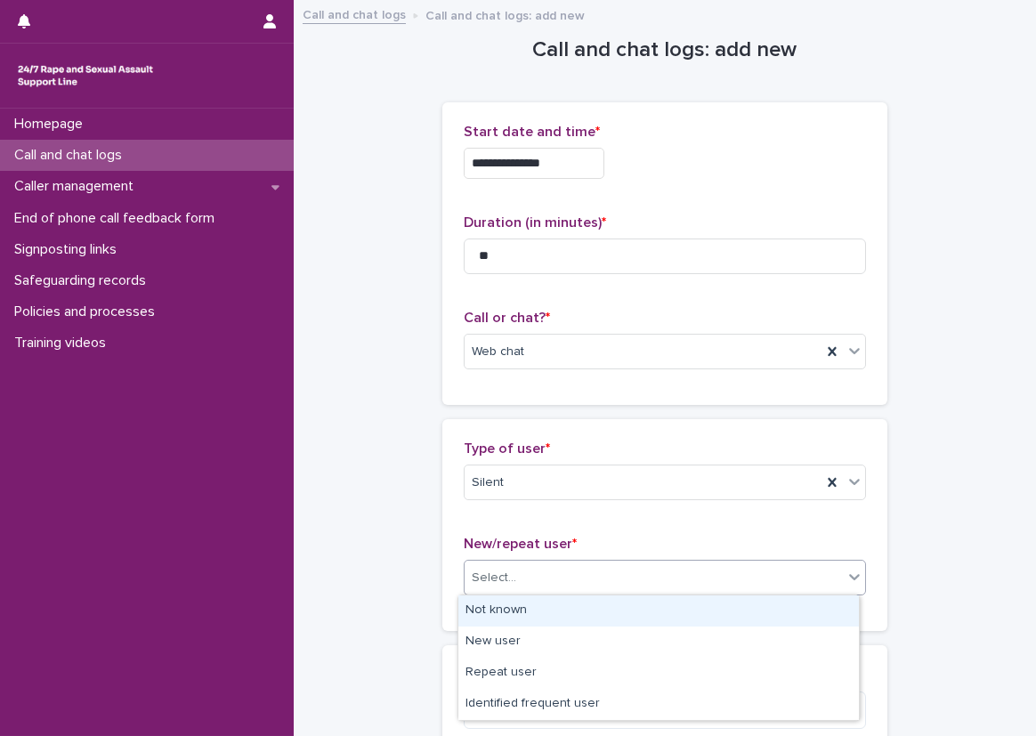
click at [488, 610] on div "Not known" at bounding box center [658, 611] width 401 height 31
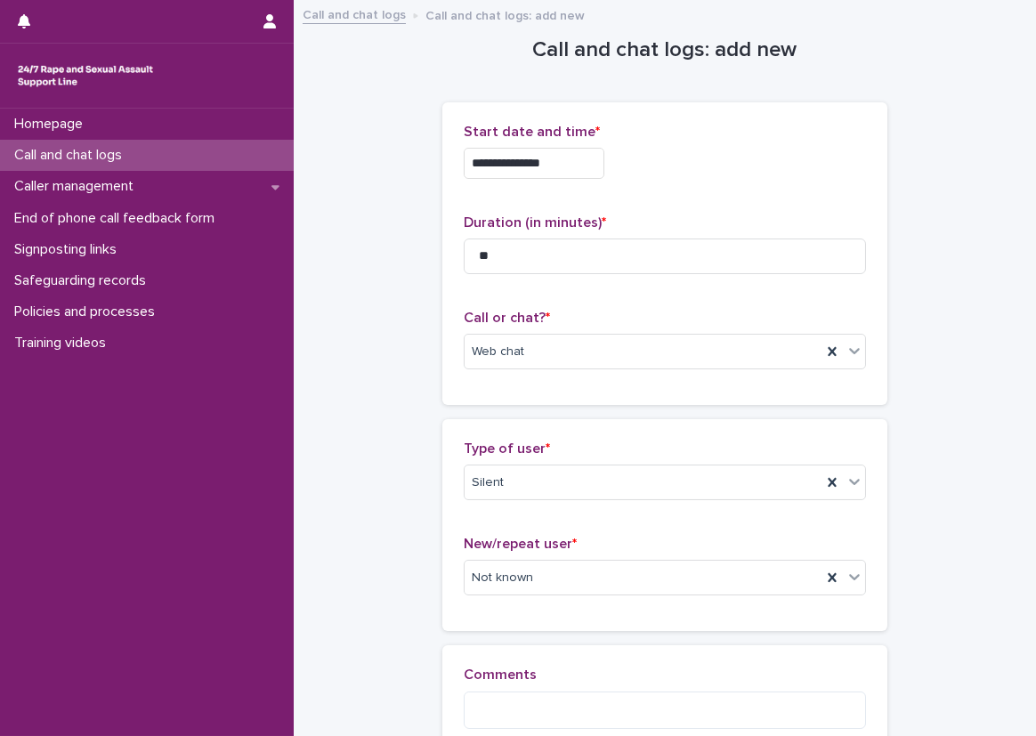
click at [448, 595] on div "Type of user * Silent New/repeat user * Not known" at bounding box center [664, 525] width 445 height 212
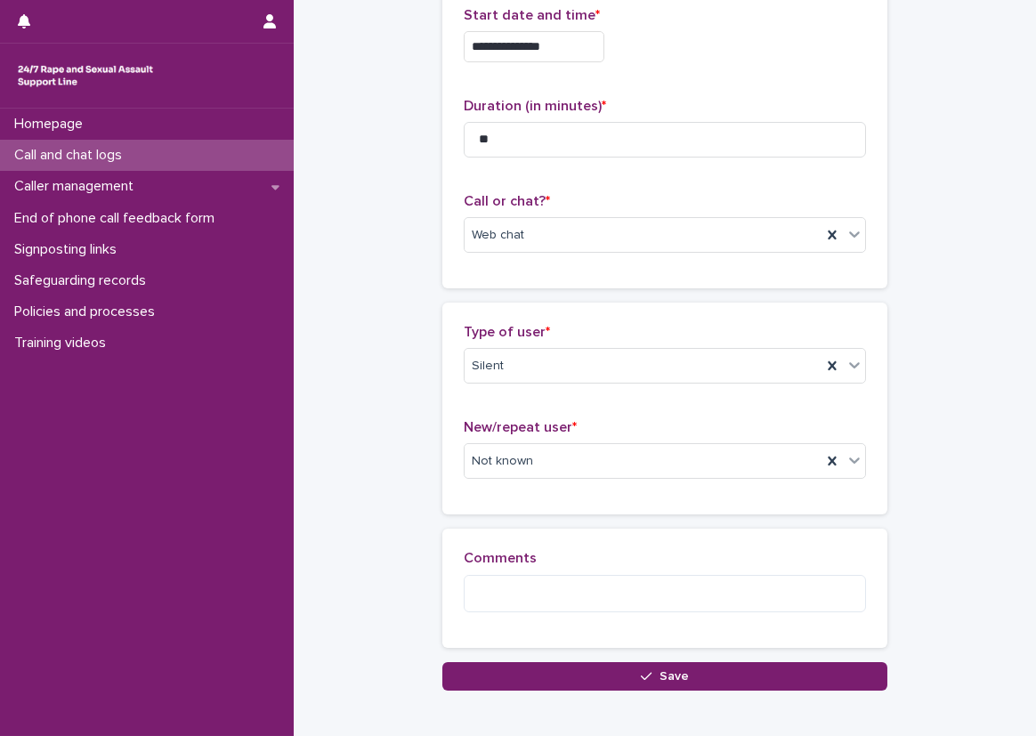
scroll to position [89, 0]
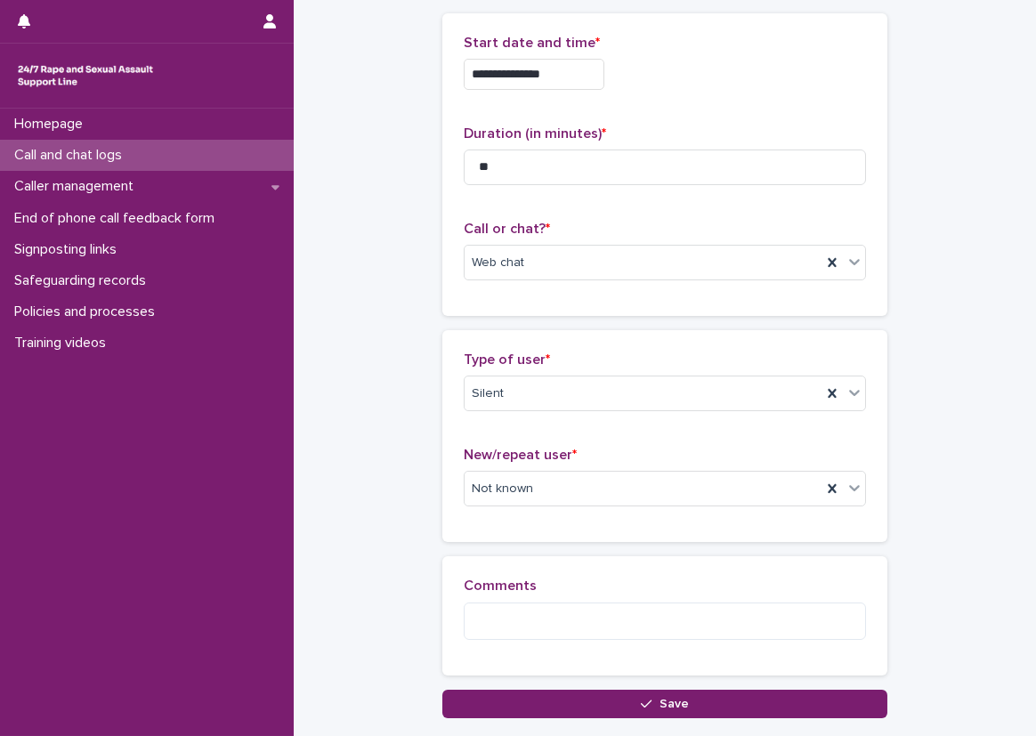
click at [400, 221] on div "**********" at bounding box center [665, 316] width 707 height 806
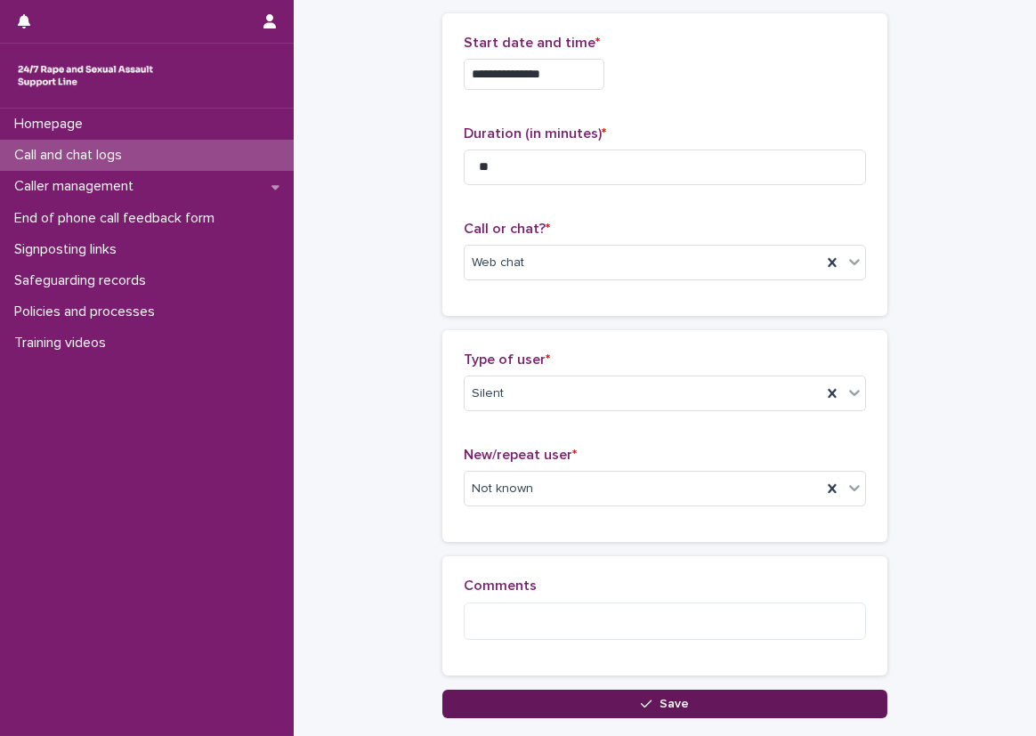
click at [555, 710] on button "Save" at bounding box center [664, 704] width 445 height 28
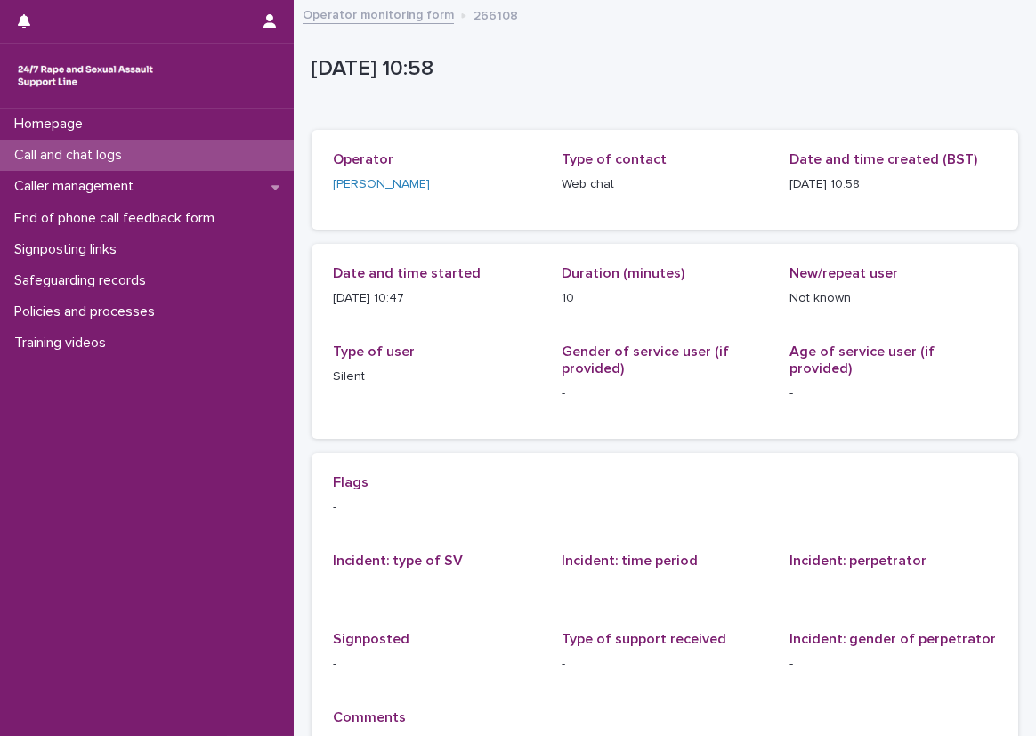
scroll to position [89, 0]
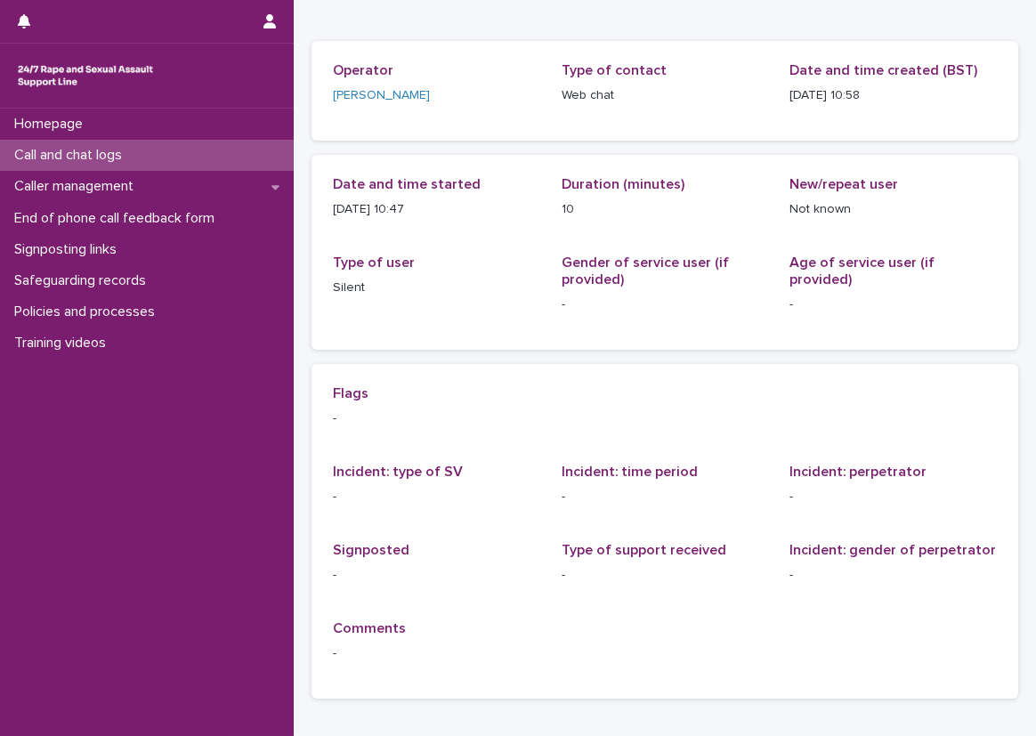
click at [207, 151] on div "Call and chat logs" at bounding box center [147, 155] width 294 height 31
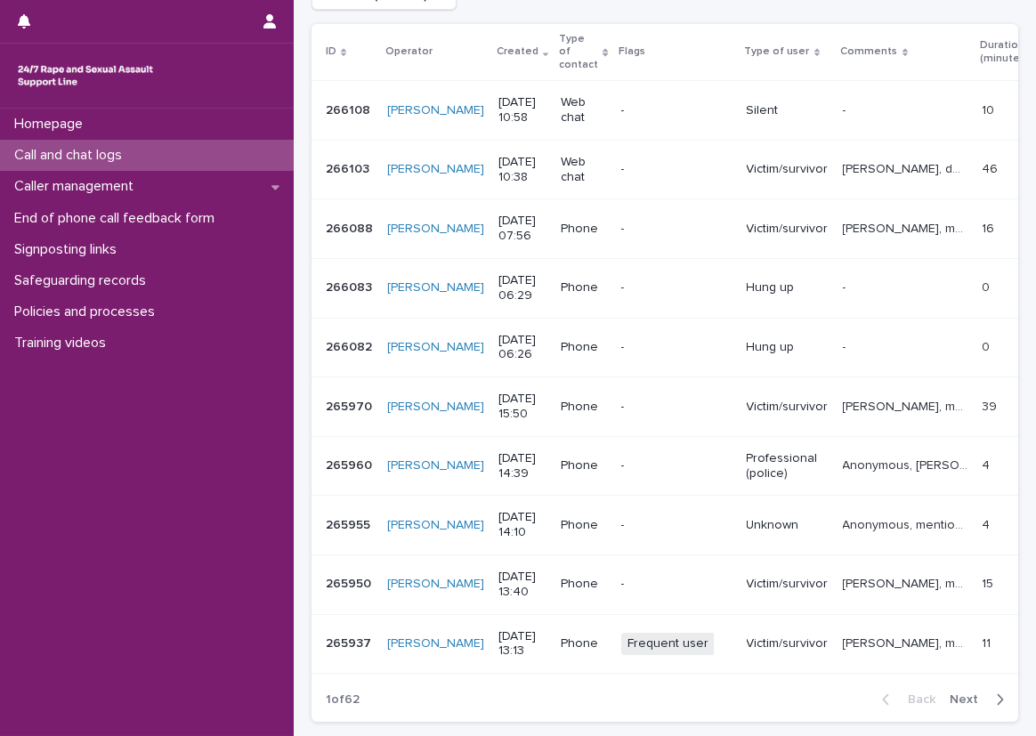
scroll to position [316, 0]
click at [844, 220] on p "[PERSON_NAME], mentioned experiencing sexual violence and talked about the impa…" at bounding box center [907, 229] width 129 height 19
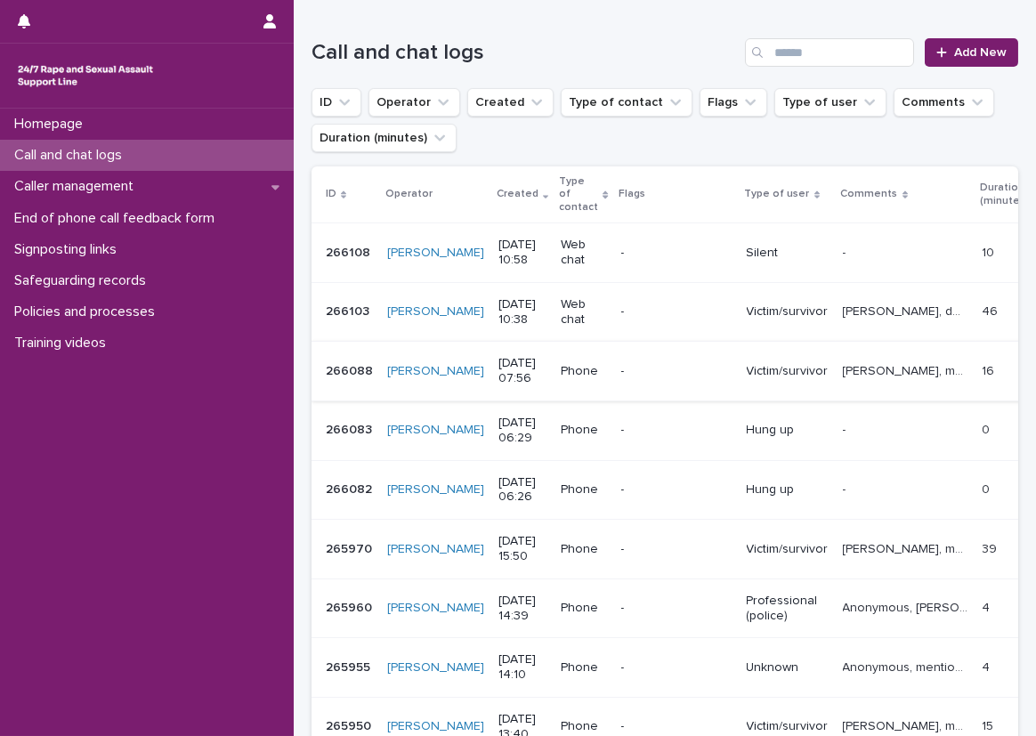
scroll to position [178, 0]
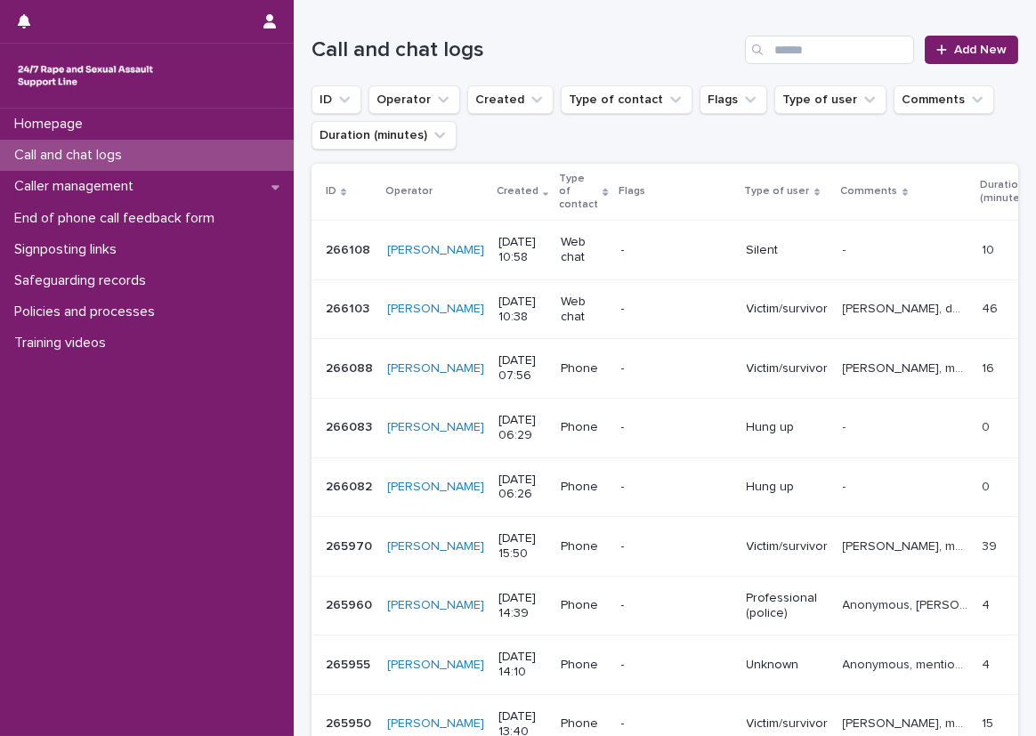
click at [836, 288] on td "[PERSON_NAME], described experiencing sexual violence (CSA) perpetrated by thei…" at bounding box center [906, 310] width 140 height 60
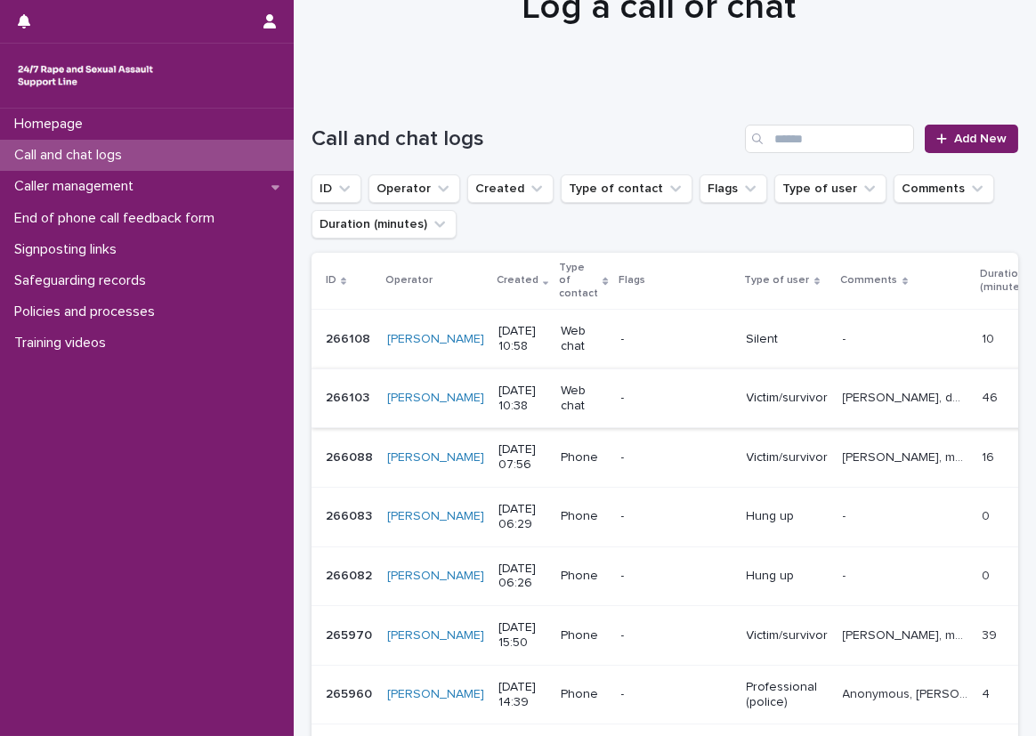
scroll to position [178, 0]
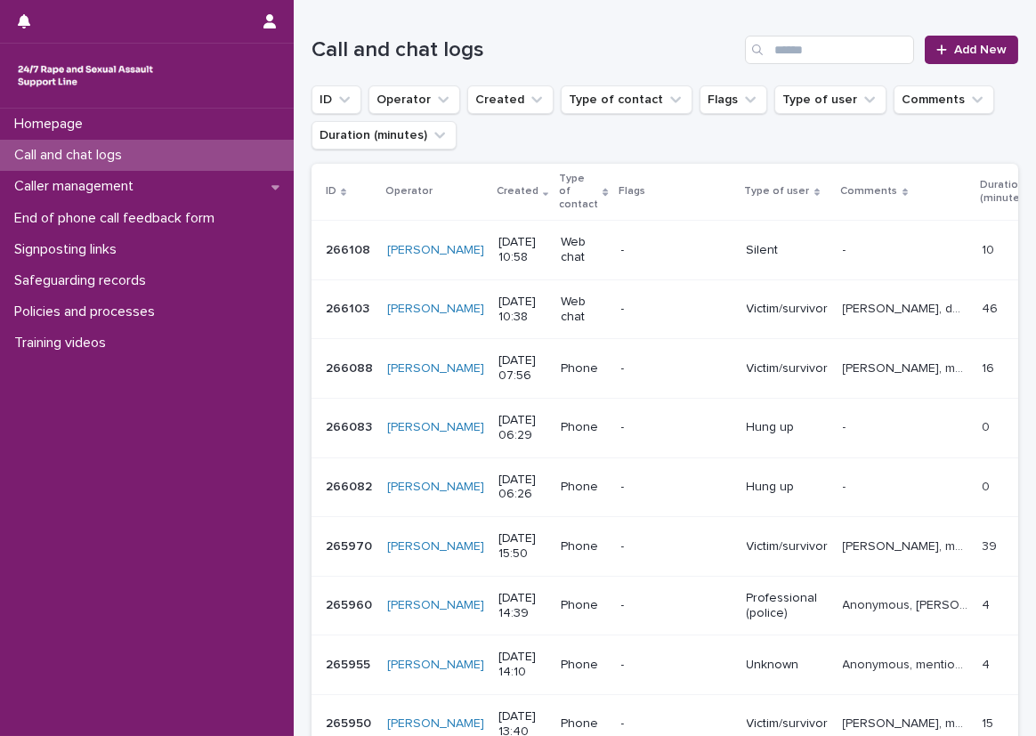
click at [747, 358] on div "Victim/survivor" at bounding box center [788, 367] width 82 height 19
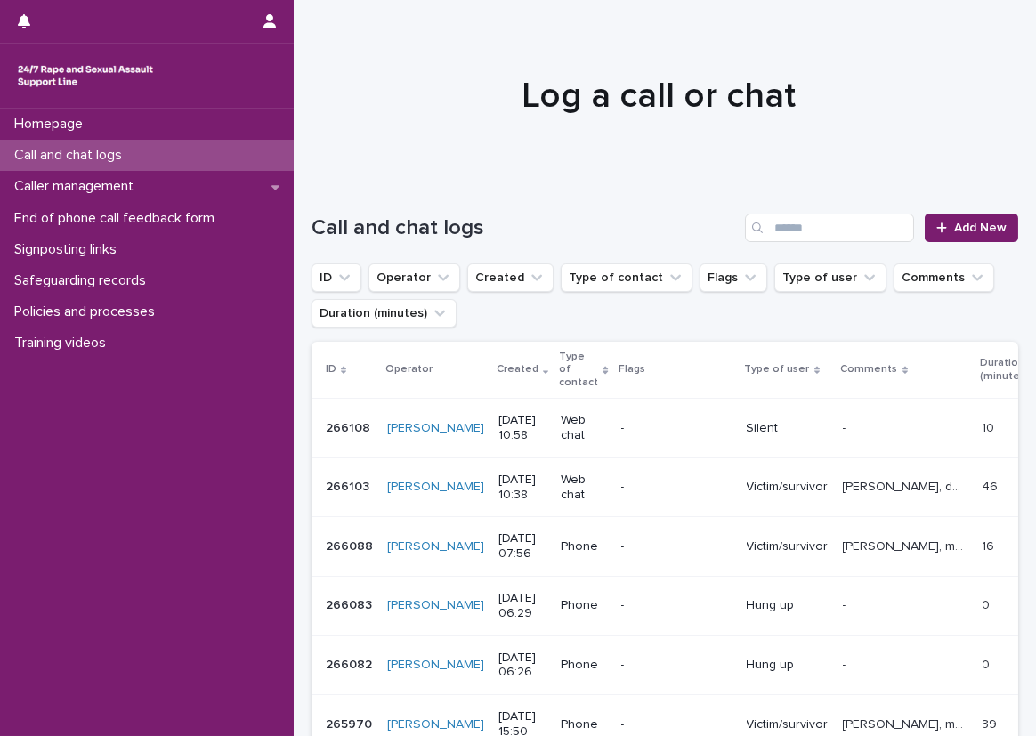
click at [301, 99] on div "Log a call or chat" at bounding box center [658, 96] width 729 height 43
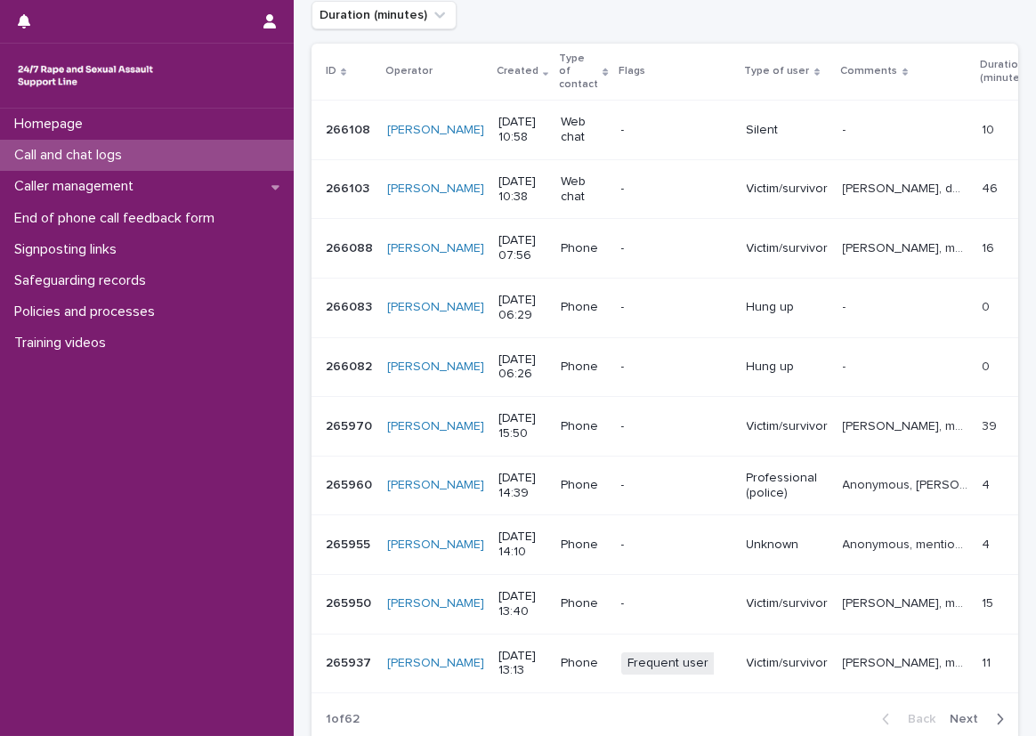
scroll to position [267, 0]
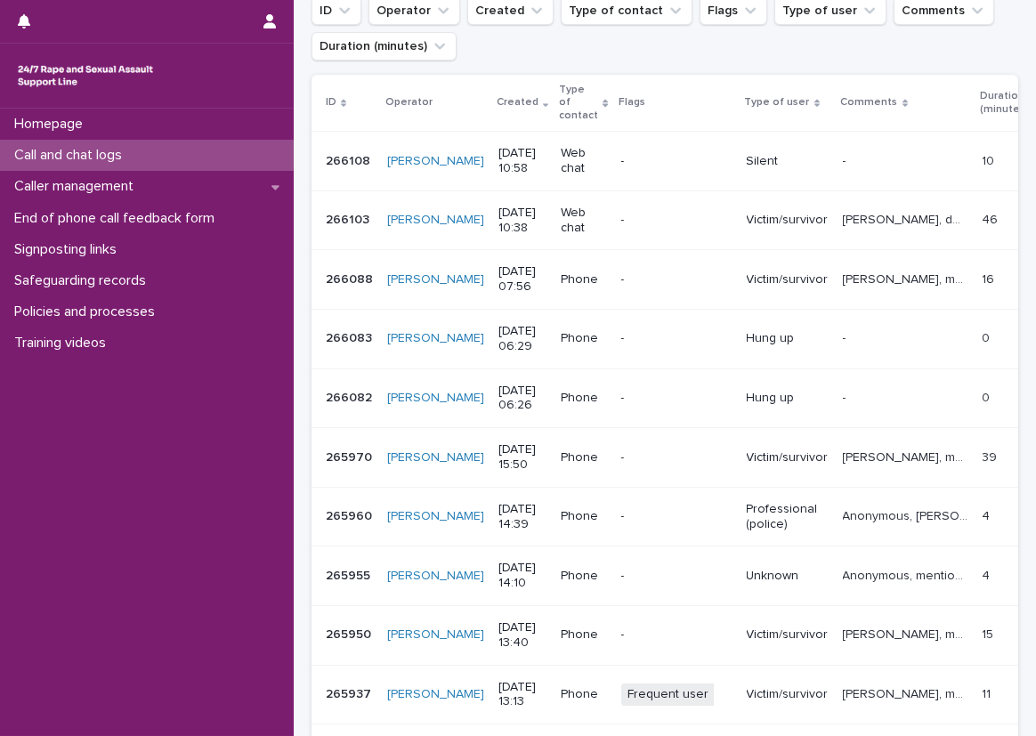
click at [621, 209] on div "-" at bounding box center [676, 218] width 111 height 19
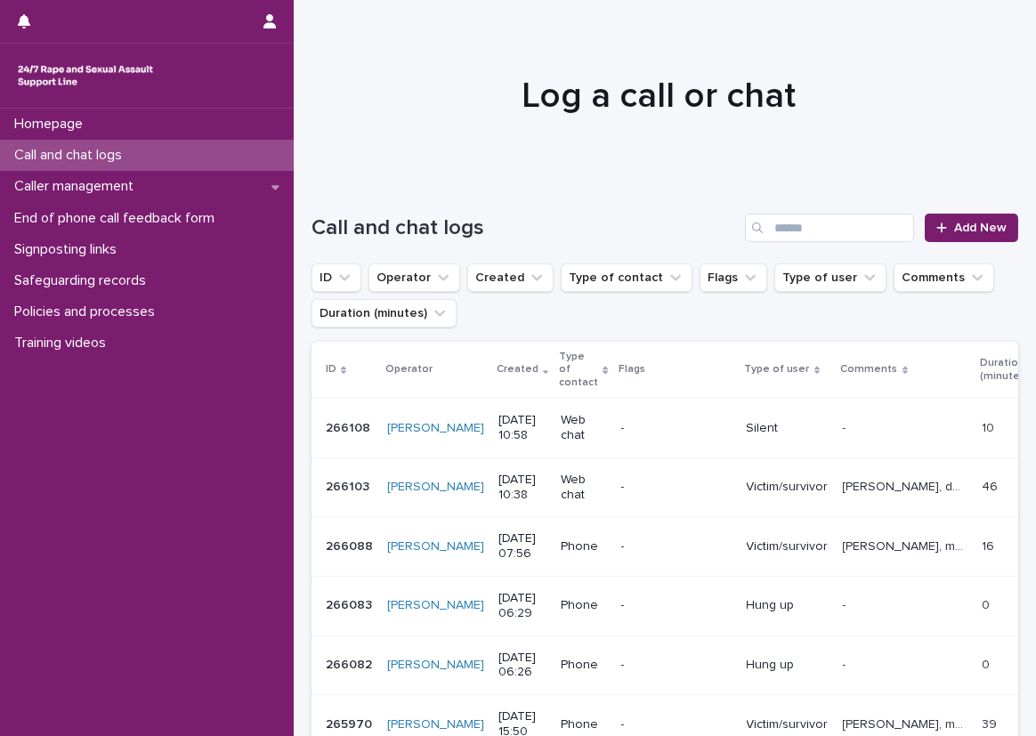
click at [906, 223] on div "Call and chat logs Add New" at bounding box center [665, 228] width 707 height 28
click at [936, 223] on icon at bounding box center [941, 228] width 11 height 12
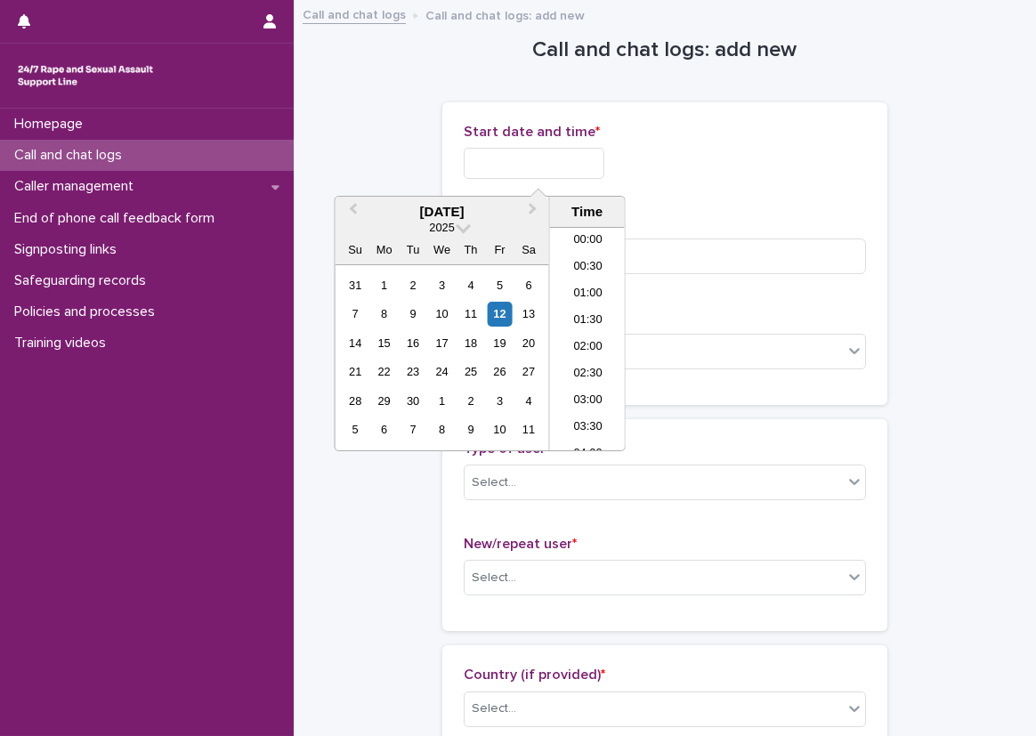
click at [556, 171] on input "text" at bounding box center [534, 163] width 141 height 31
click at [661, 146] on div "Start date and time *" at bounding box center [665, 158] width 402 height 69
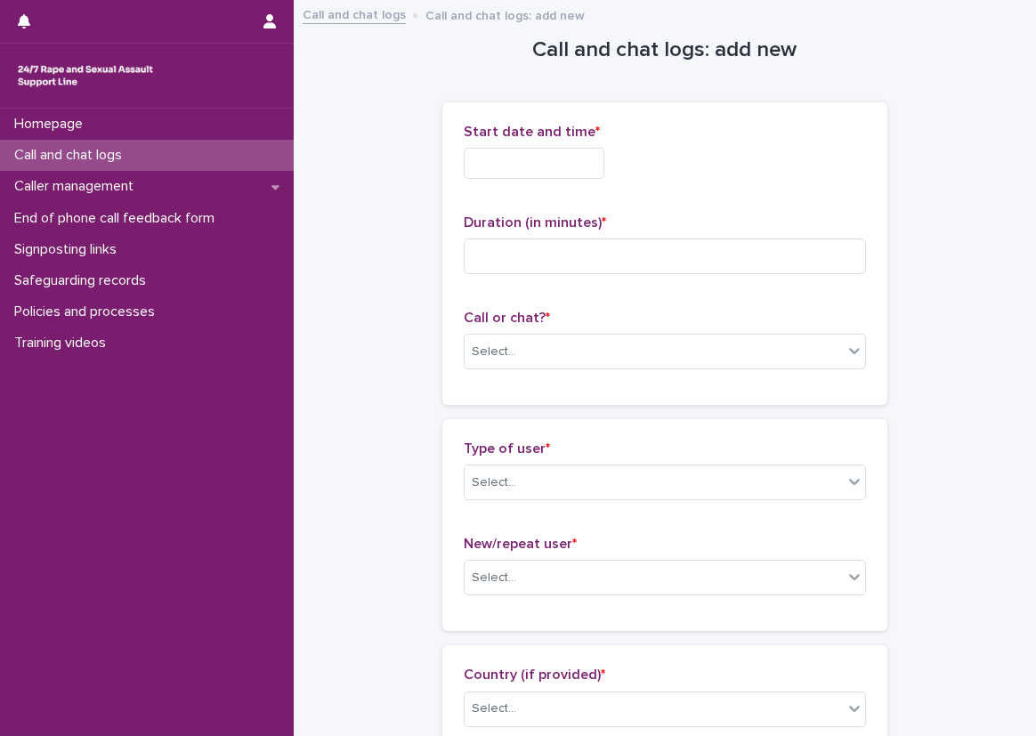
click at [604, 166] on input "text" at bounding box center [534, 163] width 141 height 31
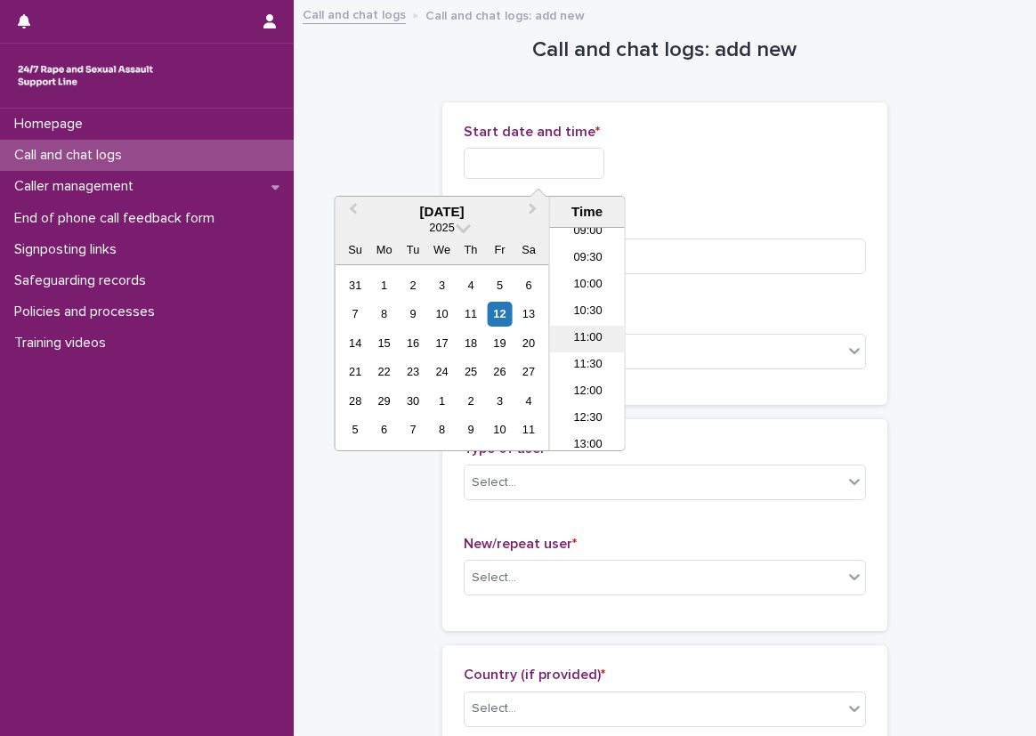
click at [594, 342] on li "11:00" at bounding box center [588, 339] width 76 height 27
click at [544, 163] on input "**********" at bounding box center [534, 163] width 141 height 31
type input "**********"
click at [732, 152] on div "**********" at bounding box center [665, 163] width 402 height 31
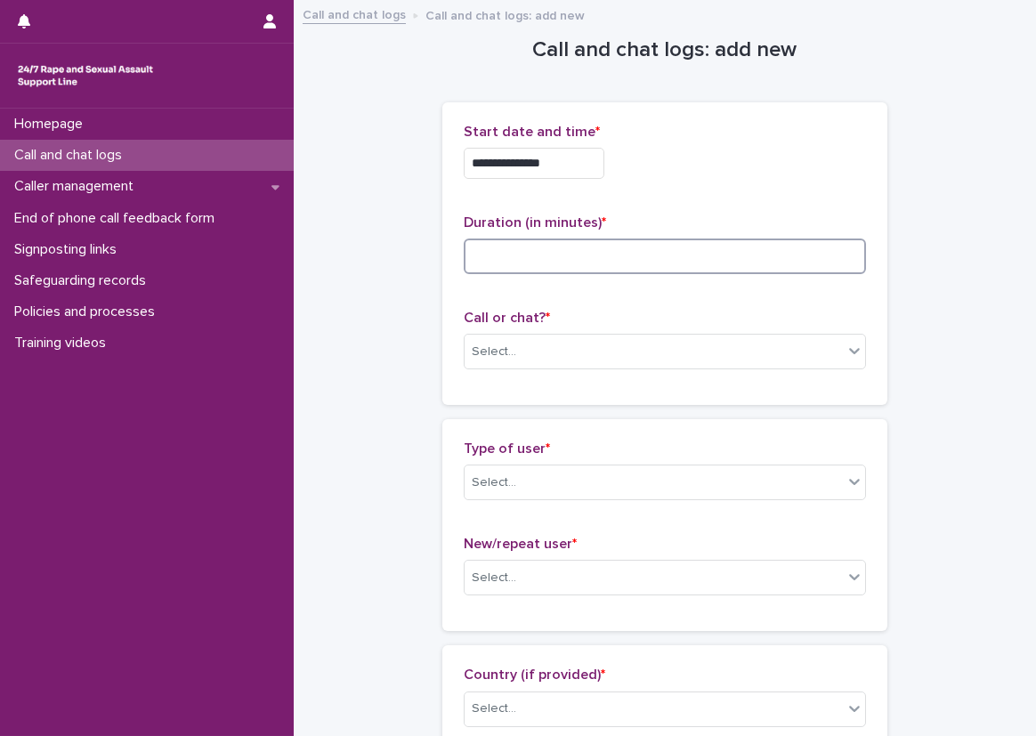
click at [644, 241] on input at bounding box center [665, 257] width 402 height 36
type input "*"
click at [618, 331] on div "Call or chat? * Select..." at bounding box center [665, 347] width 402 height 74
click at [604, 347] on div "Select..." at bounding box center [654, 351] width 378 height 29
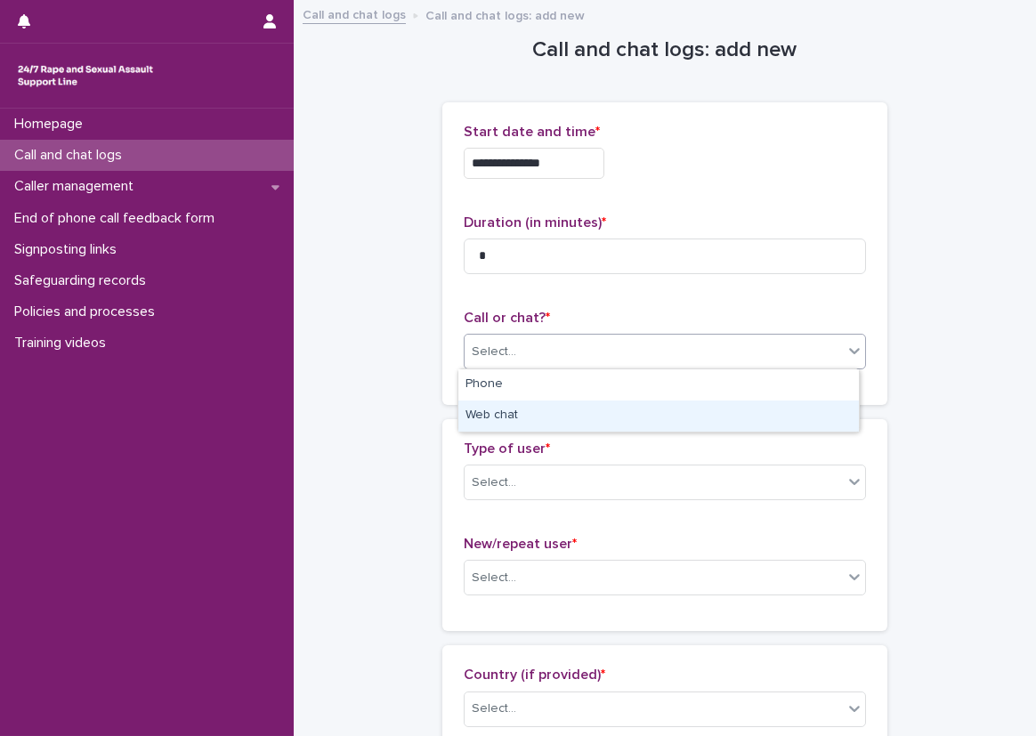
click at [558, 422] on div "Web chat" at bounding box center [658, 416] width 401 height 31
click at [555, 487] on div "Select..." at bounding box center [654, 482] width 378 height 29
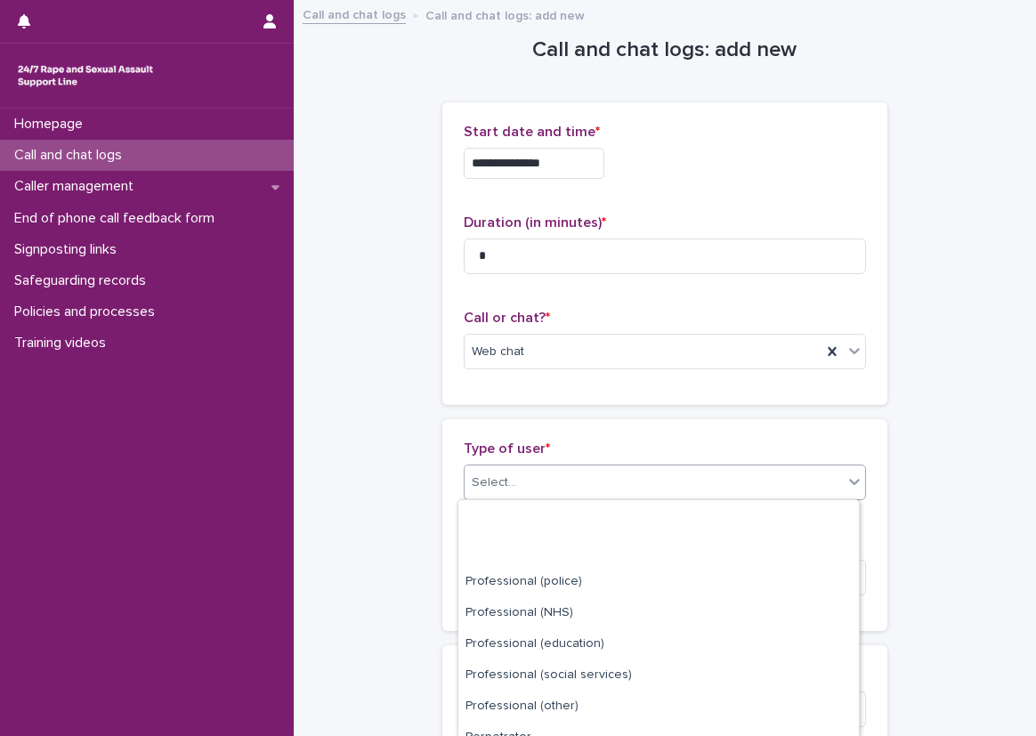
scroll to position [231, 0]
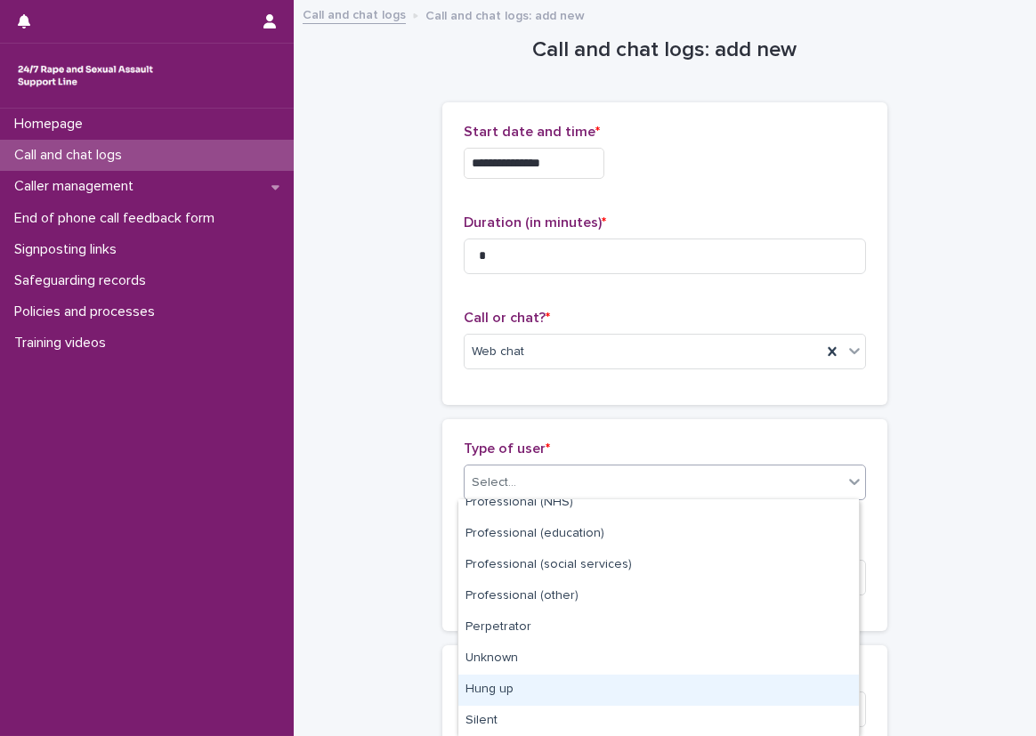
click at [555, 681] on div "Hung up" at bounding box center [658, 690] width 401 height 31
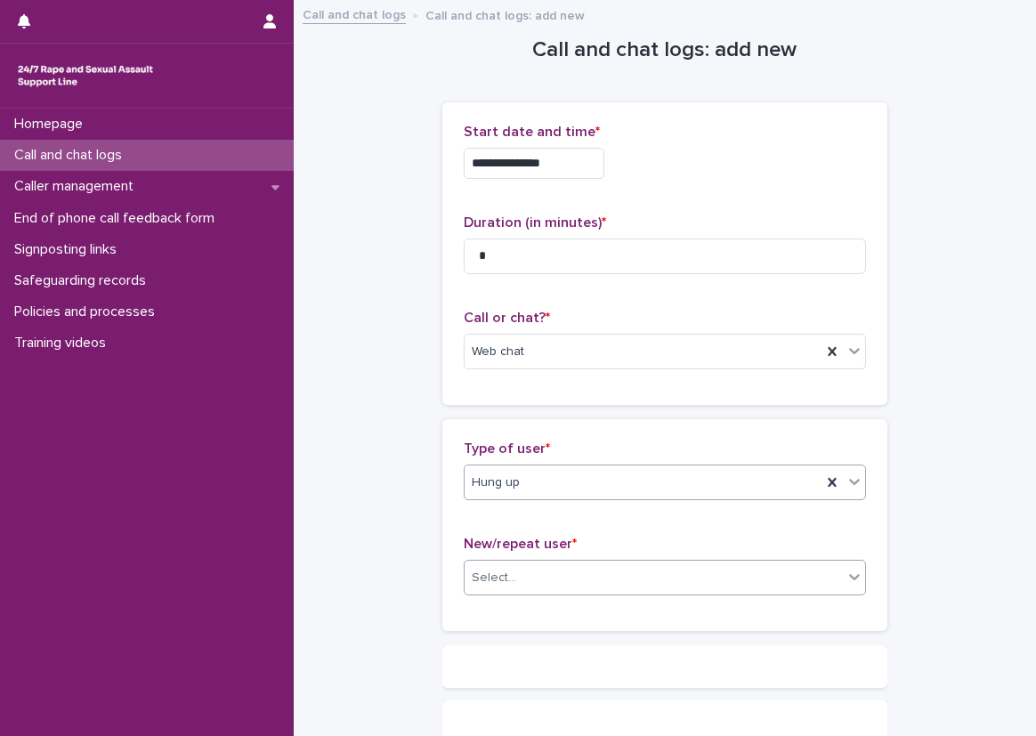
click at [518, 571] on input "text" at bounding box center [519, 578] width 2 height 15
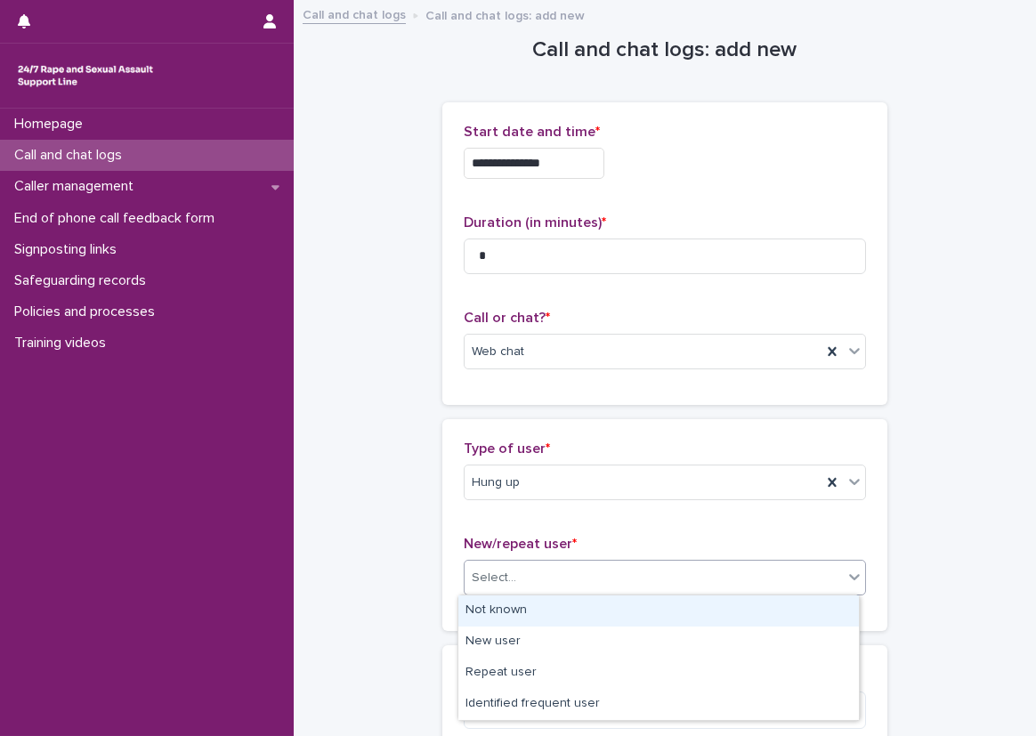
click at [498, 620] on div "Not known" at bounding box center [658, 611] width 401 height 31
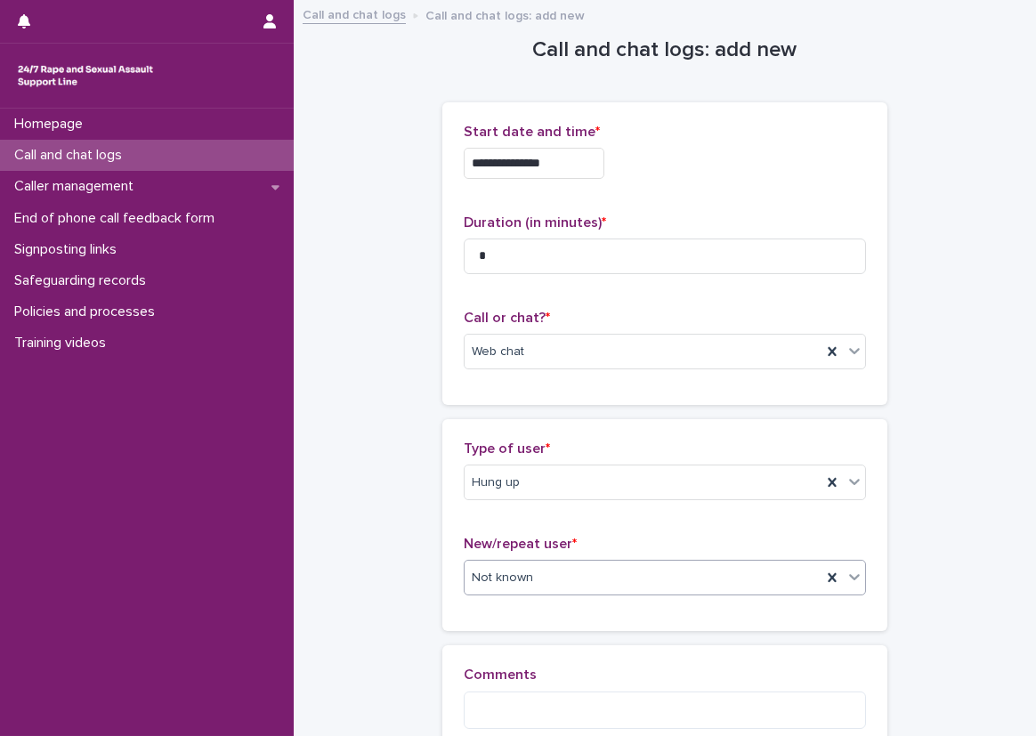
click at [369, 641] on div "**********" at bounding box center [665, 405] width 707 height 806
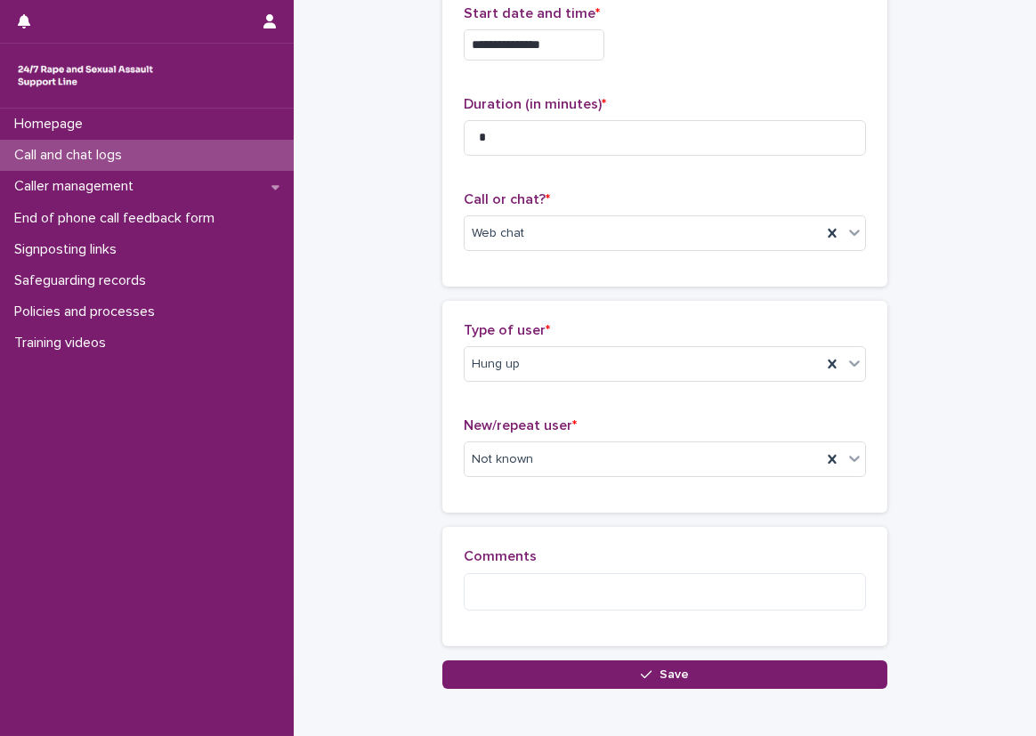
scroll to position [89, 0]
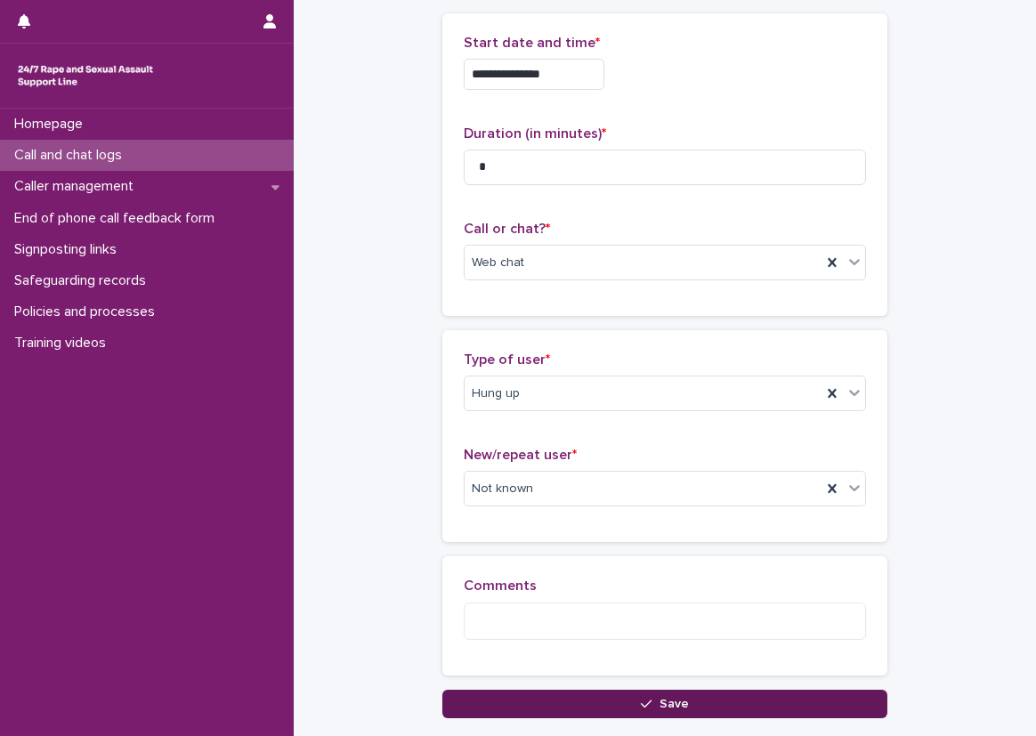
click at [490, 701] on button "Save" at bounding box center [664, 704] width 445 height 28
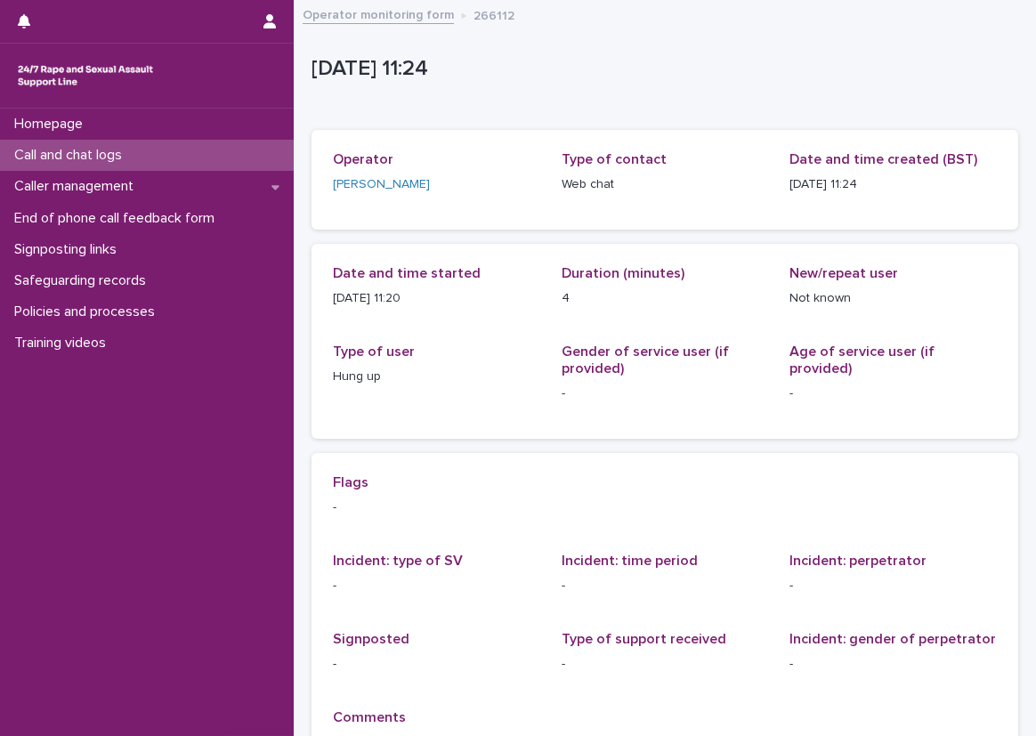
scroll to position [178, 0]
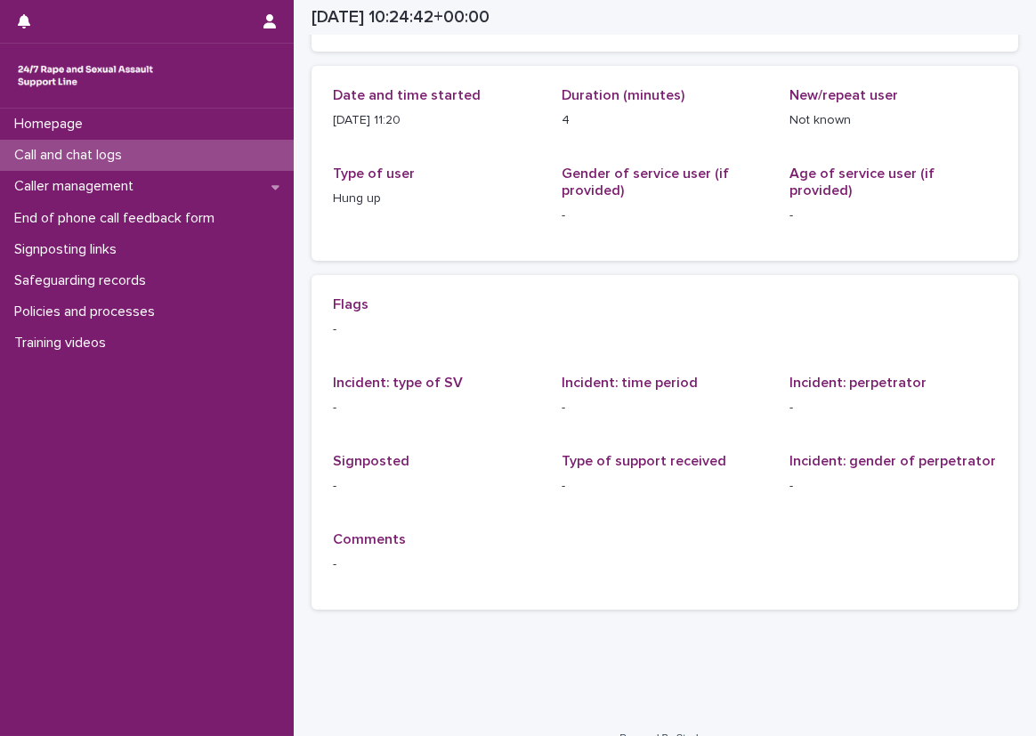
click at [255, 166] on div "Call and chat logs" at bounding box center [147, 155] width 294 height 31
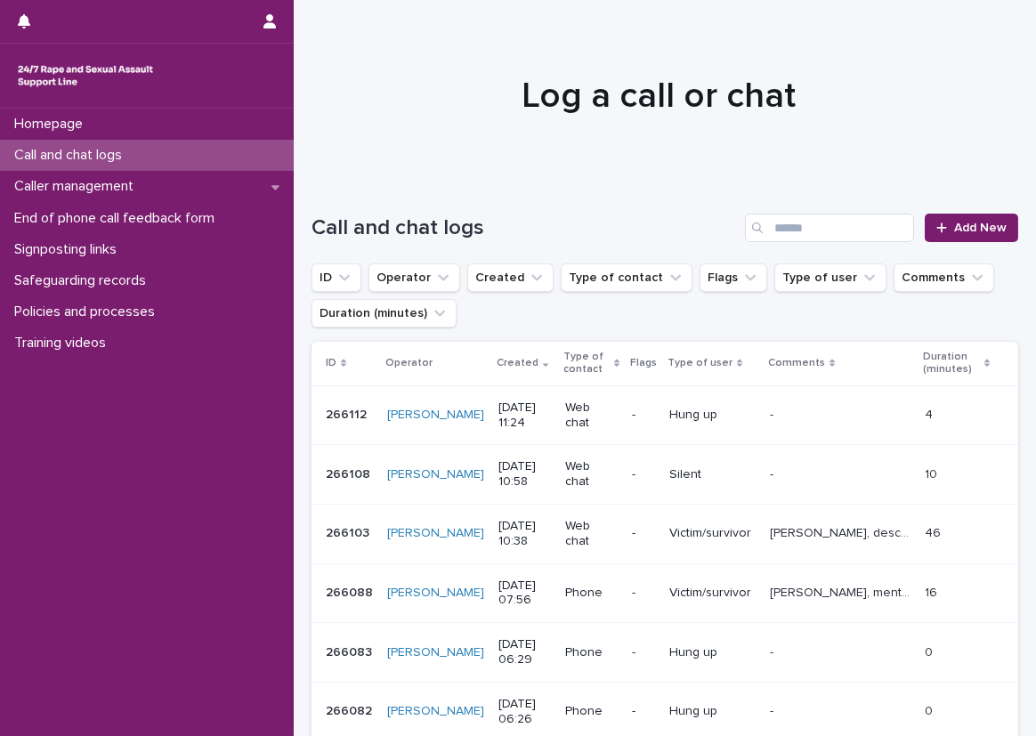
click at [280, 154] on div "Call and chat logs" at bounding box center [147, 155] width 294 height 31
click at [942, 214] on link "Add New" at bounding box center [971, 228] width 93 height 28
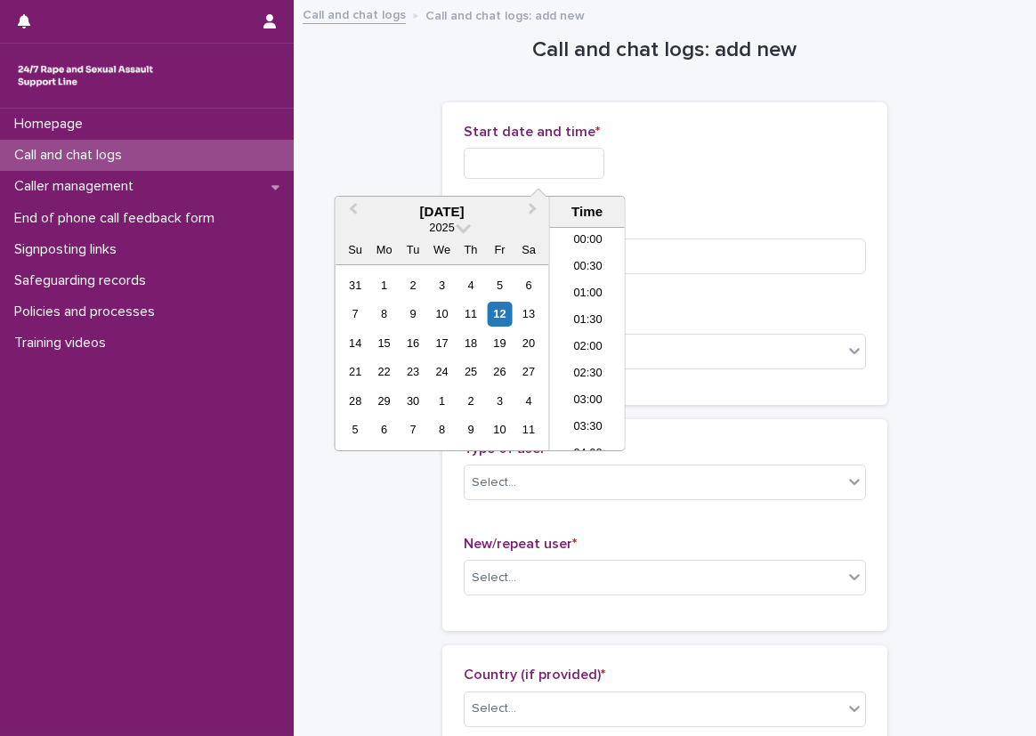
click at [525, 175] on input "text" at bounding box center [534, 163] width 141 height 31
click at [581, 309] on li "11:00" at bounding box center [588, 313] width 76 height 27
click at [578, 171] on input "**********" at bounding box center [534, 163] width 141 height 31
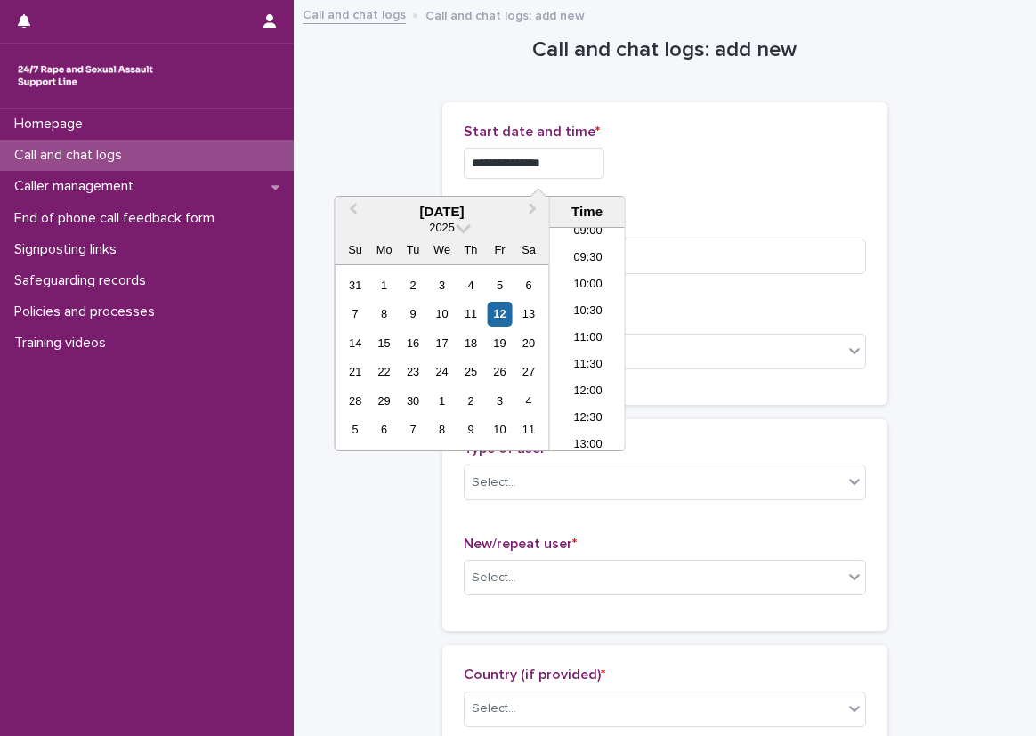
type input "**********"
click at [701, 162] on div "**********" at bounding box center [665, 163] width 402 height 31
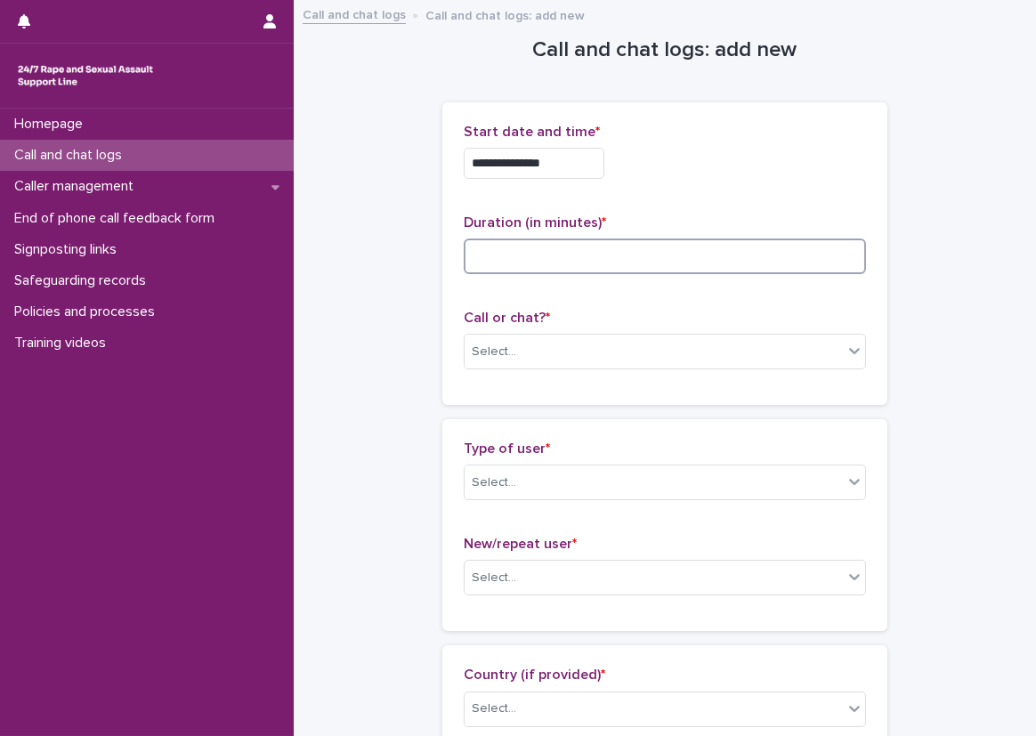
click at [591, 265] on input at bounding box center [665, 257] width 402 height 36
click at [751, 264] on input at bounding box center [665, 257] width 402 height 36
click at [719, 335] on div "Select..." at bounding box center [665, 352] width 402 height 36
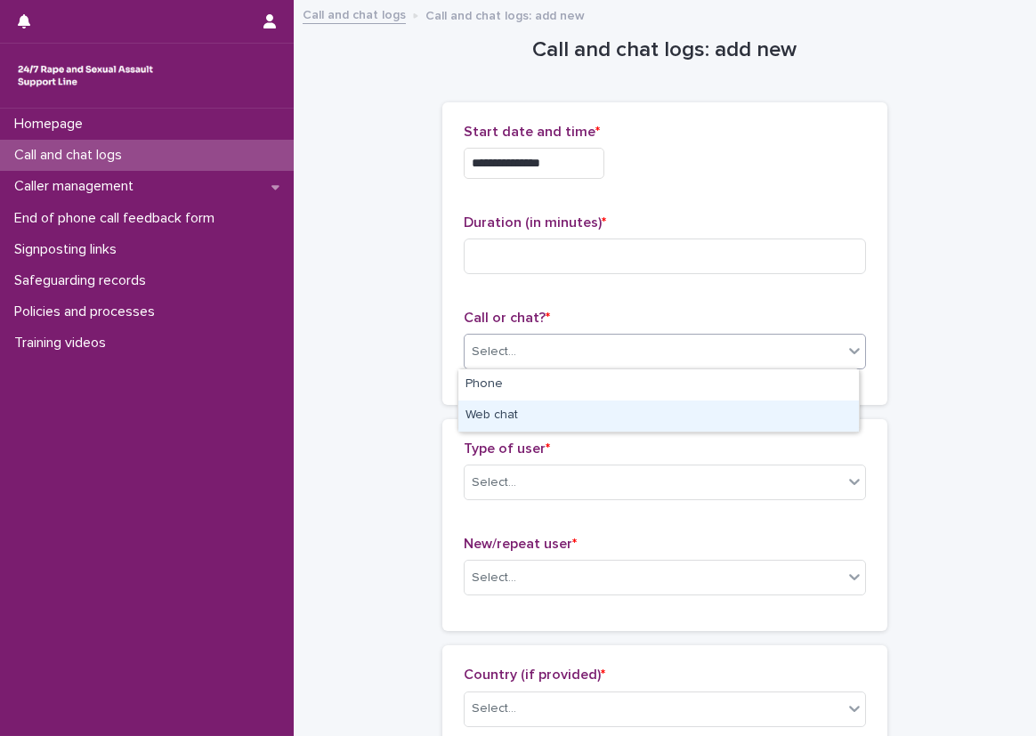
click at [661, 424] on div "Web chat" at bounding box center [658, 416] width 401 height 31
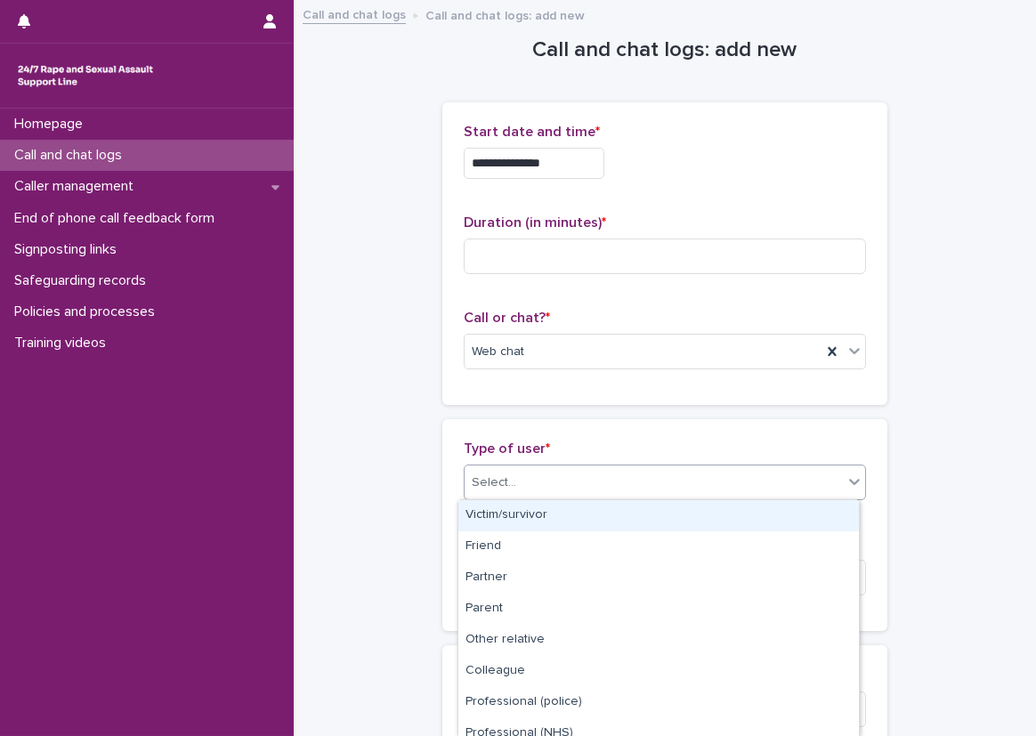
click at [591, 475] on div "Select..." at bounding box center [654, 482] width 378 height 29
click at [568, 508] on div "Victim/survivor" at bounding box center [658, 515] width 401 height 31
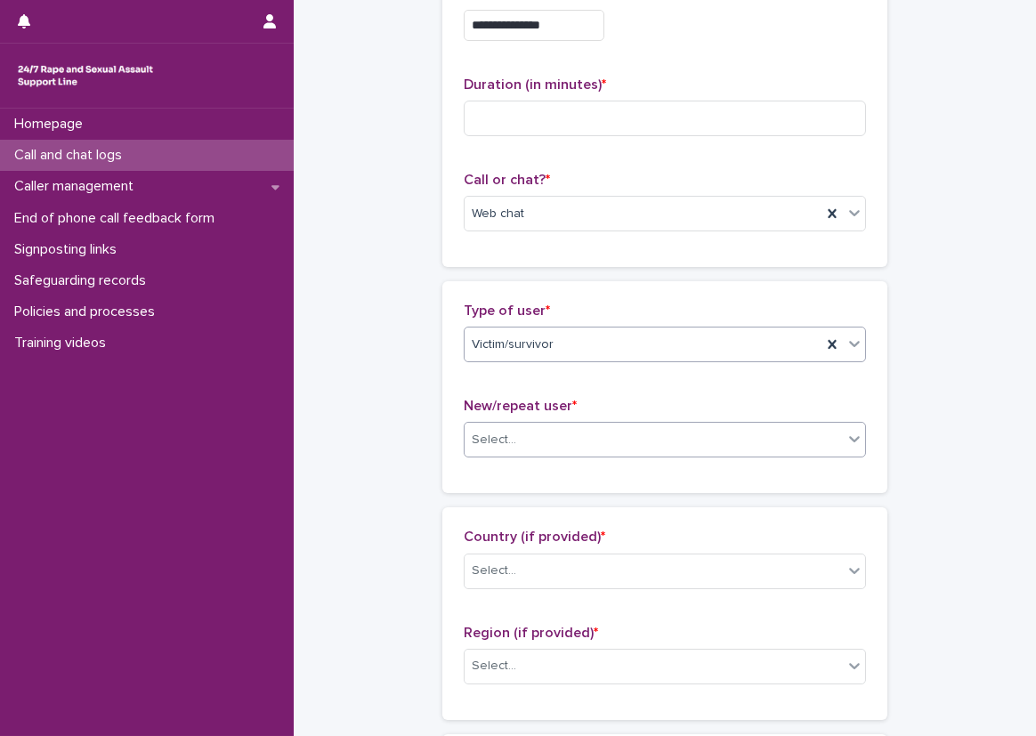
scroll to position [178, 0]
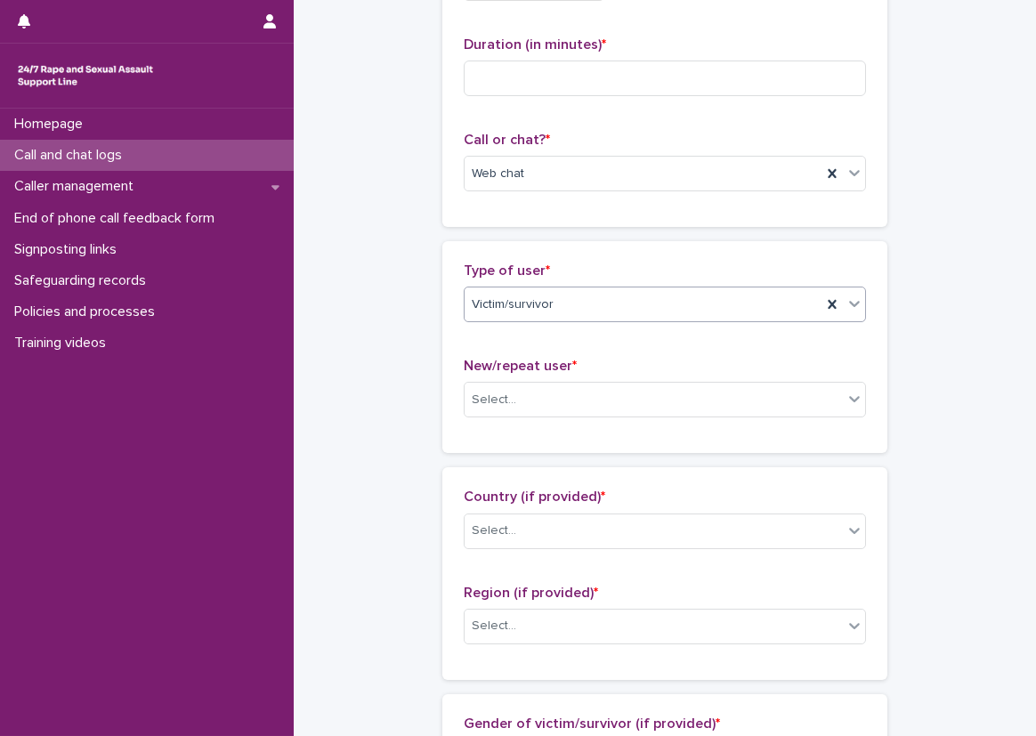
click at [520, 309] on span "Victim/survivor" at bounding box center [513, 305] width 82 height 19
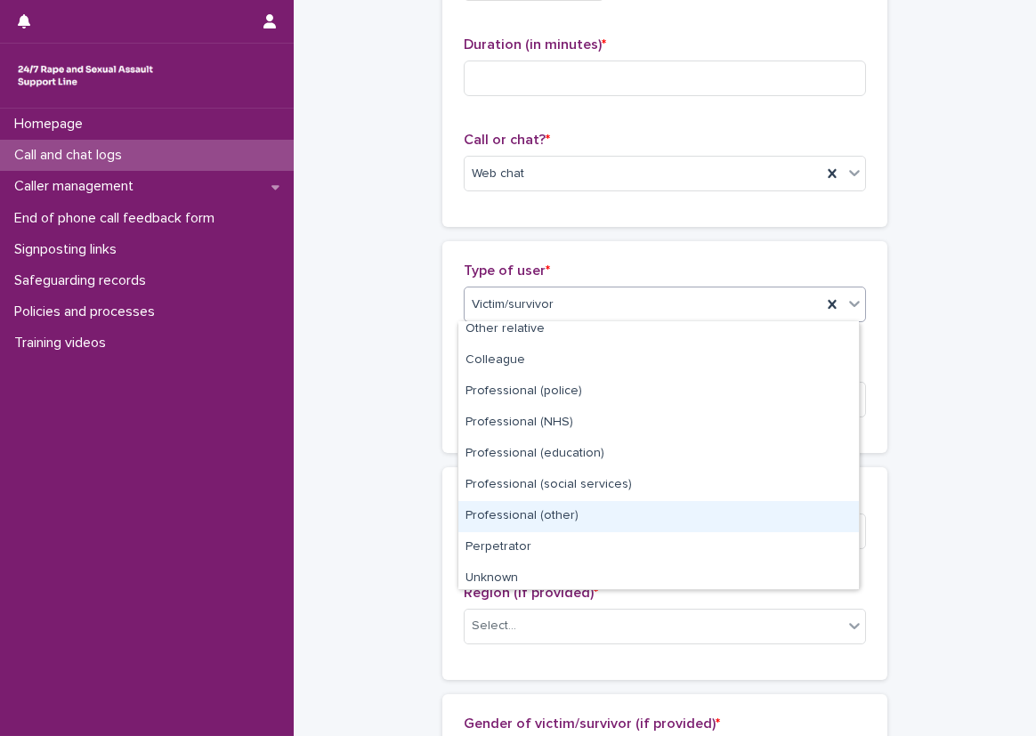
scroll to position [200, 0]
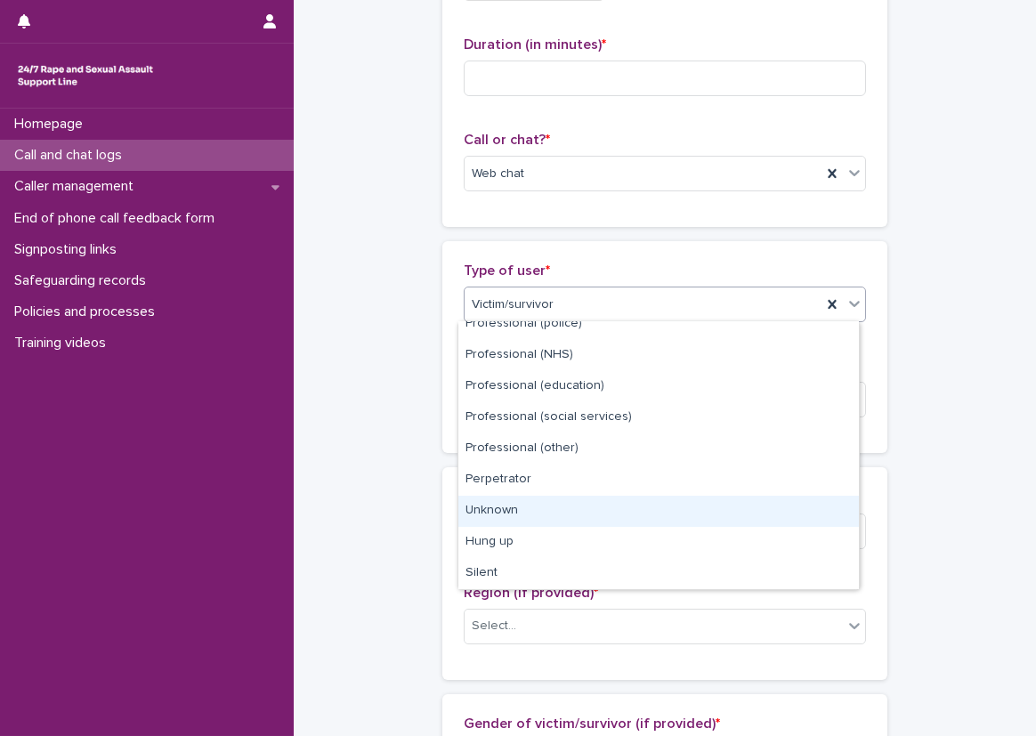
click at [509, 512] on div "Unknown" at bounding box center [658, 511] width 401 height 31
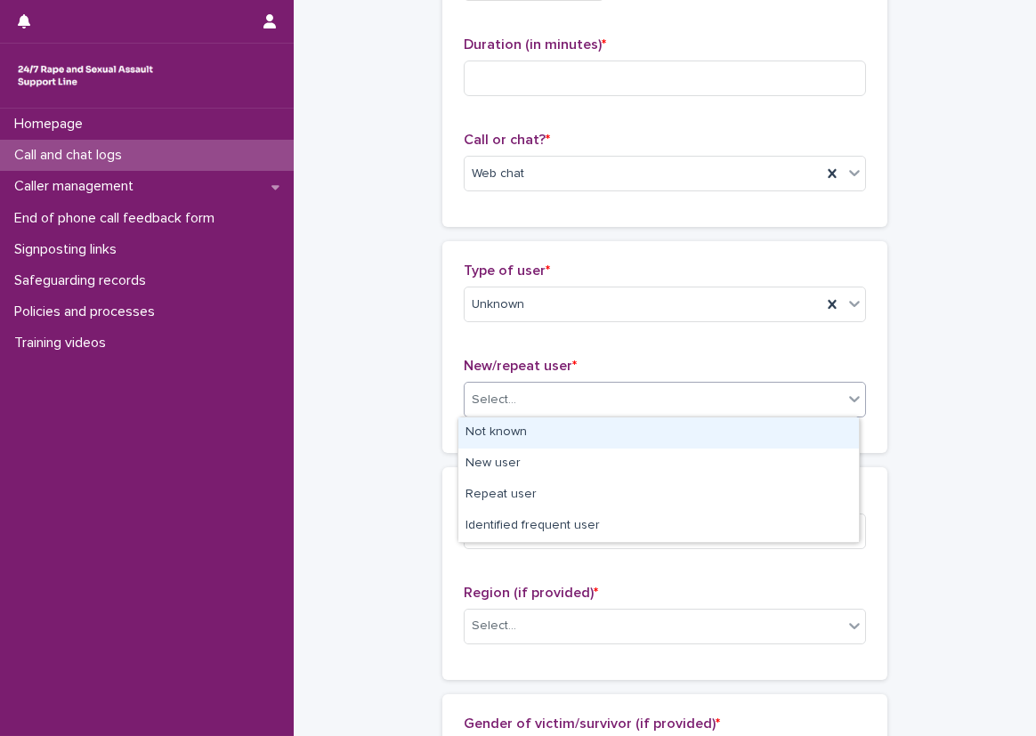
click at [482, 392] on div "Select..." at bounding box center [494, 400] width 45 height 19
click at [489, 423] on div "Not known" at bounding box center [658, 432] width 401 height 31
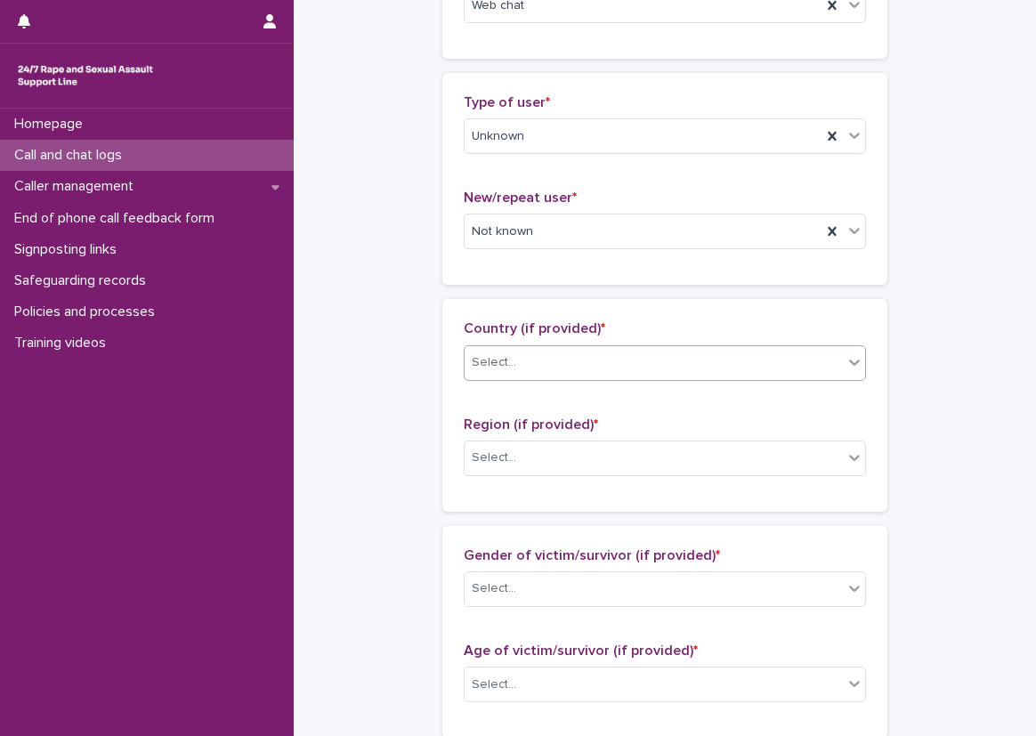
scroll to position [356, 0]
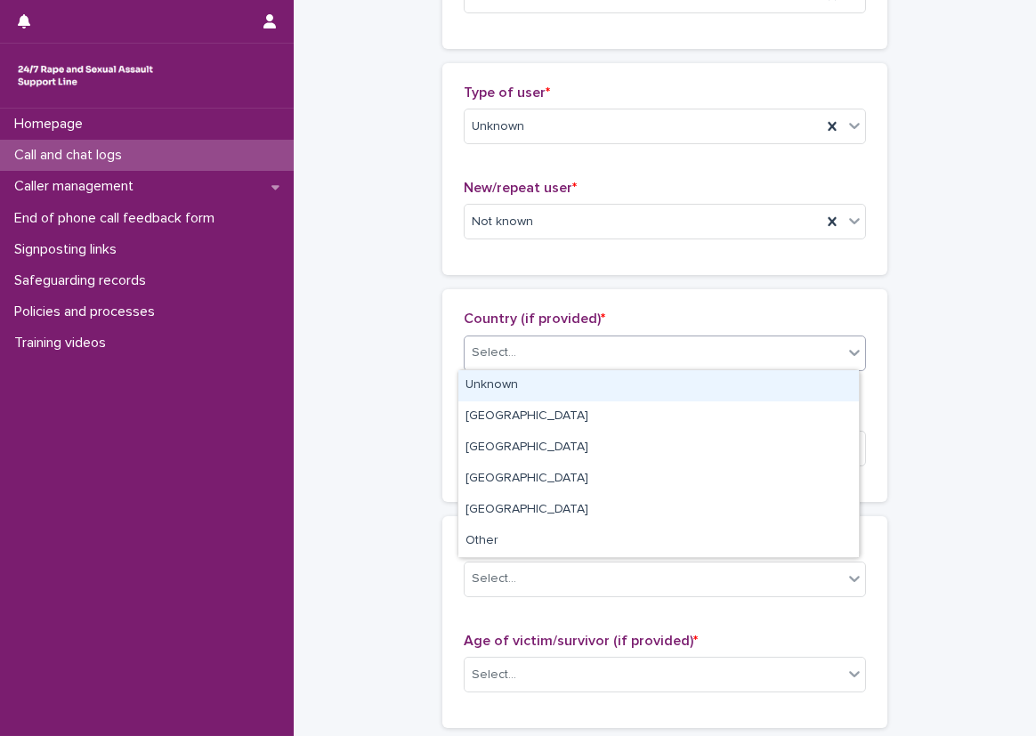
click at [486, 359] on div "Select..." at bounding box center [494, 353] width 45 height 19
click at [495, 394] on div "Unknown" at bounding box center [658, 385] width 401 height 31
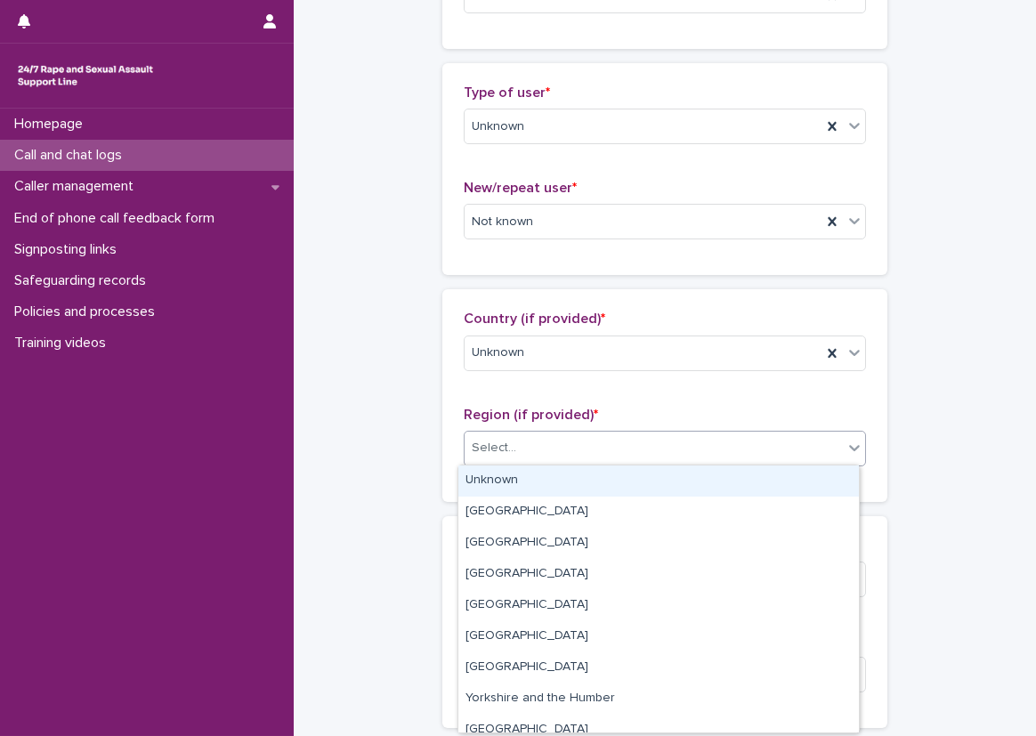
click at [506, 439] on div "Select..." at bounding box center [494, 448] width 45 height 19
click at [506, 480] on div "Unknown" at bounding box center [658, 481] width 401 height 31
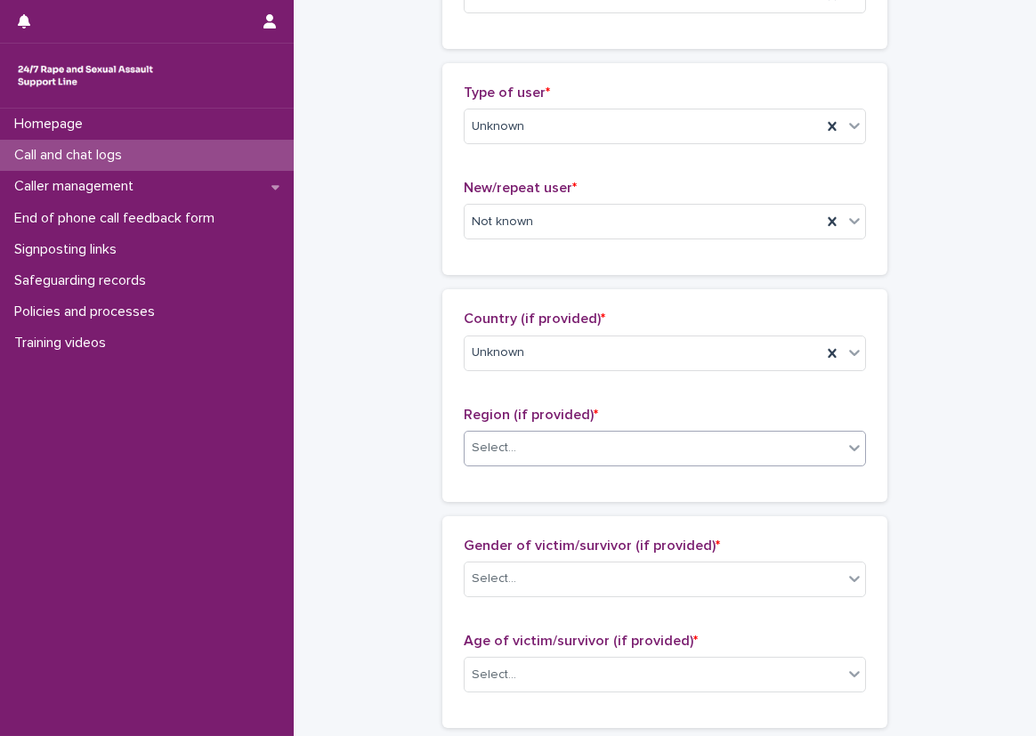
click at [442, 489] on div "Country (if provided) * Unknown Region (if provided) * option Unknown, selected…" at bounding box center [664, 395] width 445 height 212
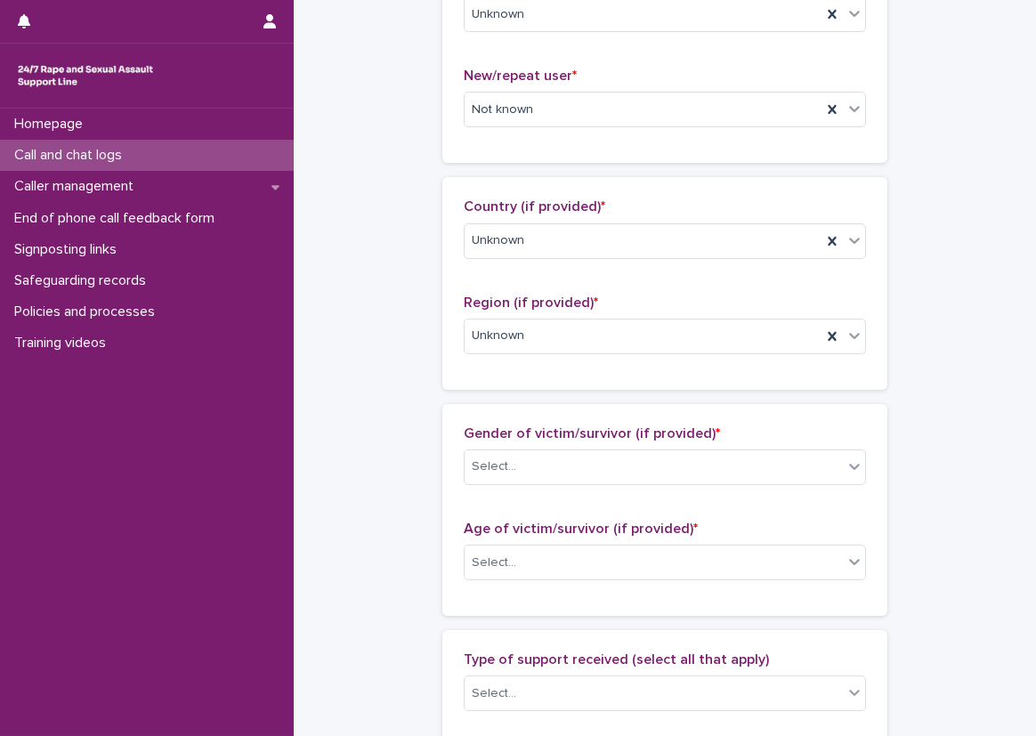
scroll to position [623, 0]
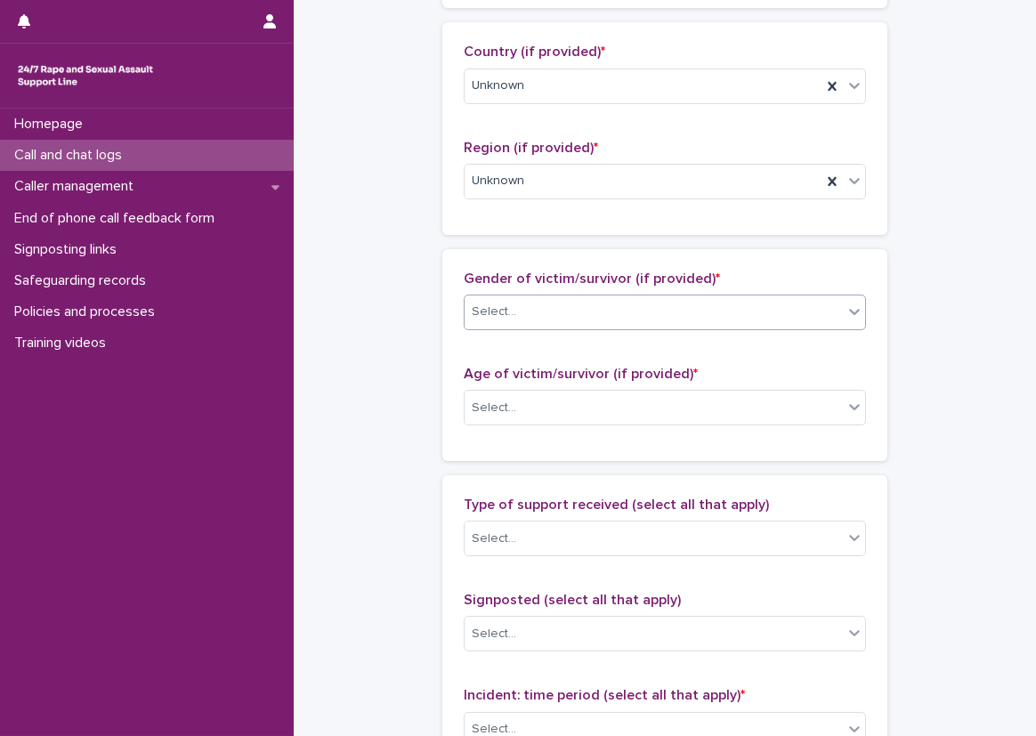
click at [518, 306] on input "text" at bounding box center [519, 311] width 2 height 15
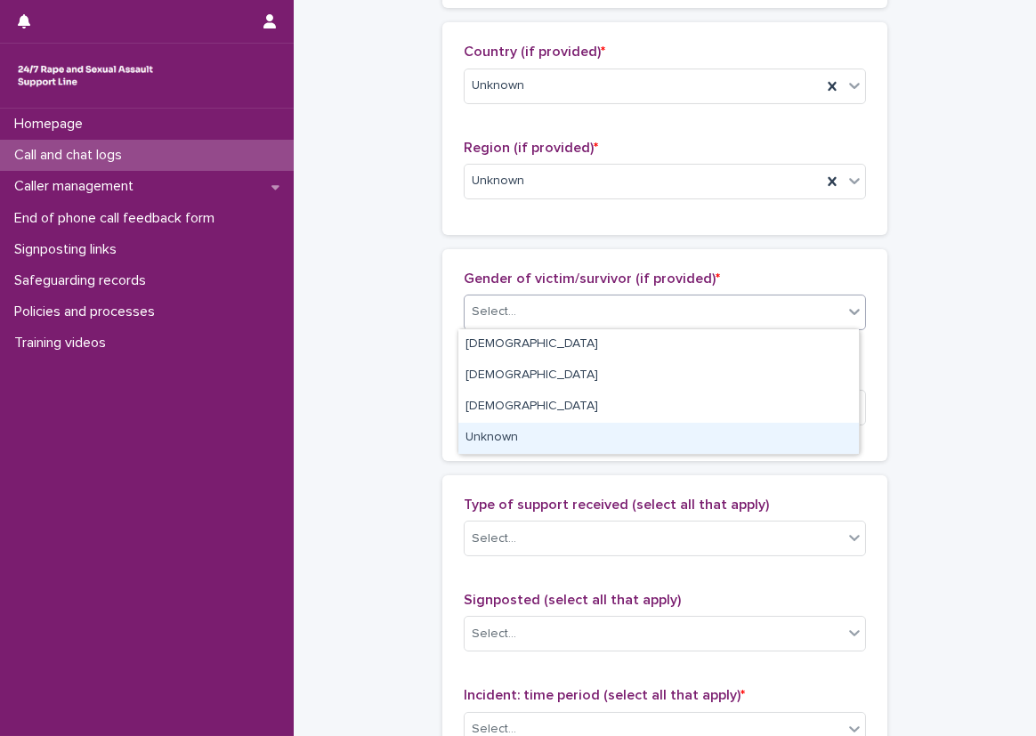
click at [518, 436] on div "Unknown" at bounding box center [658, 438] width 401 height 31
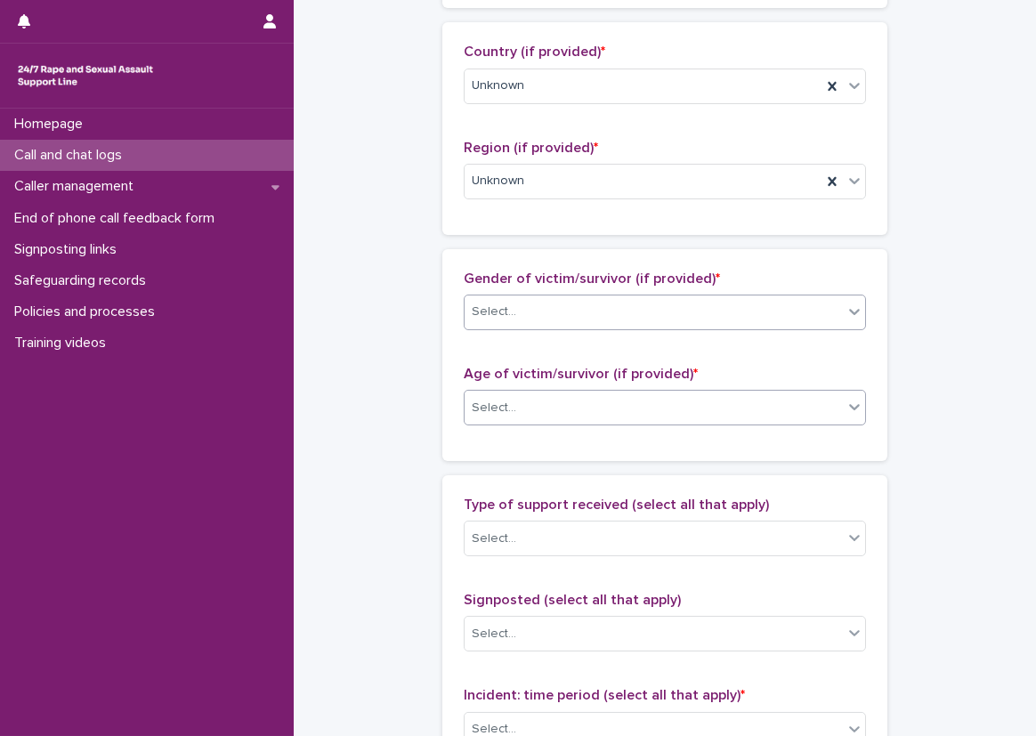
click at [516, 413] on div "Select..." at bounding box center [654, 407] width 378 height 29
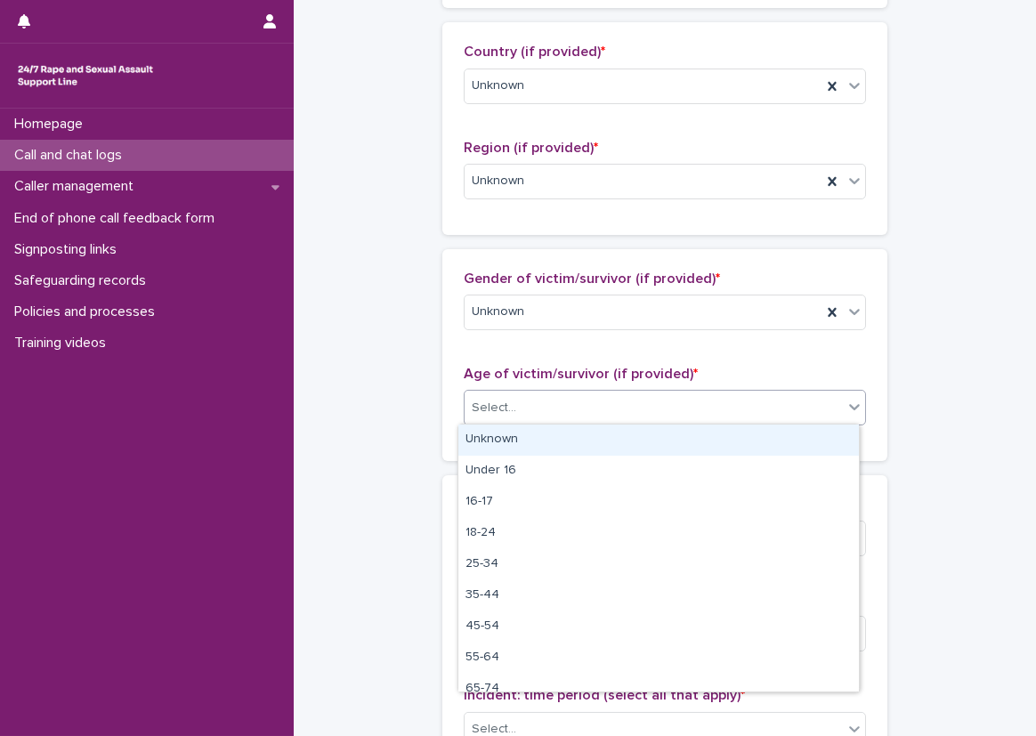
drag, startPoint x: 514, startPoint y: 451, endPoint x: 467, endPoint y: 447, distance: 46.5
click at [512, 453] on div "Unknown" at bounding box center [658, 440] width 401 height 31
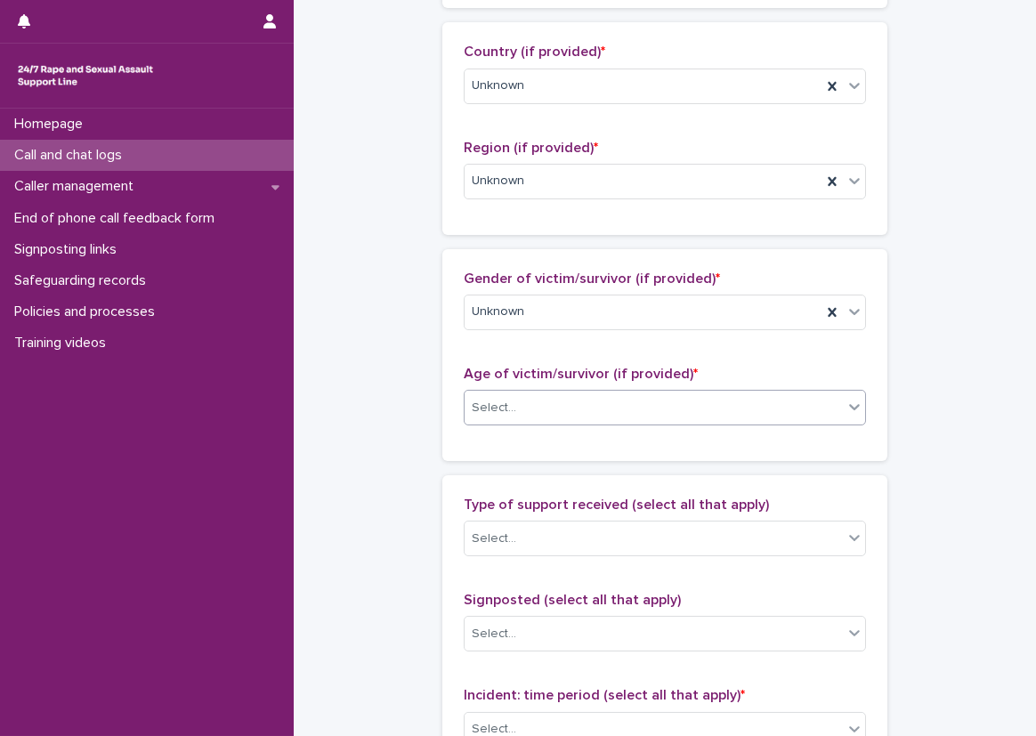
click at [465, 447] on div "Gender of victim/survivor (if provided) * Unknown Age of victim/survivor (if pr…" at bounding box center [664, 355] width 445 height 212
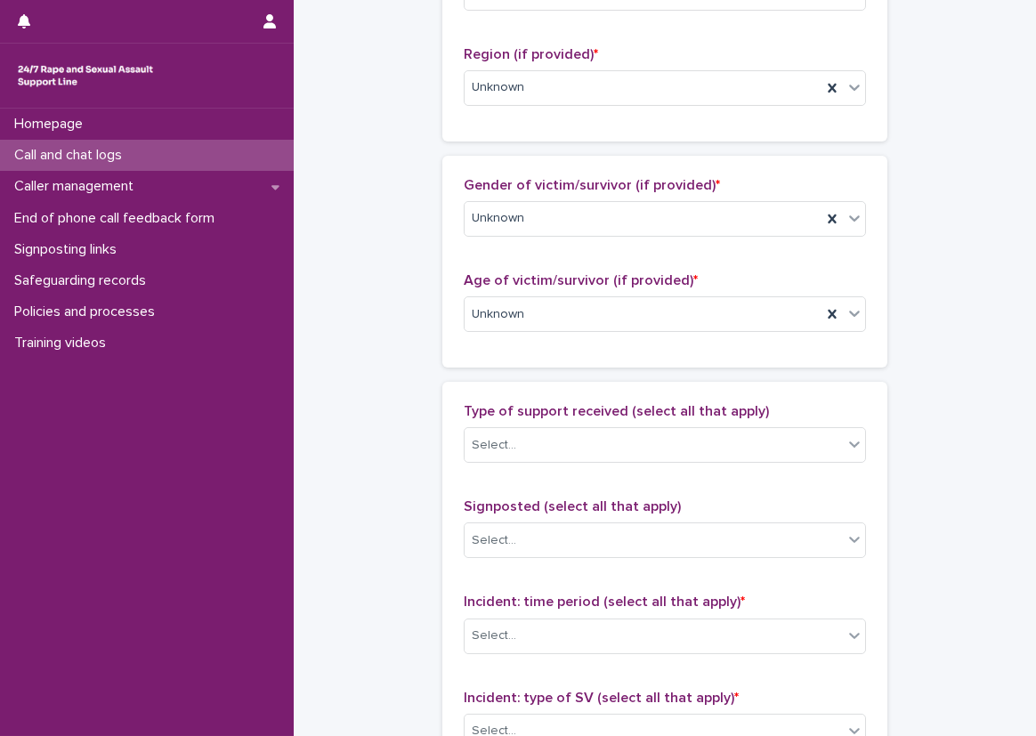
scroll to position [890, 0]
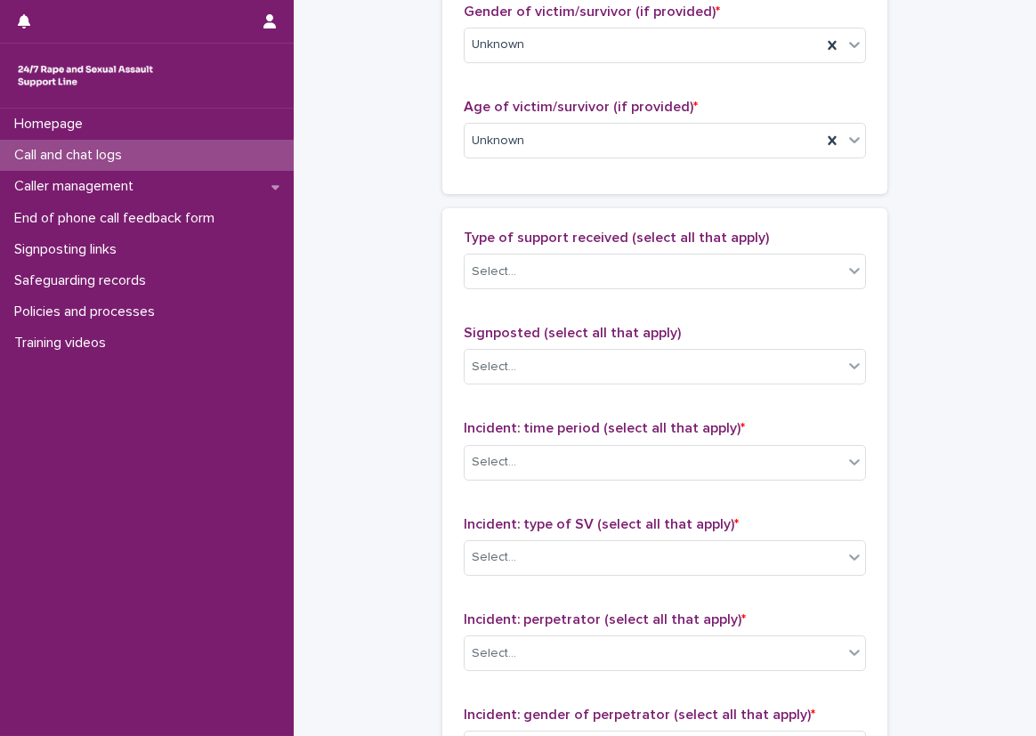
click at [507, 299] on div "Type of support received (select all that apply) Select..." at bounding box center [665, 267] width 402 height 74
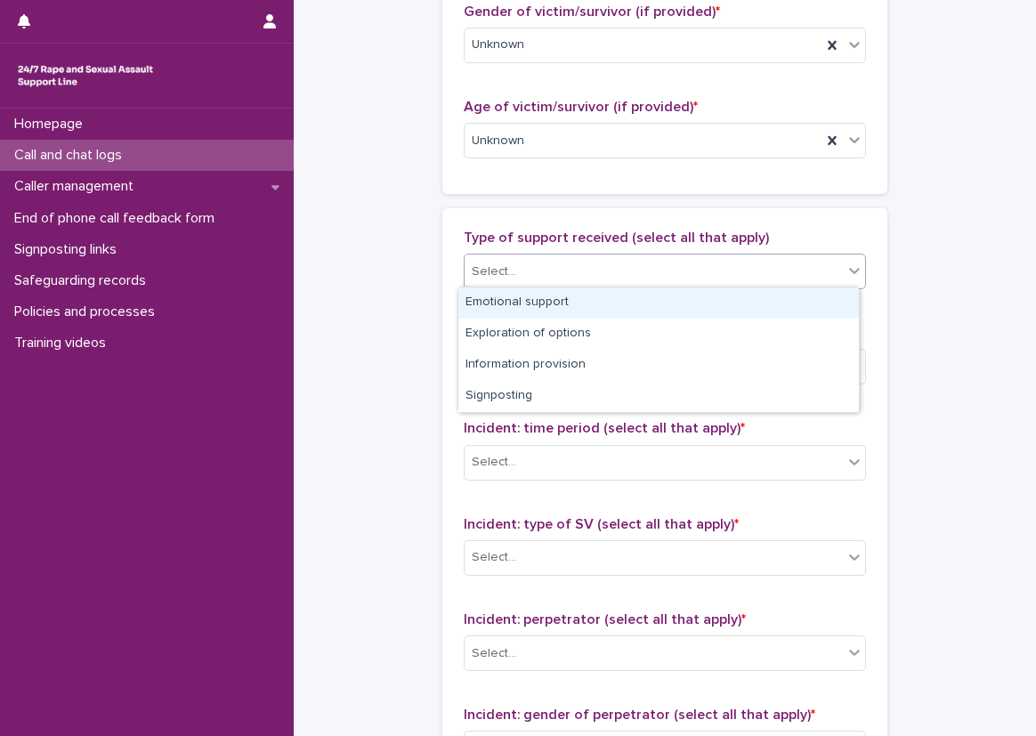
click at [505, 278] on div "Select..." at bounding box center [494, 272] width 45 height 19
click at [514, 312] on div "Emotional support" at bounding box center [658, 303] width 401 height 31
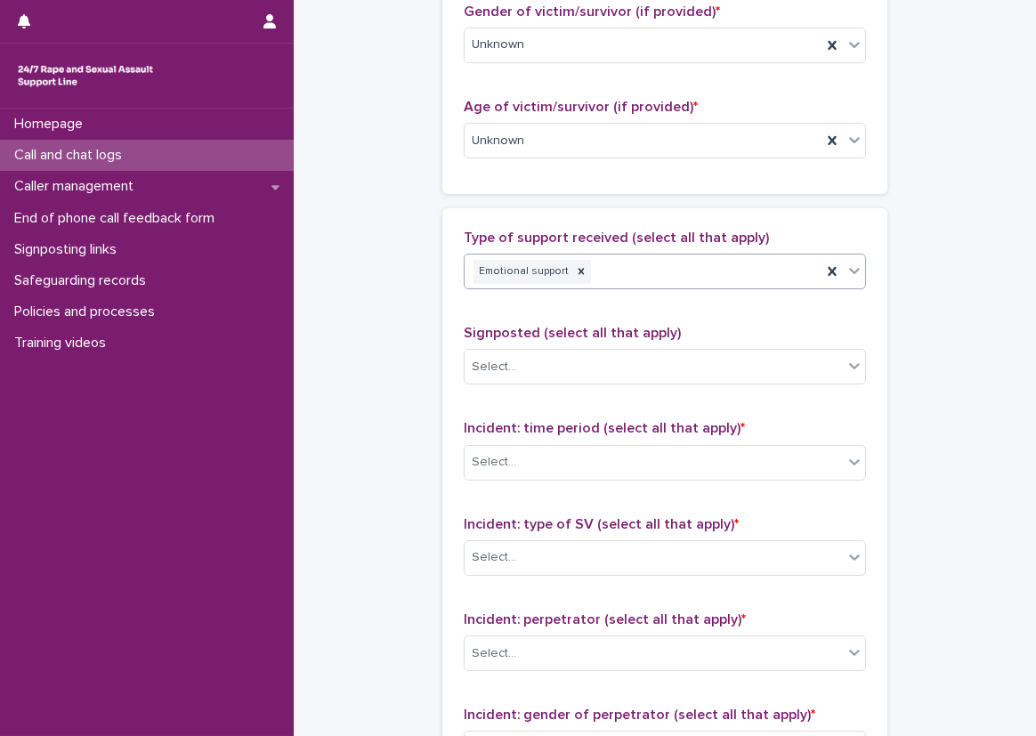
click at [600, 277] on div "Emotional support" at bounding box center [643, 271] width 357 height 31
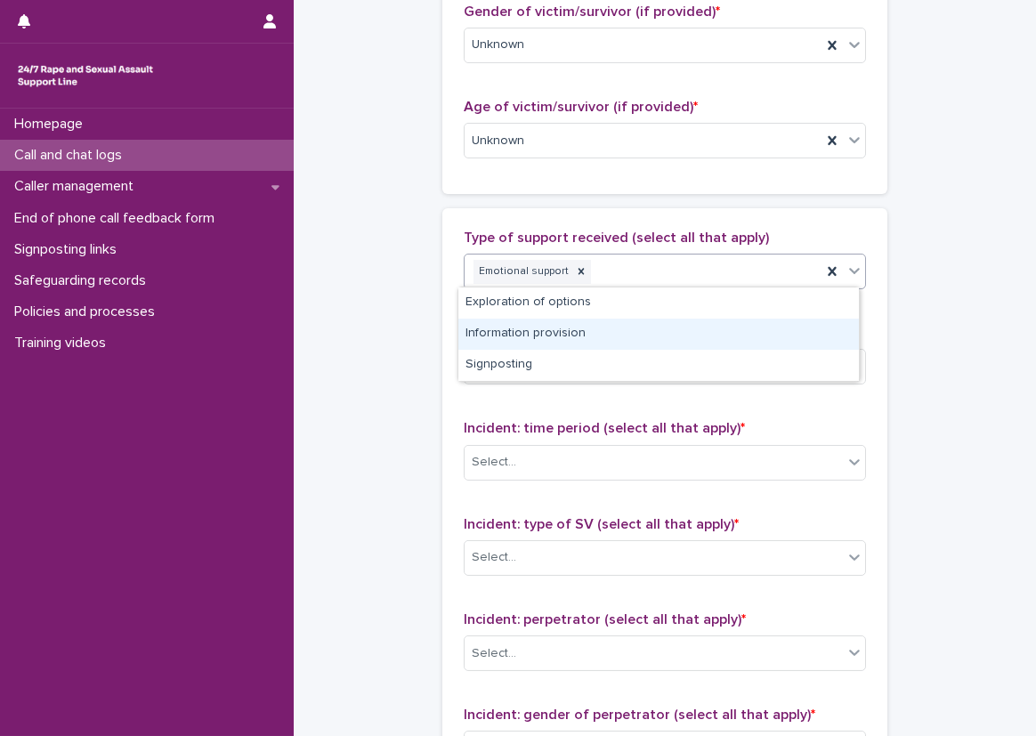
click at [588, 347] on div "Information provision" at bounding box center [658, 334] width 401 height 31
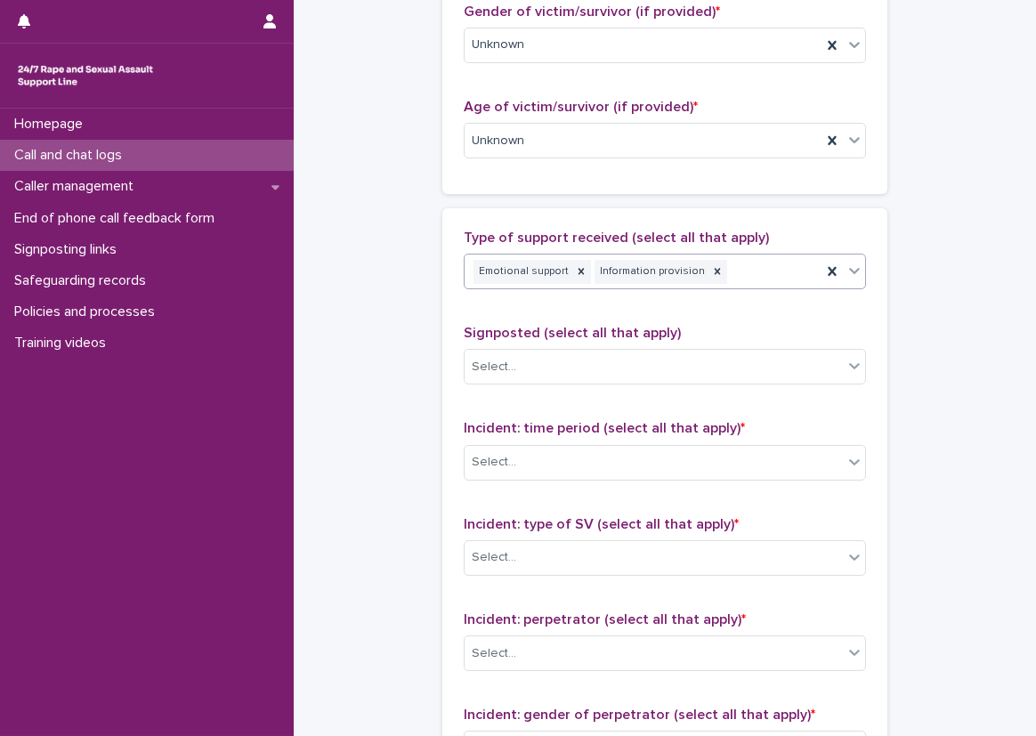
click at [557, 312] on div "Type of support received (select all that apply) option Information provision, …" at bounding box center [665, 602] width 402 height 744
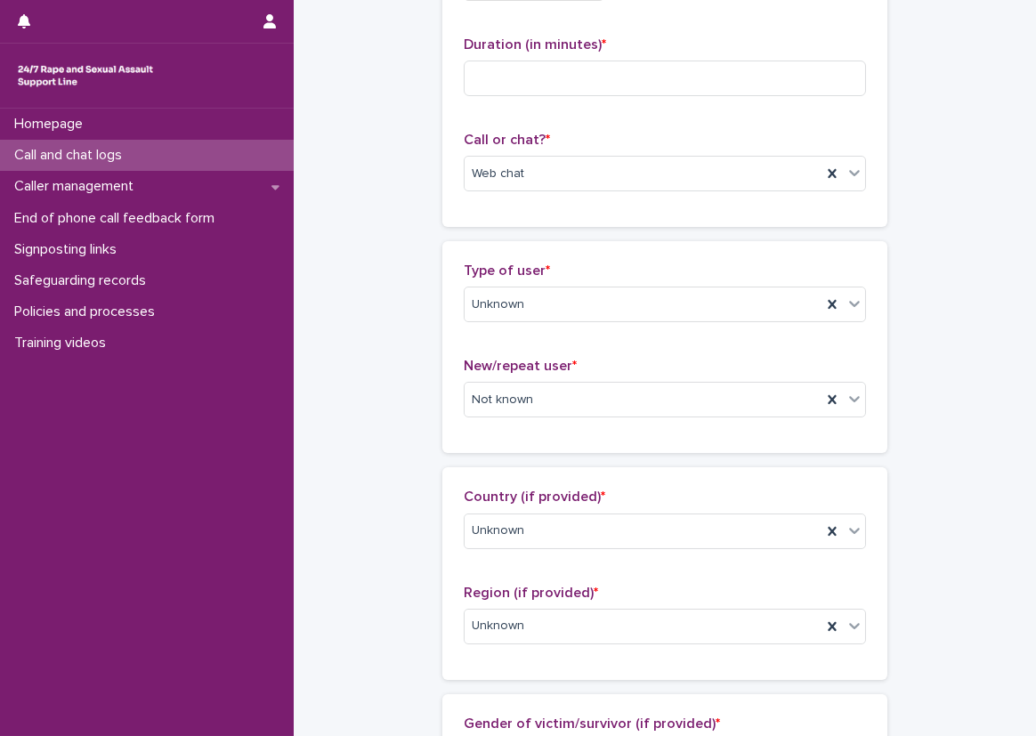
scroll to position [0, 0]
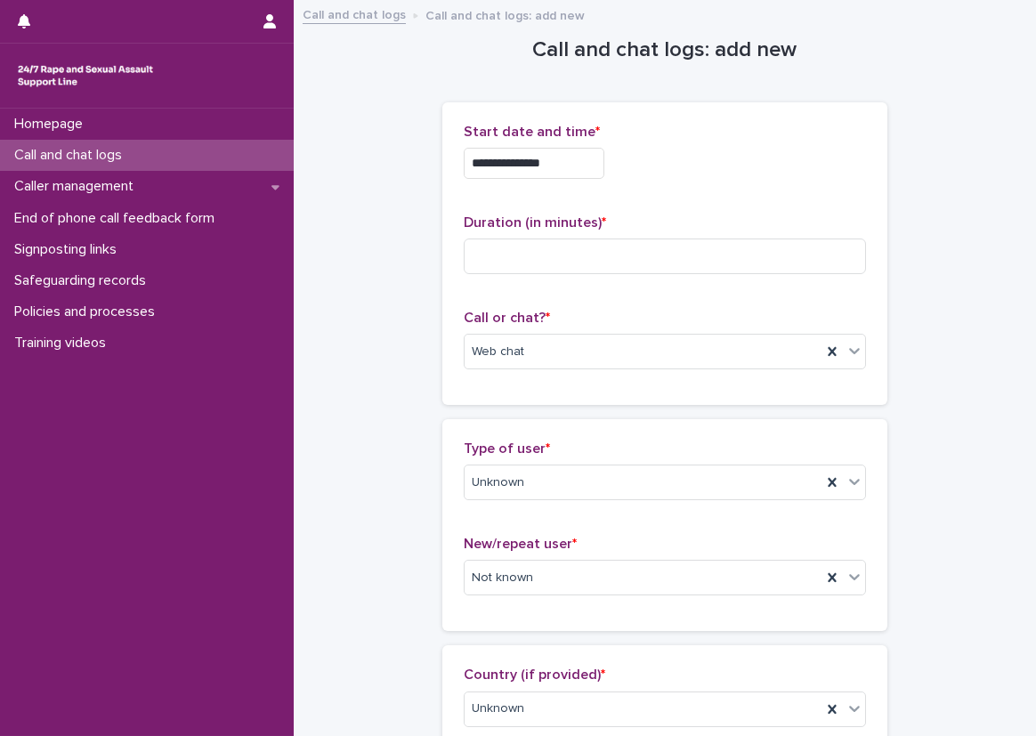
click at [586, 233] on div "Duration (in minutes) *" at bounding box center [665, 252] width 402 height 74
click at [589, 243] on input at bounding box center [665, 257] width 402 height 36
type input "*"
click at [452, 284] on div "**********" at bounding box center [664, 253] width 445 height 303
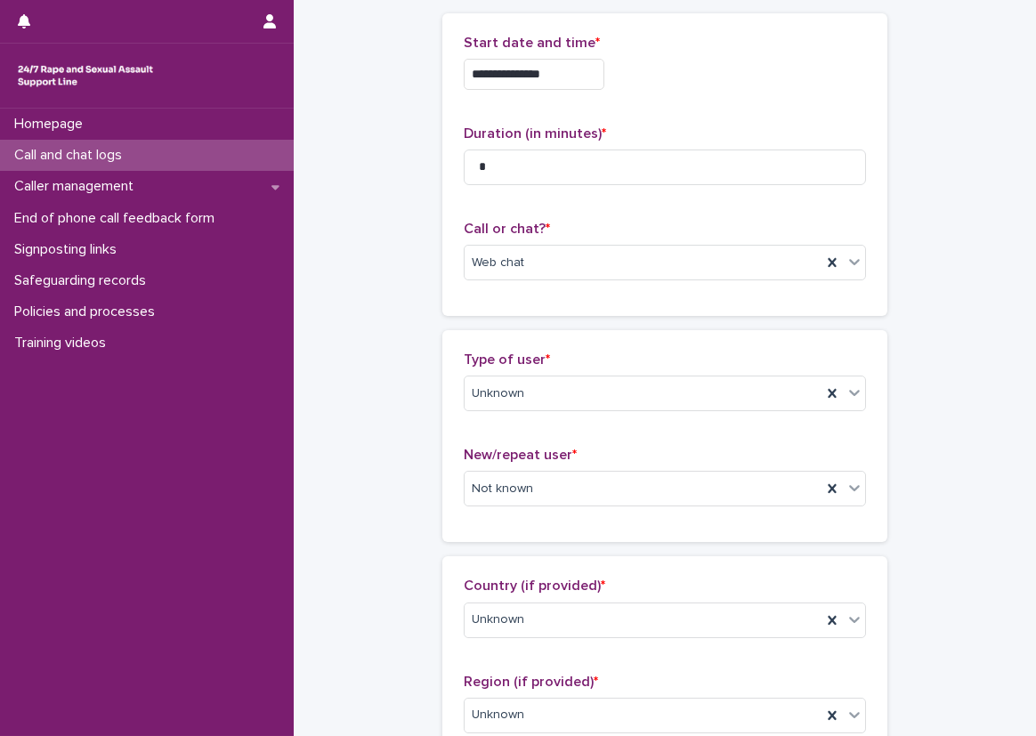
click at [533, 208] on div "**********" at bounding box center [665, 165] width 402 height 260
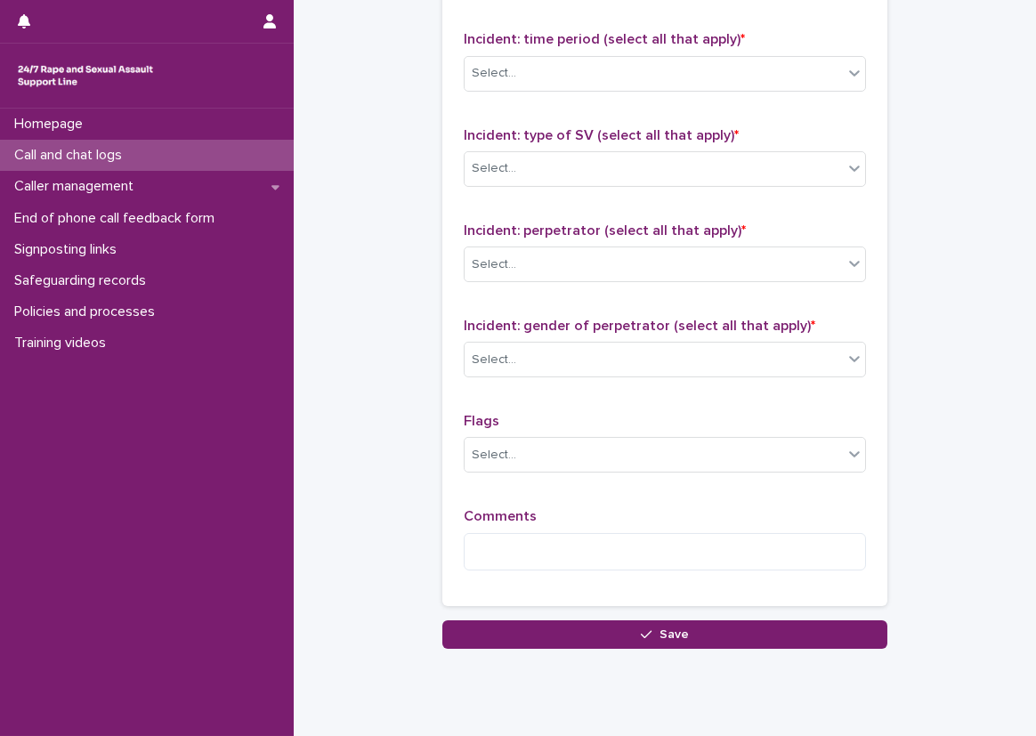
scroll to position [1275, 0]
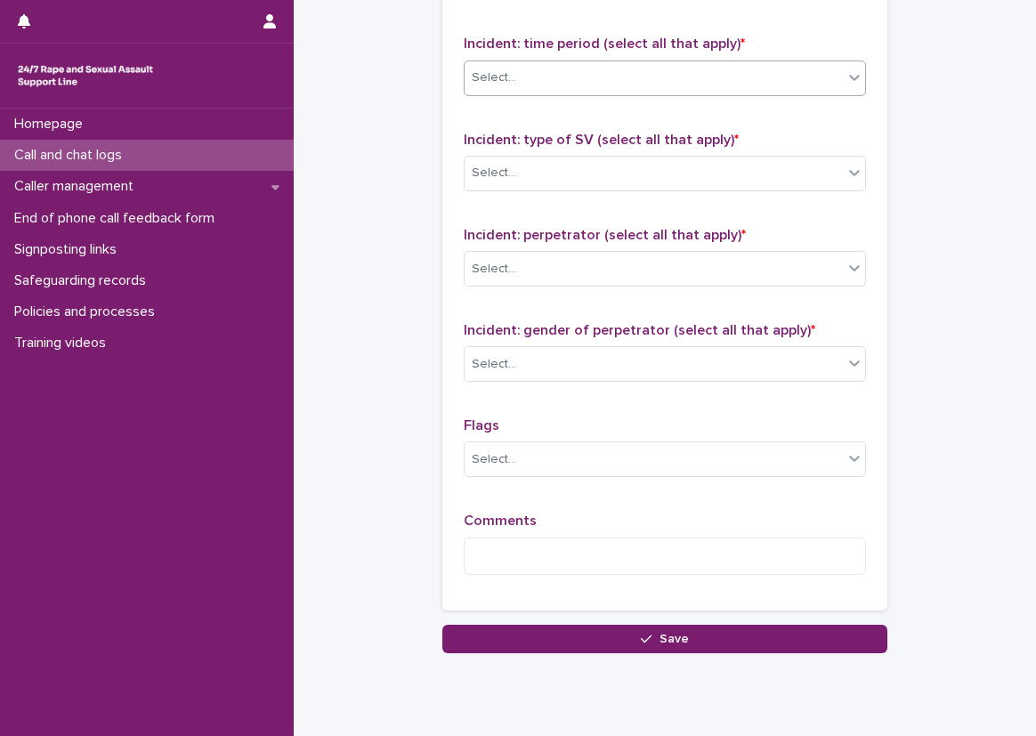
click at [638, 74] on div "Select..." at bounding box center [654, 77] width 378 height 29
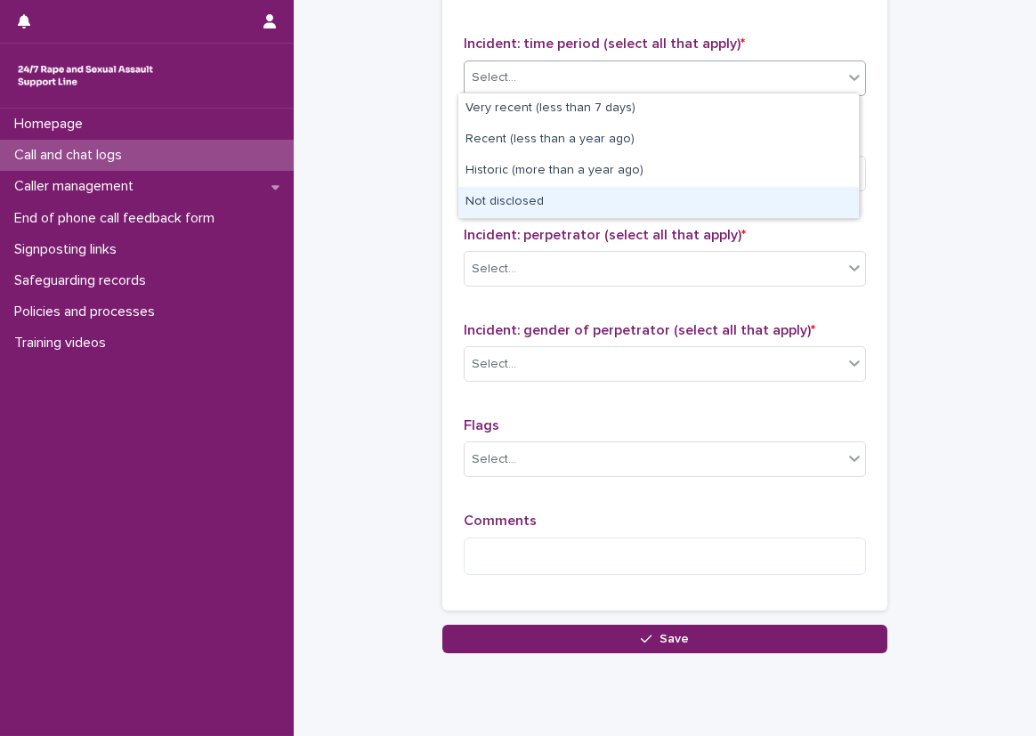
click at [649, 197] on div "Not disclosed" at bounding box center [658, 202] width 401 height 31
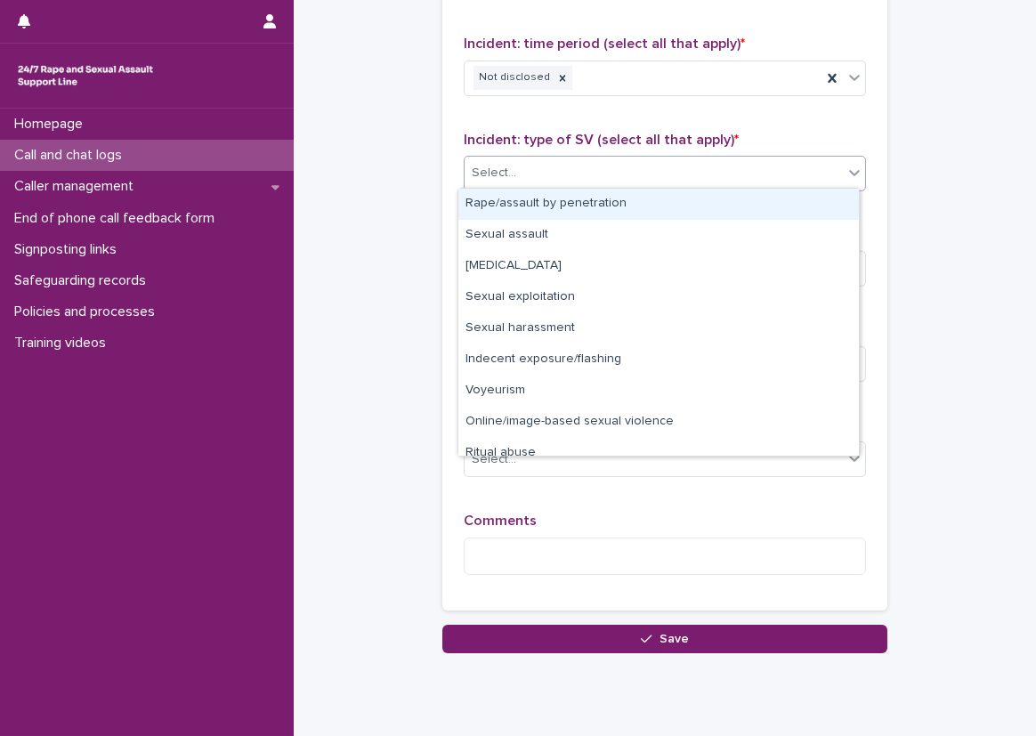
click at [649, 186] on div "Select..." at bounding box center [665, 174] width 402 height 36
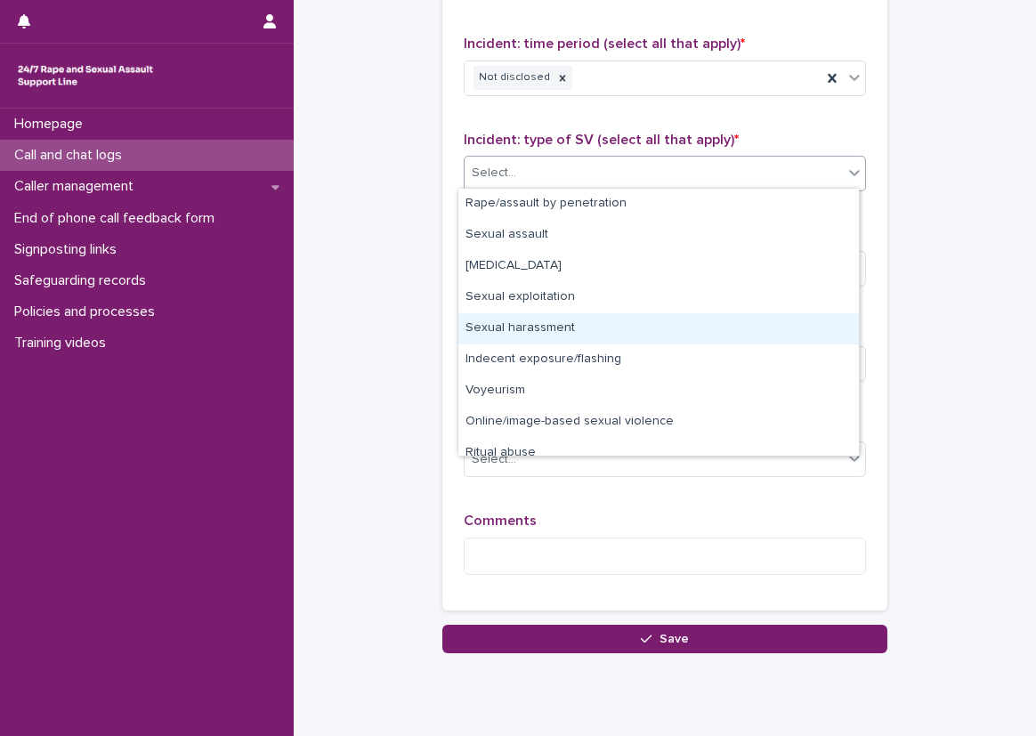
scroll to position [45, 0]
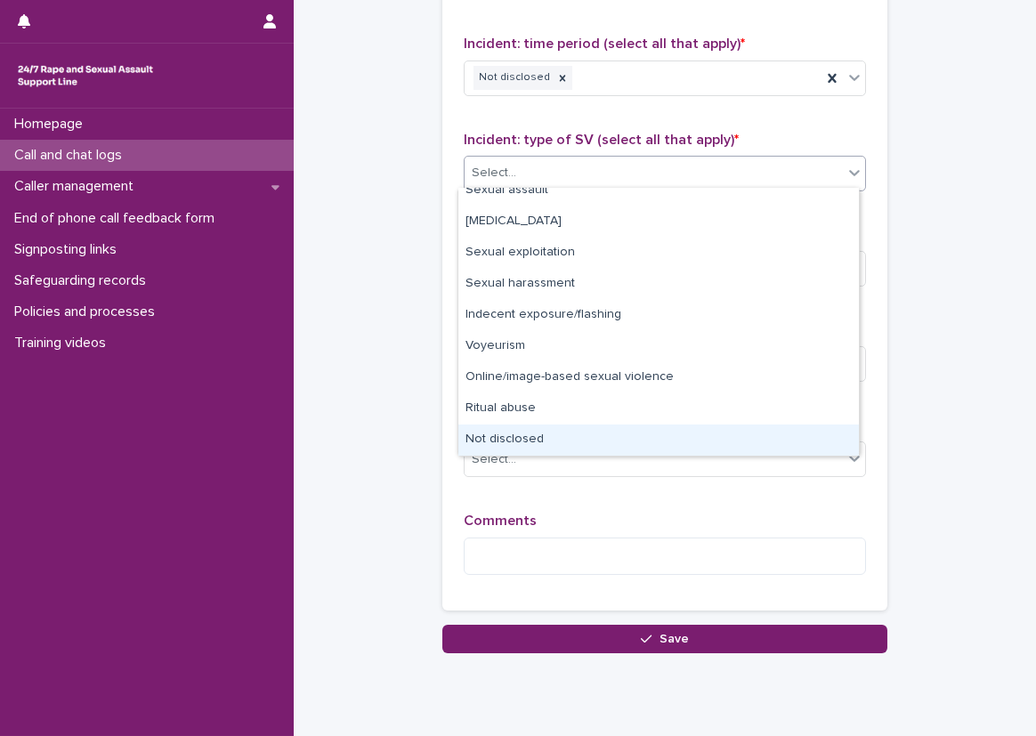
click at [626, 430] on div "Not disclosed" at bounding box center [658, 440] width 401 height 31
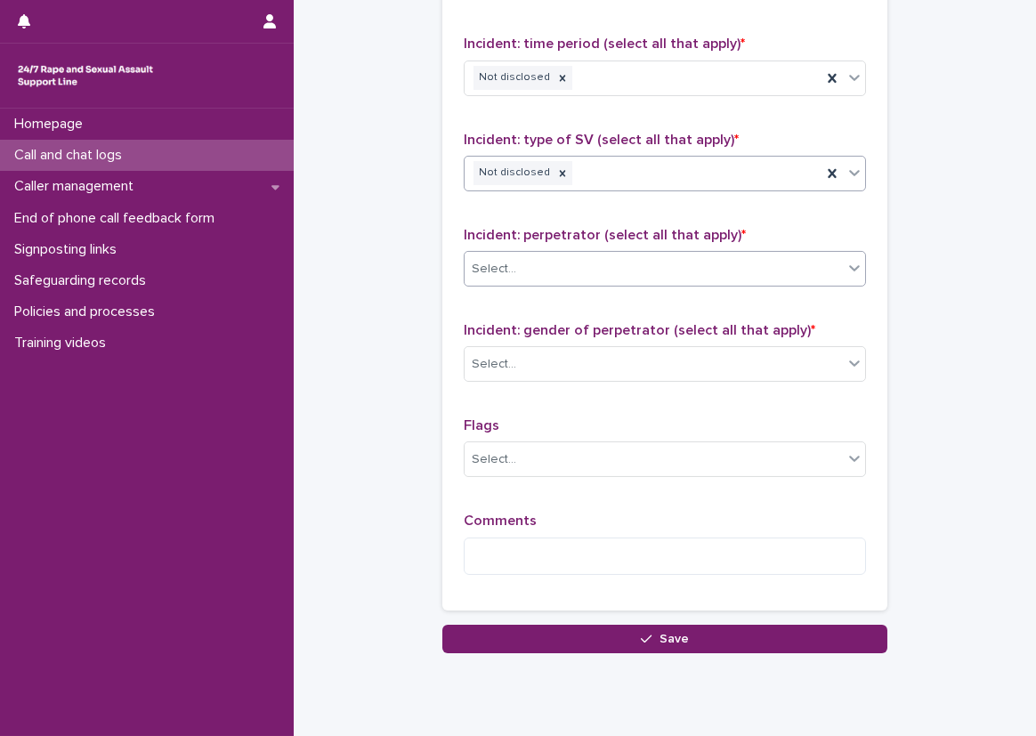
click at [644, 277] on div "Select..." at bounding box center [654, 269] width 378 height 29
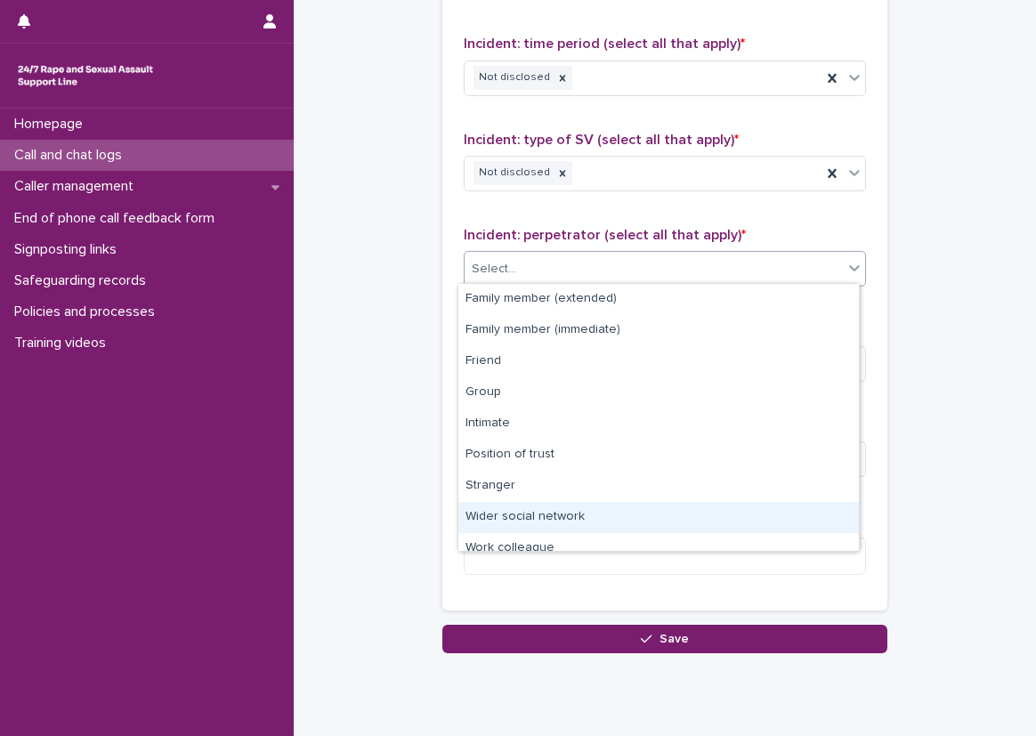
scroll to position [76, 0]
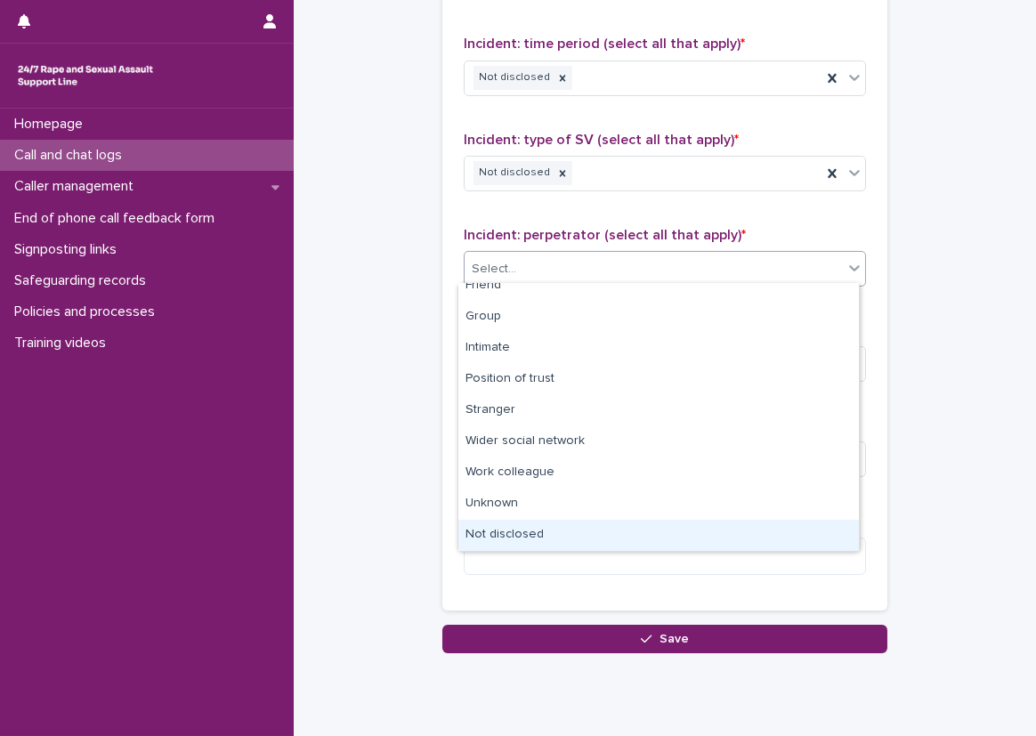
click at [596, 522] on div "Not disclosed" at bounding box center [658, 535] width 401 height 31
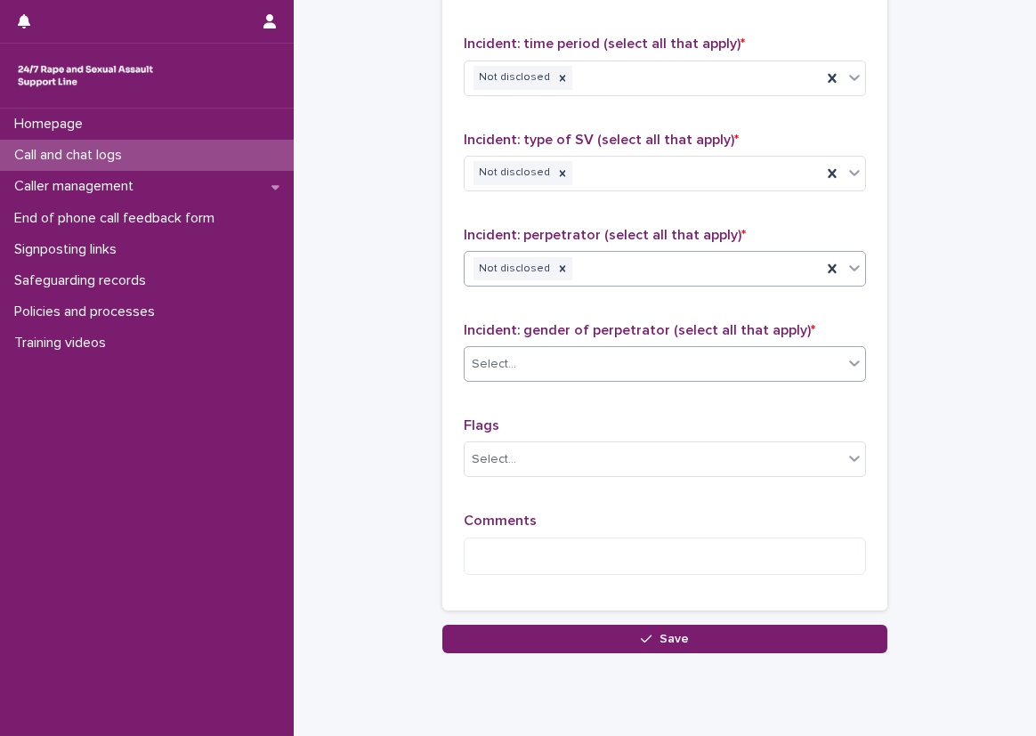
click at [550, 369] on div "Select..." at bounding box center [654, 364] width 378 height 29
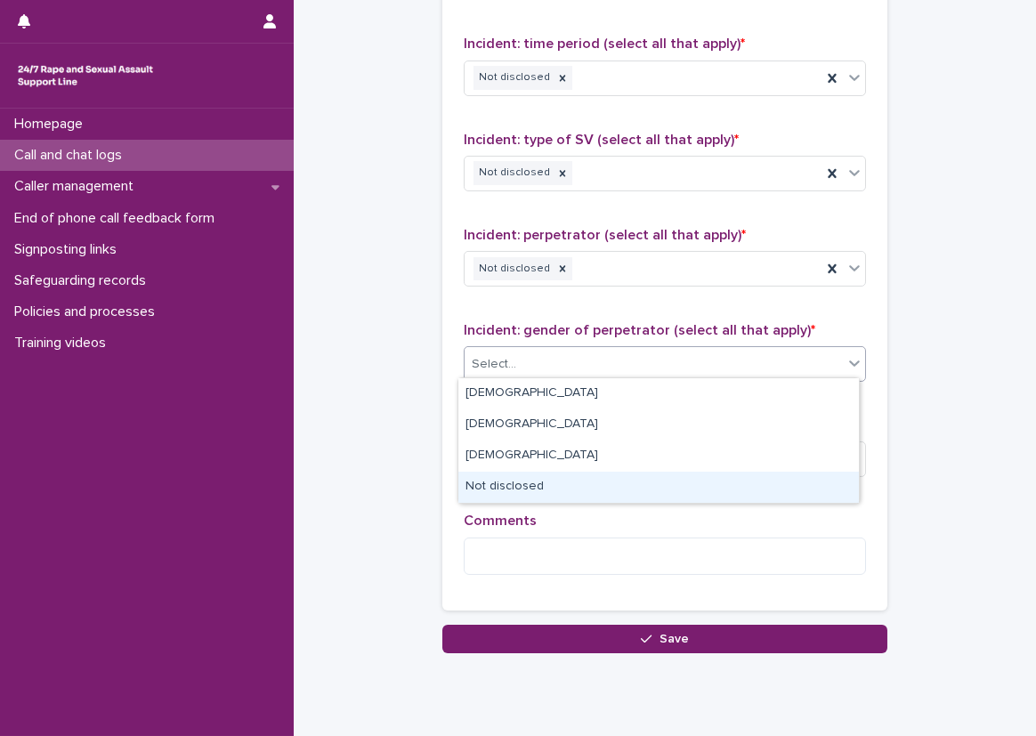
click at [568, 477] on div "Not disclosed" at bounding box center [658, 487] width 401 height 31
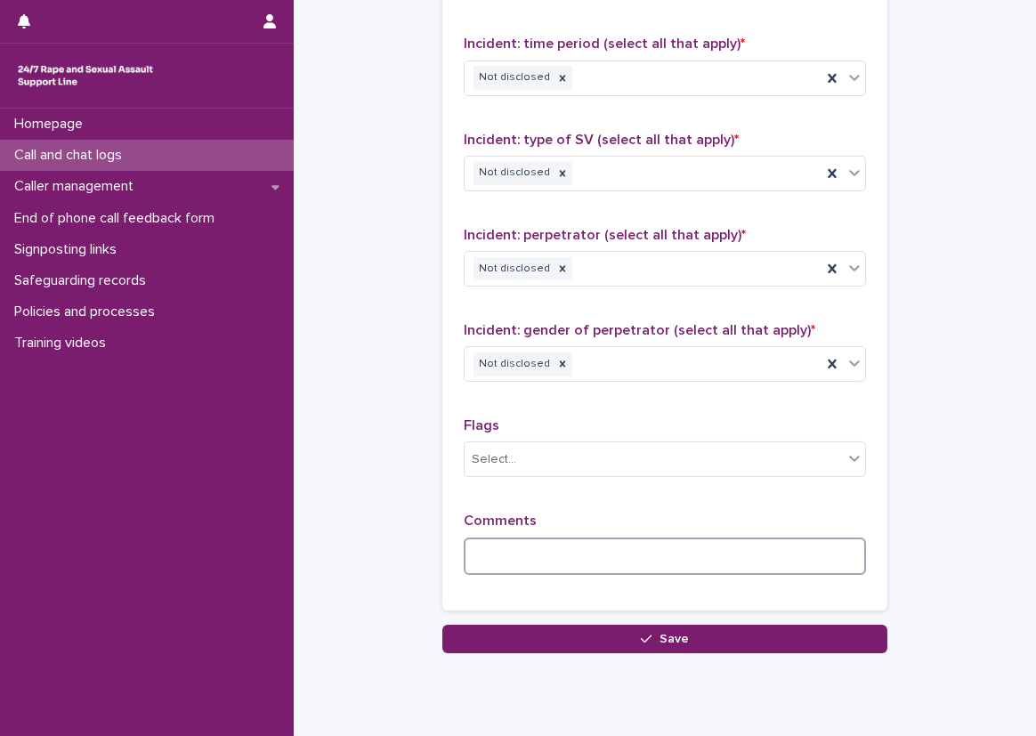
click at [541, 551] on textarea at bounding box center [665, 557] width 402 height 38
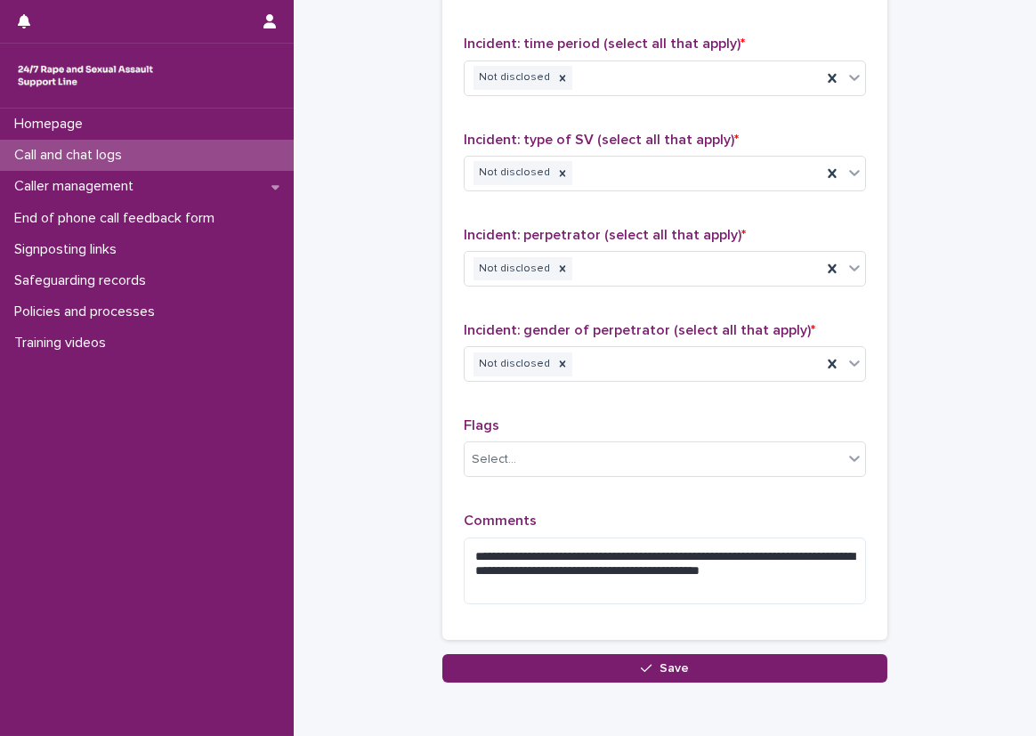
click at [533, 513] on p "Comments" at bounding box center [665, 521] width 402 height 17
type textarea "**********"
click at [447, 533] on div "**********" at bounding box center [664, 232] width 445 height 816
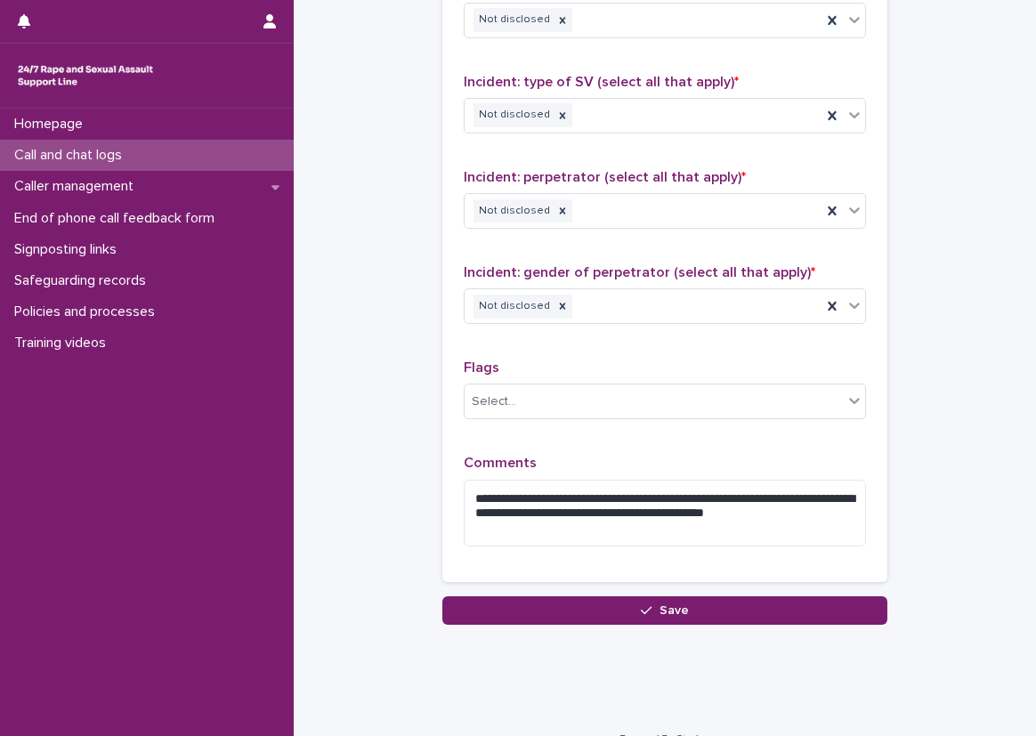
scroll to position [1357, 0]
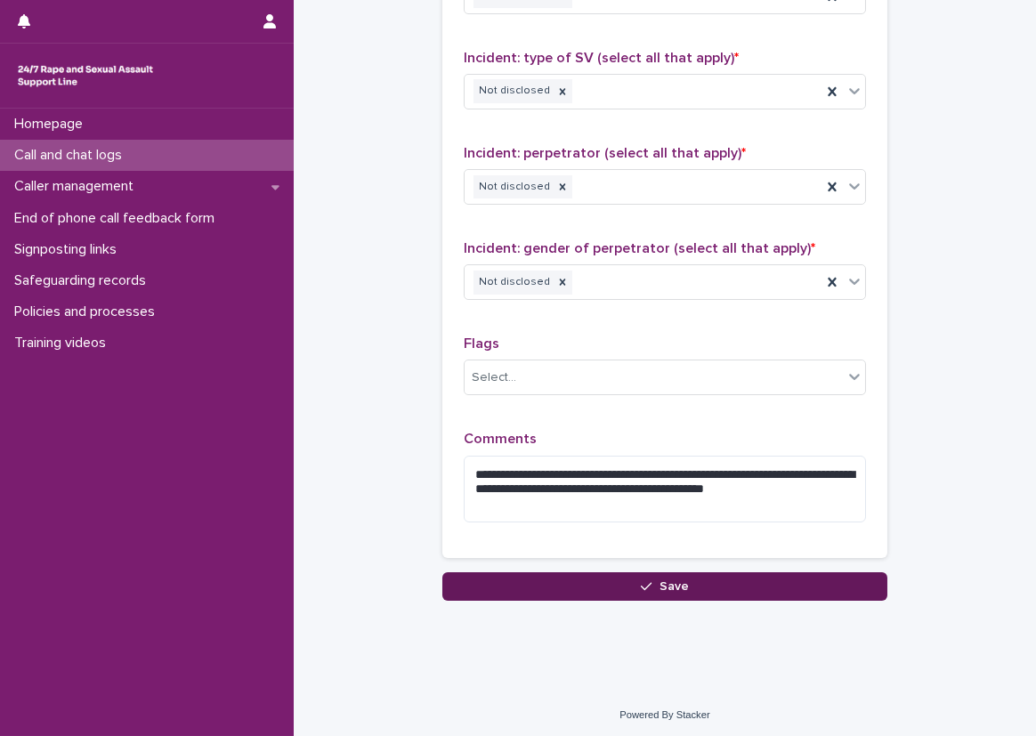
click at [733, 575] on button "Save" at bounding box center [664, 586] width 445 height 28
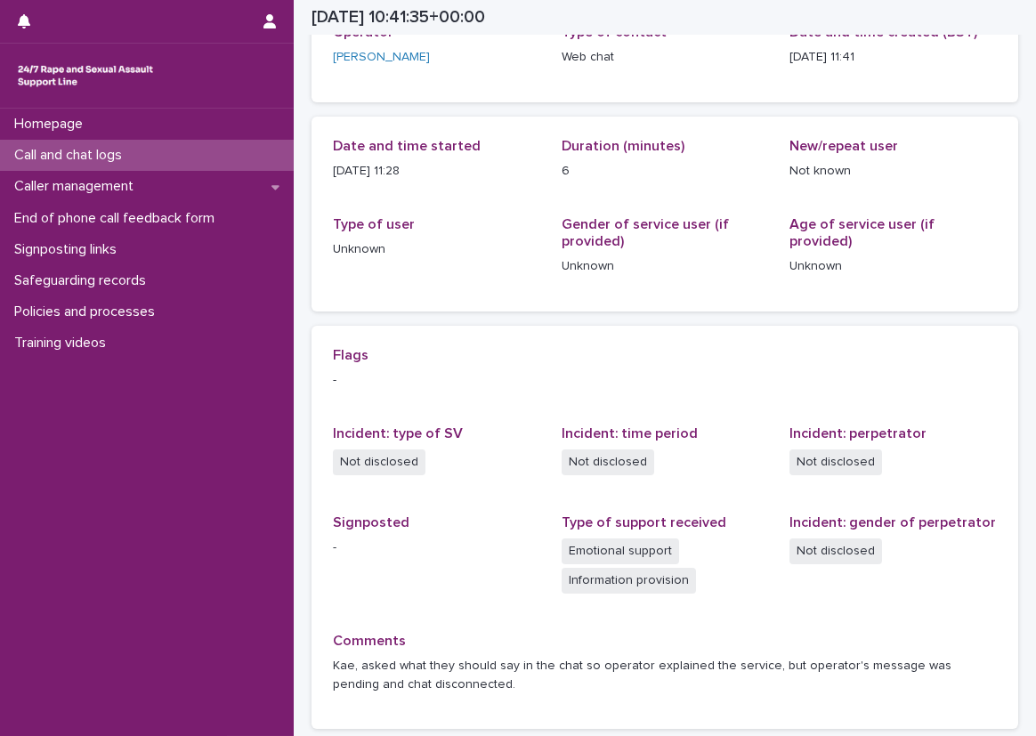
scroll to position [128, 0]
click at [250, 161] on div "Call and chat logs" at bounding box center [147, 155] width 294 height 31
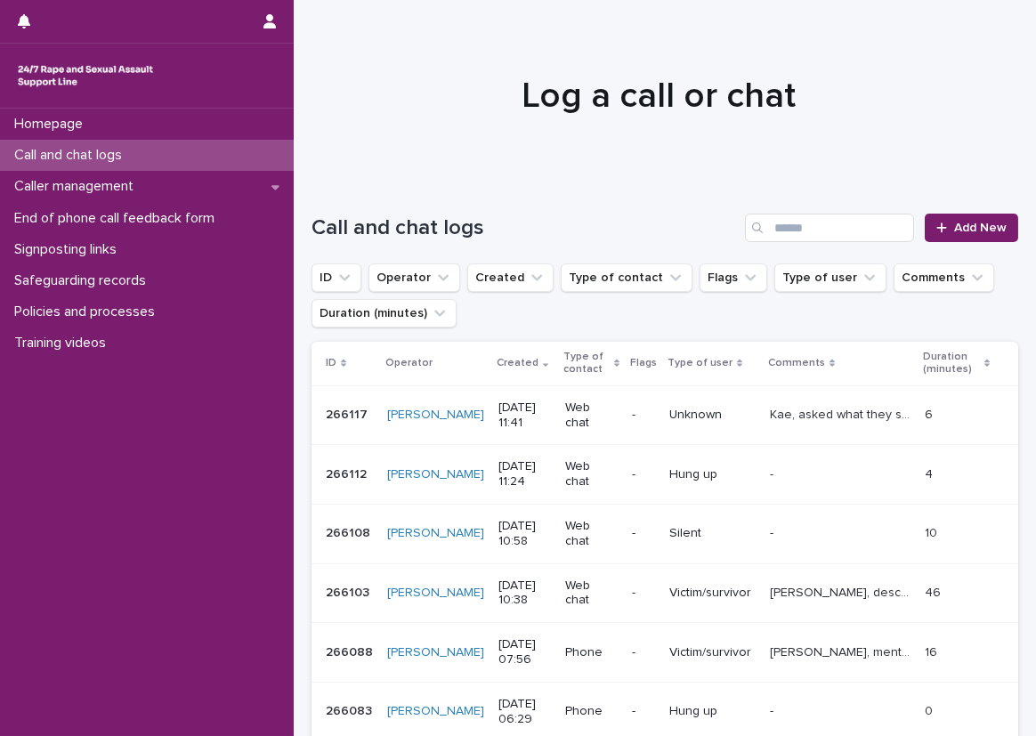
click at [945, 243] on div "Call and chat logs Add New" at bounding box center [665, 220] width 707 height 85
click at [938, 225] on div at bounding box center [945, 228] width 18 height 12
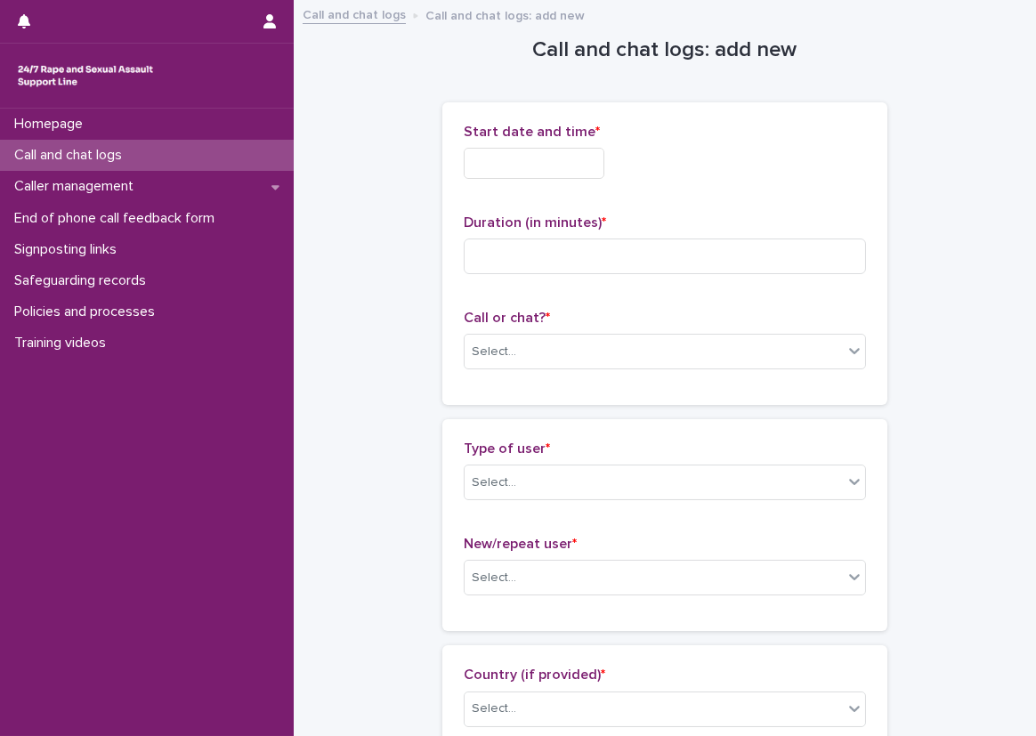
click at [511, 157] on input "text" at bounding box center [534, 163] width 141 height 31
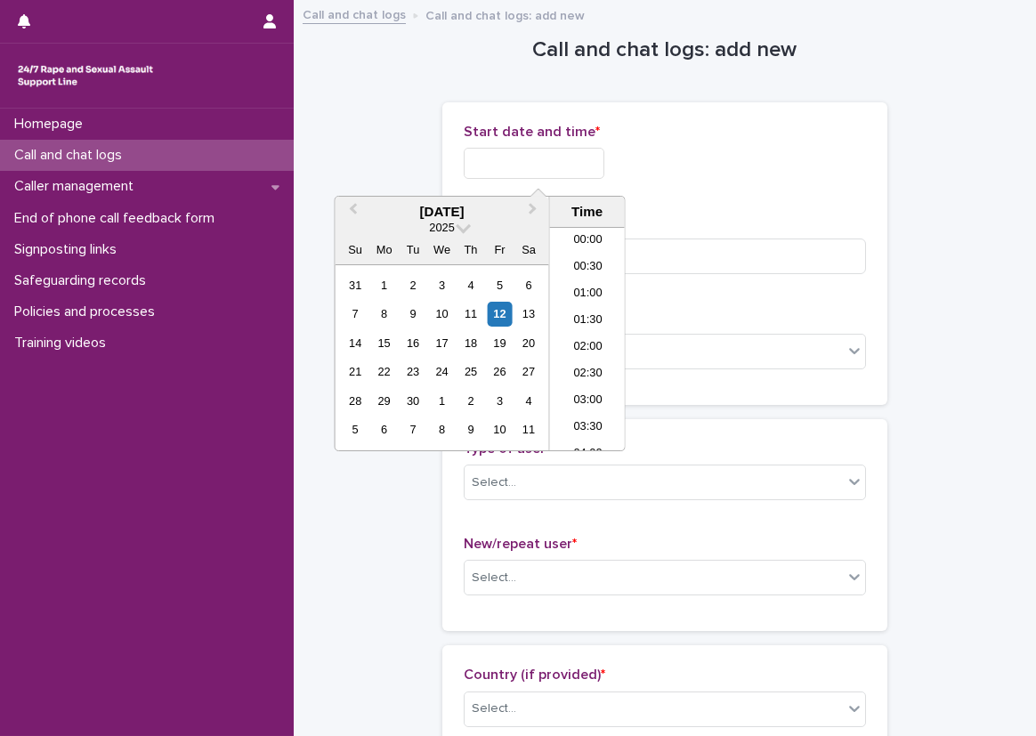
scroll to position [515, 0]
click at [583, 332] on li "11:30" at bounding box center [588, 340] width 76 height 27
click at [553, 169] on input "**********" at bounding box center [534, 163] width 141 height 31
type input "**********"
click at [809, 148] on div "**********" at bounding box center [665, 163] width 402 height 31
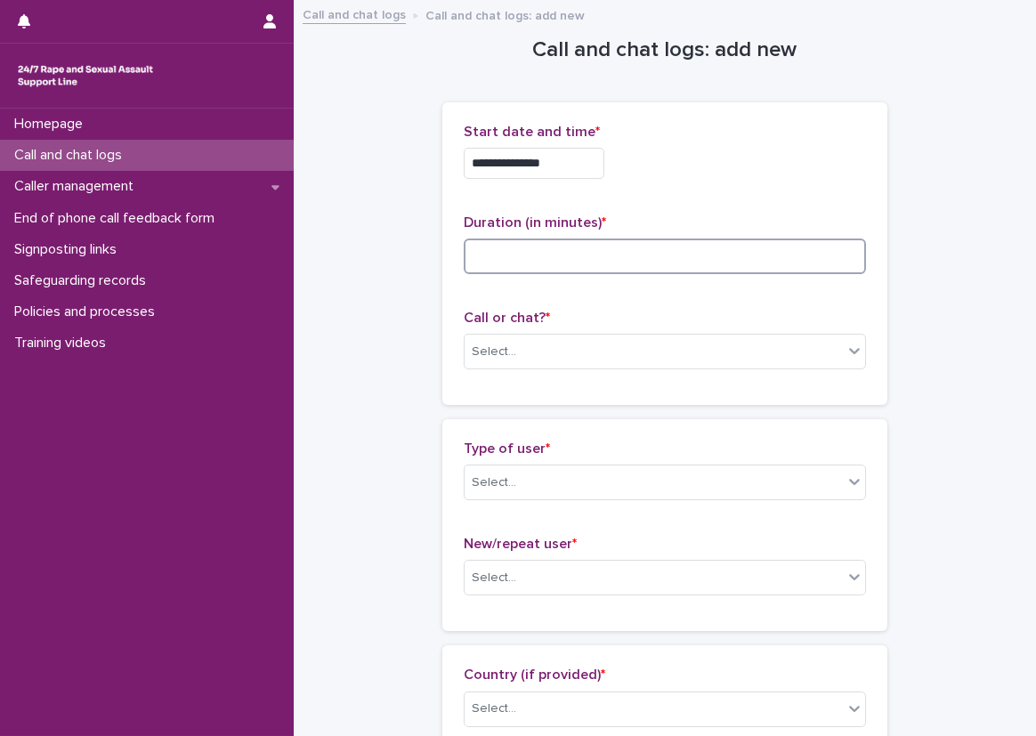
click at [636, 257] on input at bounding box center [665, 257] width 402 height 36
type input "*"
click at [558, 329] on div "Call or chat? * Select..." at bounding box center [665, 347] width 402 height 74
click at [558, 369] on div "Call or chat? * Select..." at bounding box center [665, 347] width 402 height 74
click at [561, 353] on div "Select..." at bounding box center [654, 351] width 378 height 29
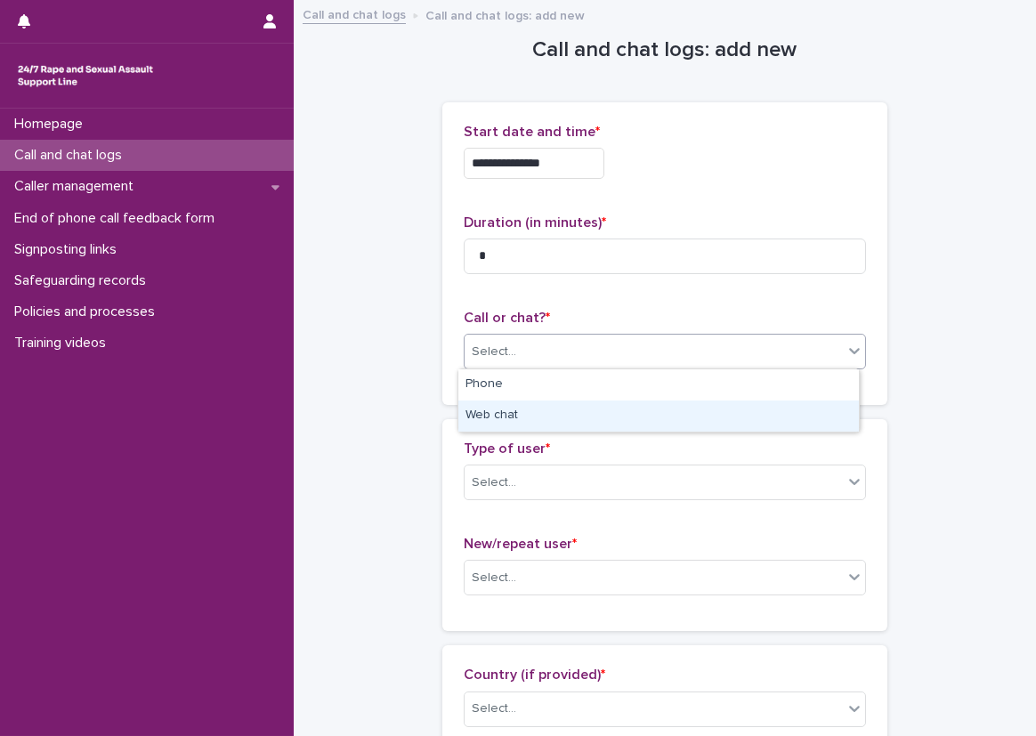
click at [539, 409] on div "Web chat" at bounding box center [658, 416] width 401 height 31
drag, startPoint x: 535, startPoint y: 458, endPoint x: 540, endPoint y: 502, distance: 44.8
click at [535, 459] on div "Type of user * Select..." at bounding box center [665, 478] width 402 height 74
click at [543, 475] on div "Select..." at bounding box center [654, 482] width 378 height 29
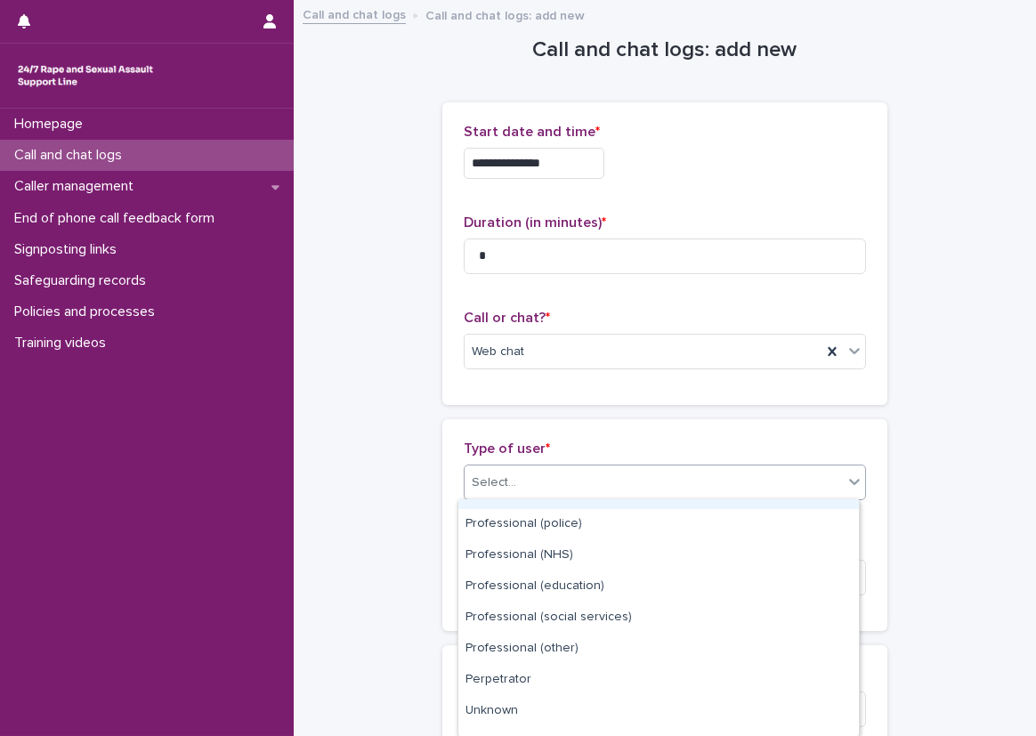
scroll to position [231, 0]
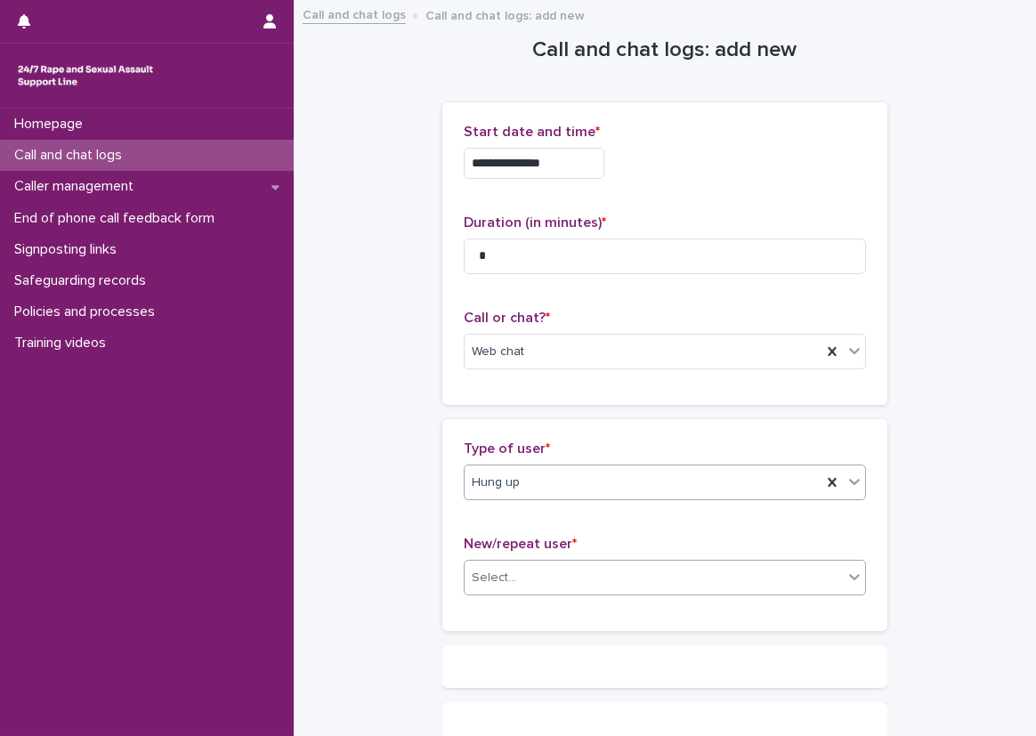
click at [536, 588] on div "Select..." at bounding box center [654, 577] width 378 height 29
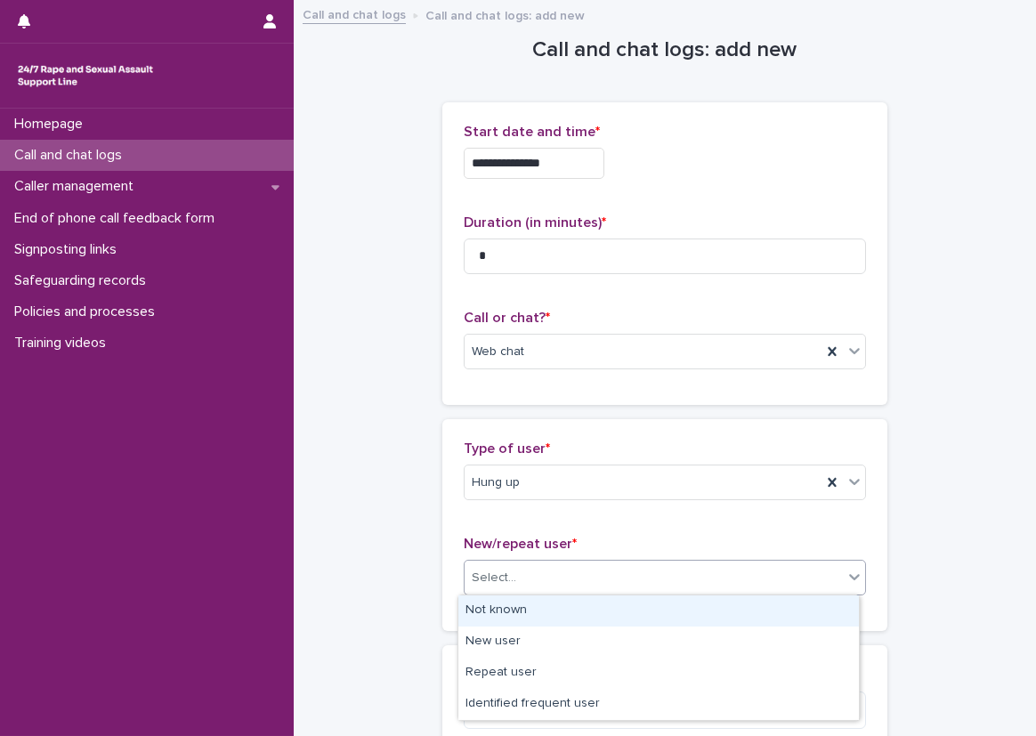
click at [528, 602] on div "Not known" at bounding box center [658, 611] width 401 height 31
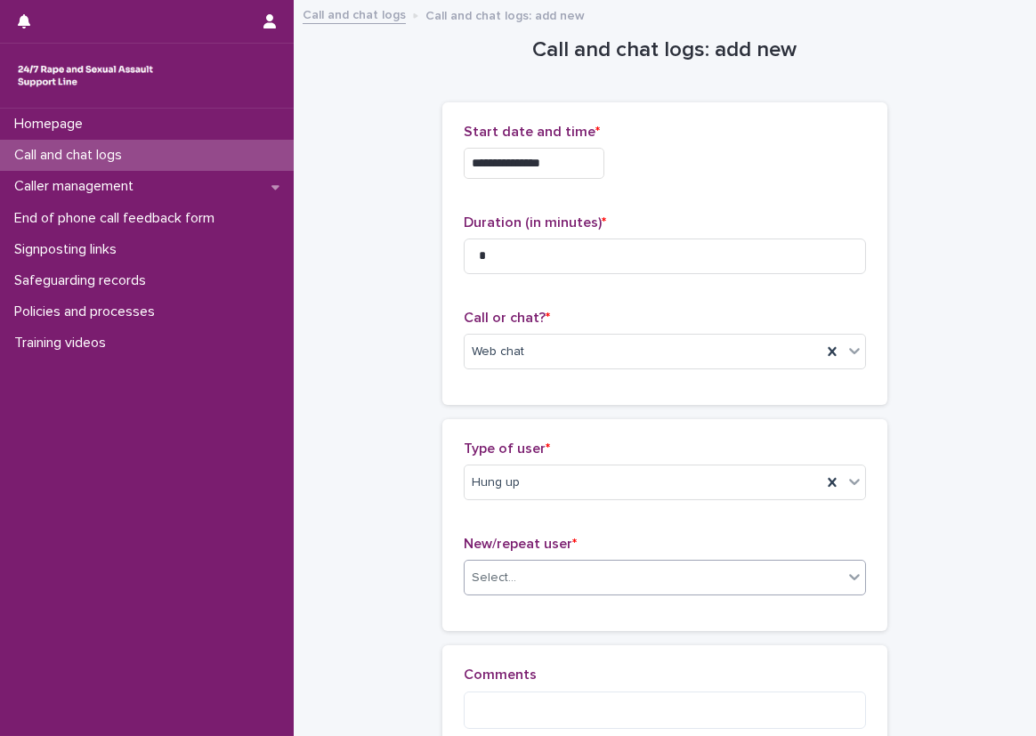
click at [393, 603] on div "**********" at bounding box center [665, 405] width 707 height 806
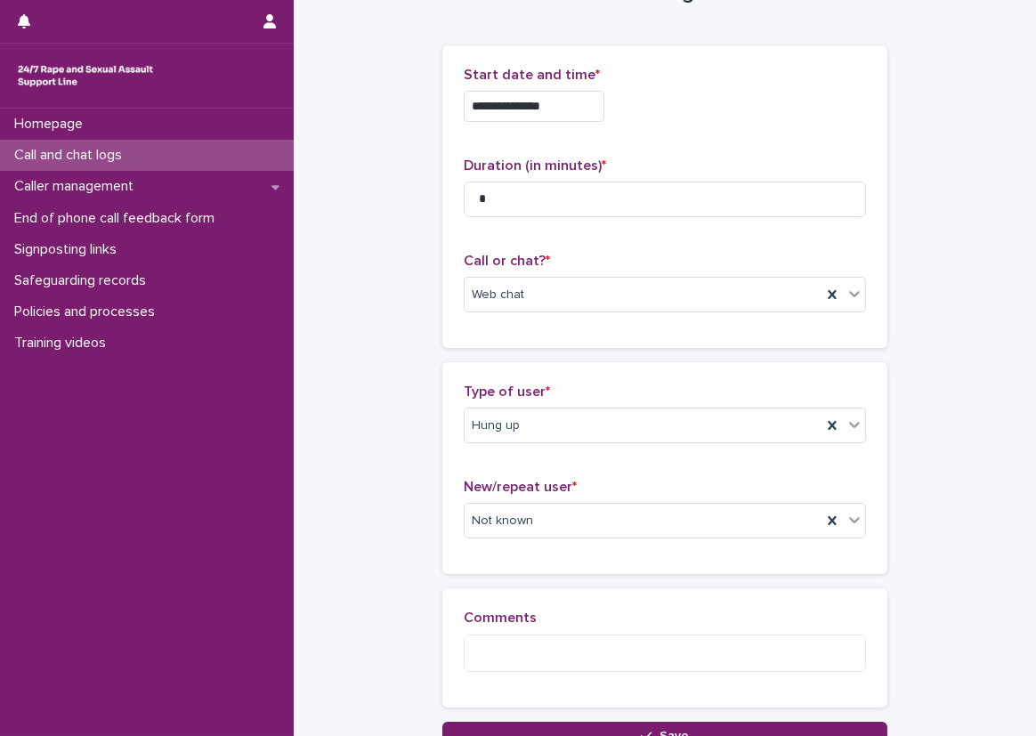
scroll to position [89, 0]
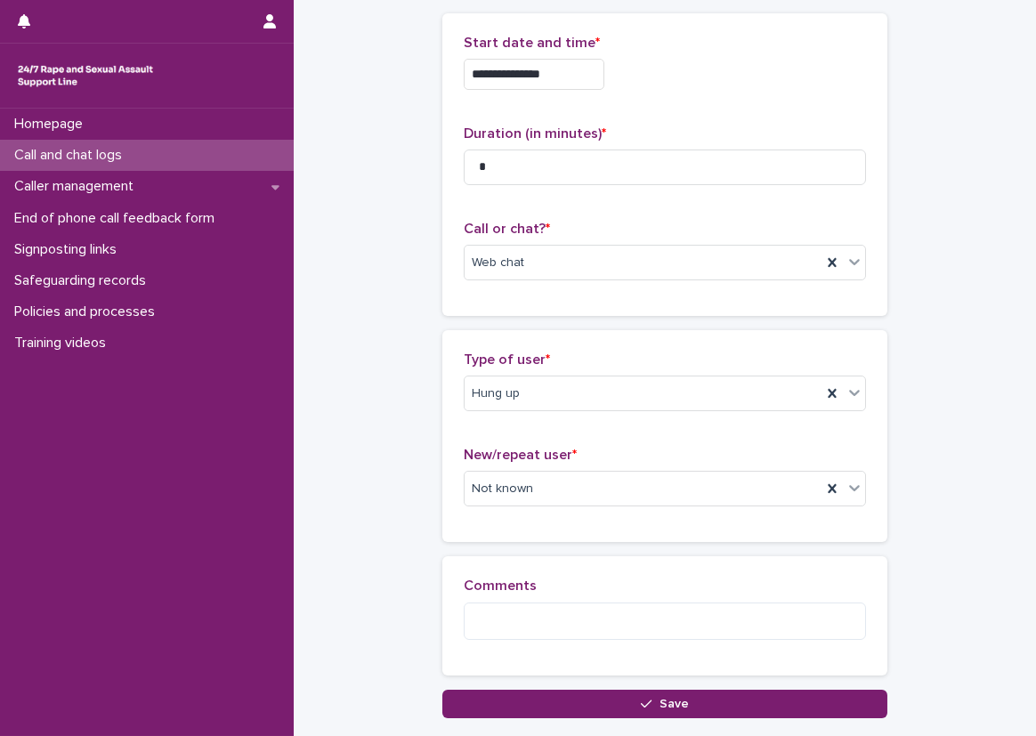
click at [349, 417] on div "**********" at bounding box center [665, 316] width 707 height 806
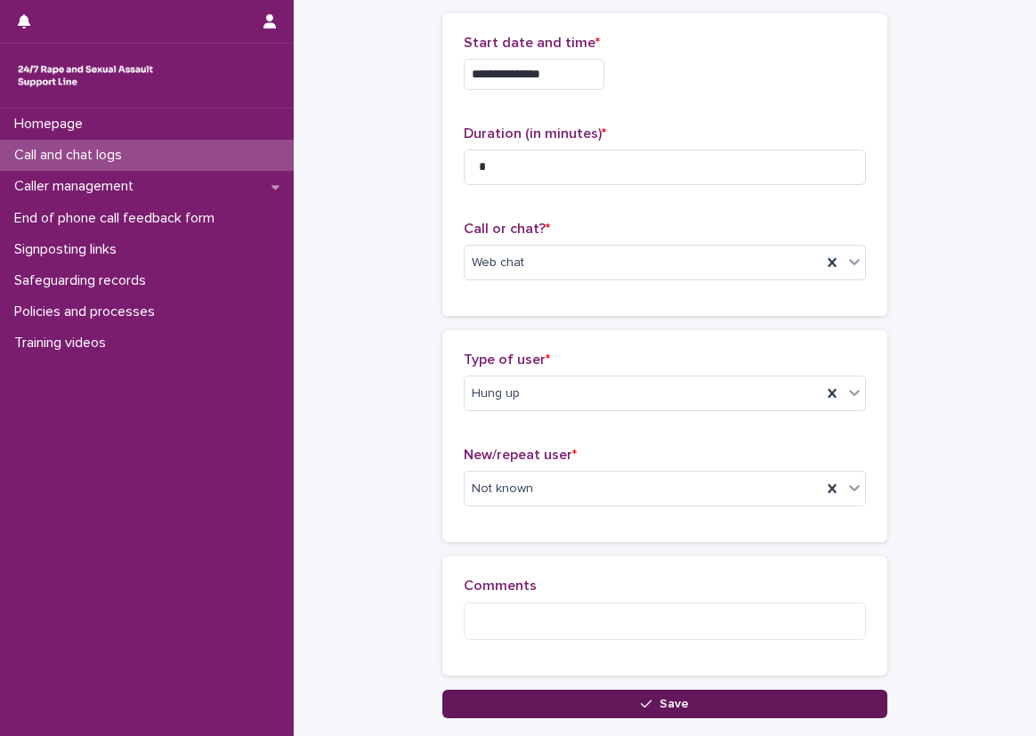
click at [495, 693] on button "Save" at bounding box center [664, 704] width 445 height 28
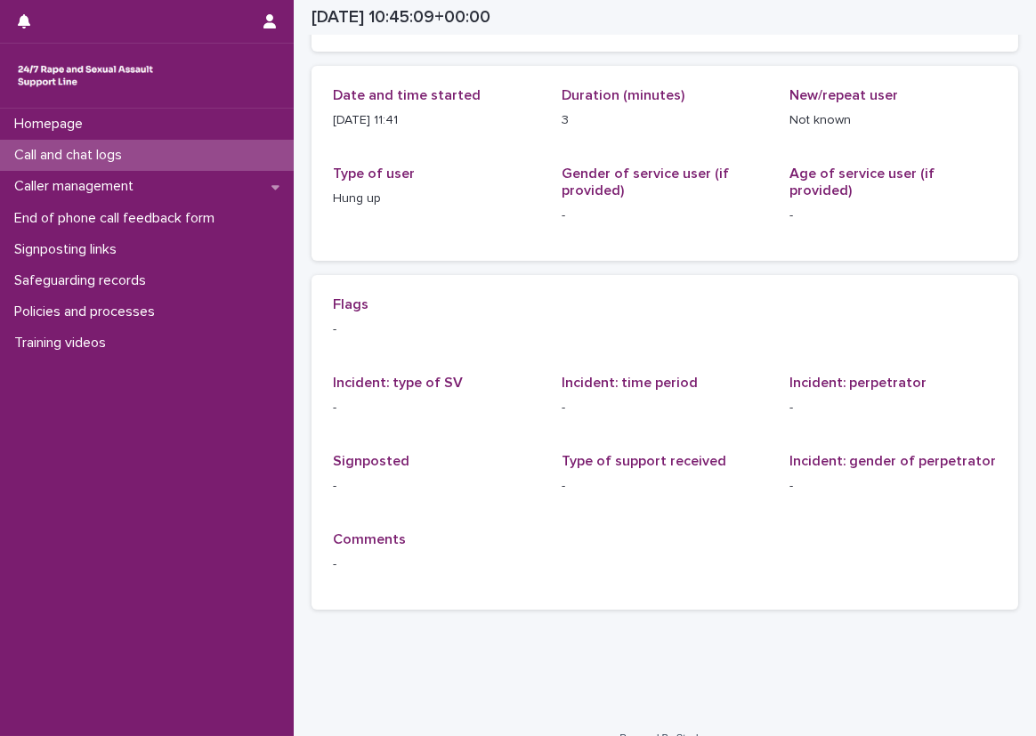
scroll to position [89, 0]
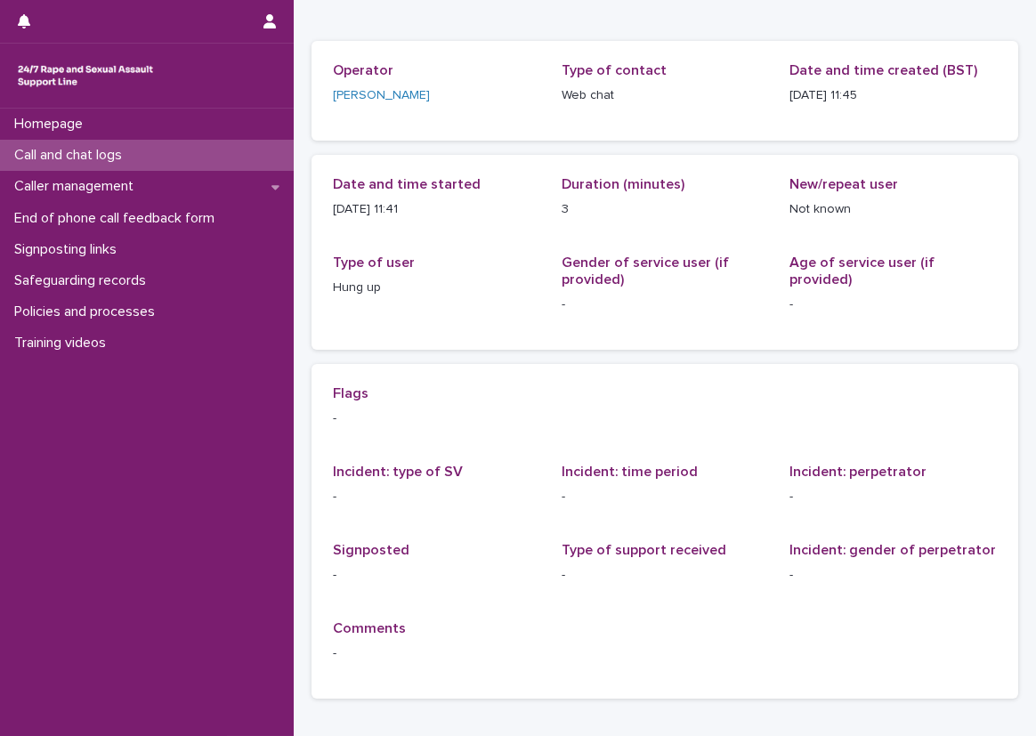
click at [192, 152] on div "Call and chat logs" at bounding box center [147, 155] width 294 height 31
